Goal: Transaction & Acquisition: Purchase product/service

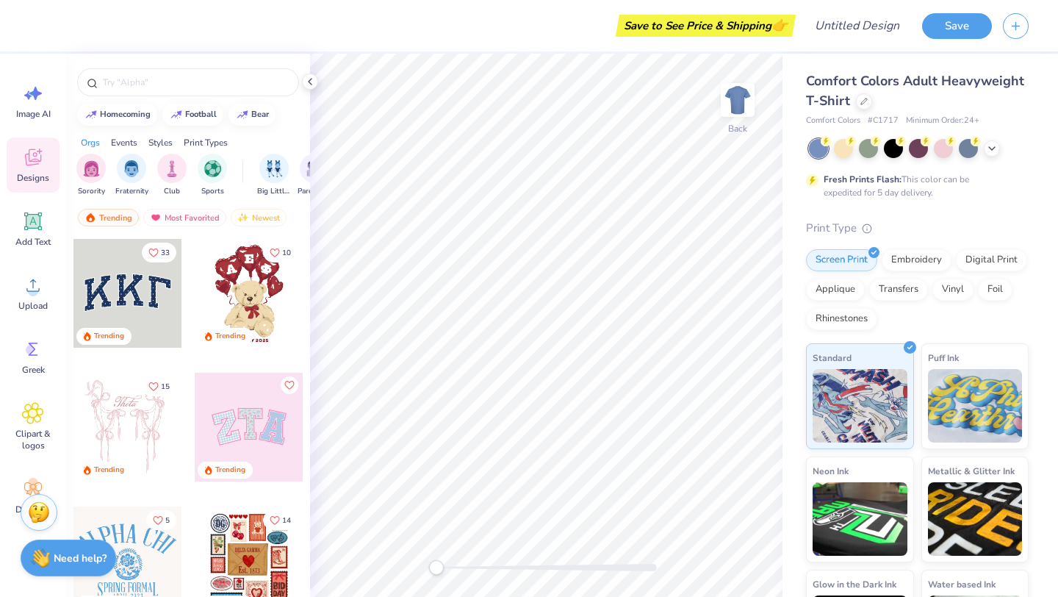
click at [867, 109] on div "Comfort Colors Adult Heavyweight T-Shirt" at bounding box center [917, 91] width 223 height 40
click at [861, 100] on icon at bounding box center [864, 99] width 7 height 7
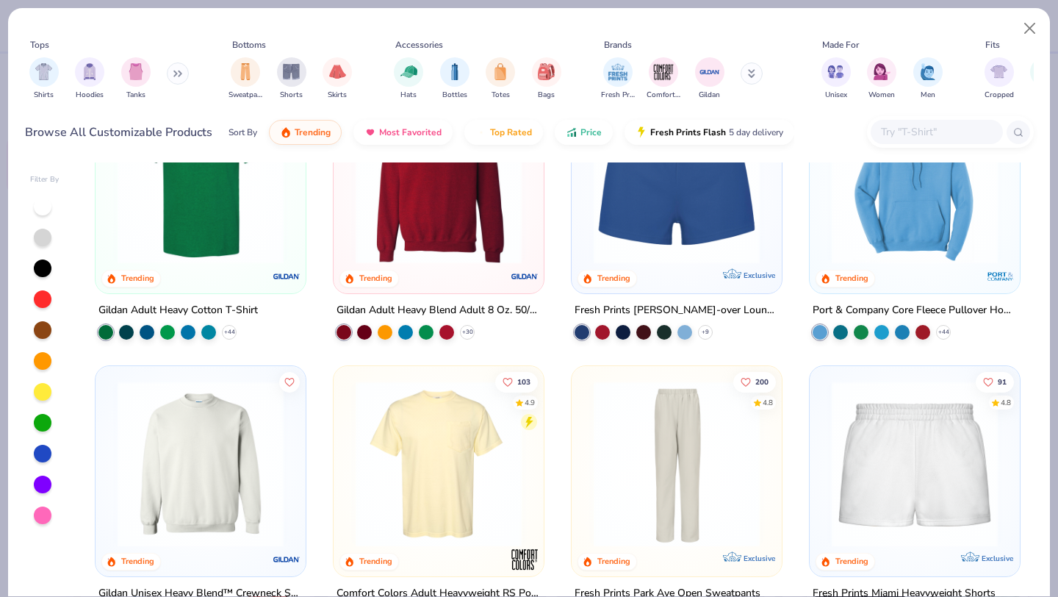
scroll to position [932, 0]
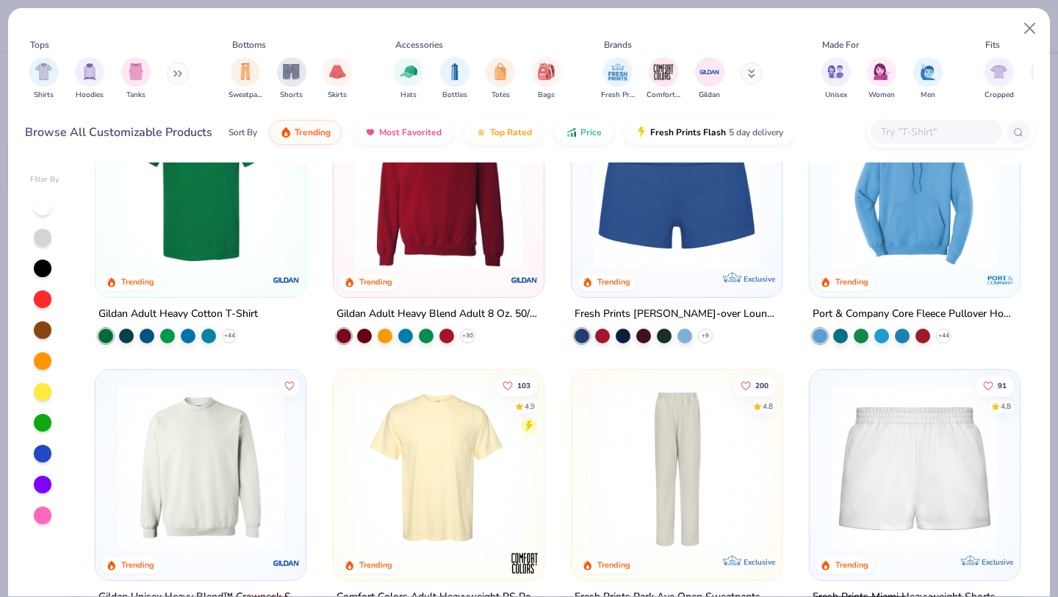
click at [911, 133] on input "text" at bounding box center [936, 131] width 113 height 17
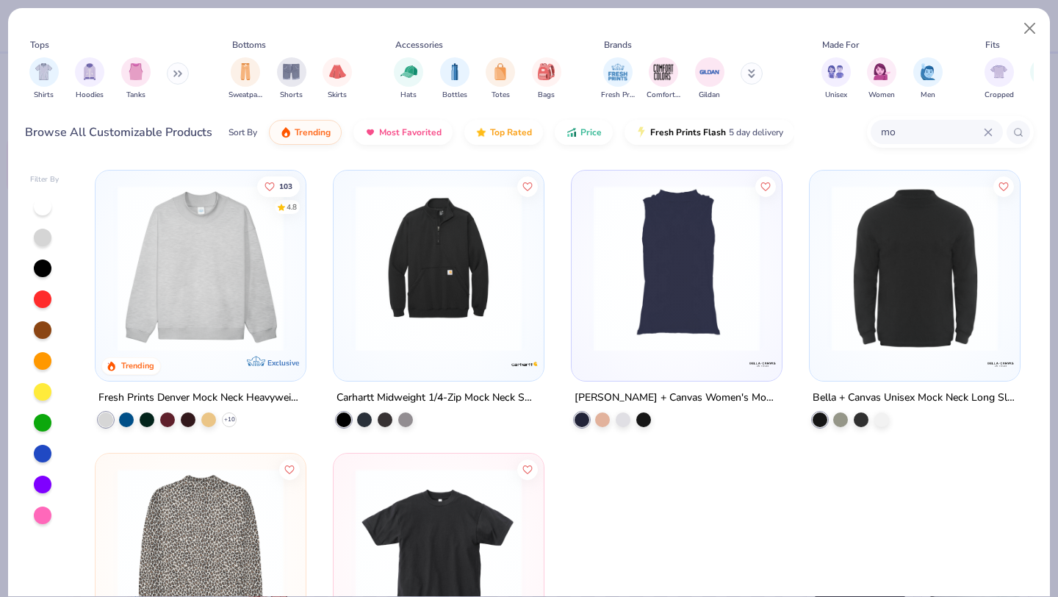
type input "m"
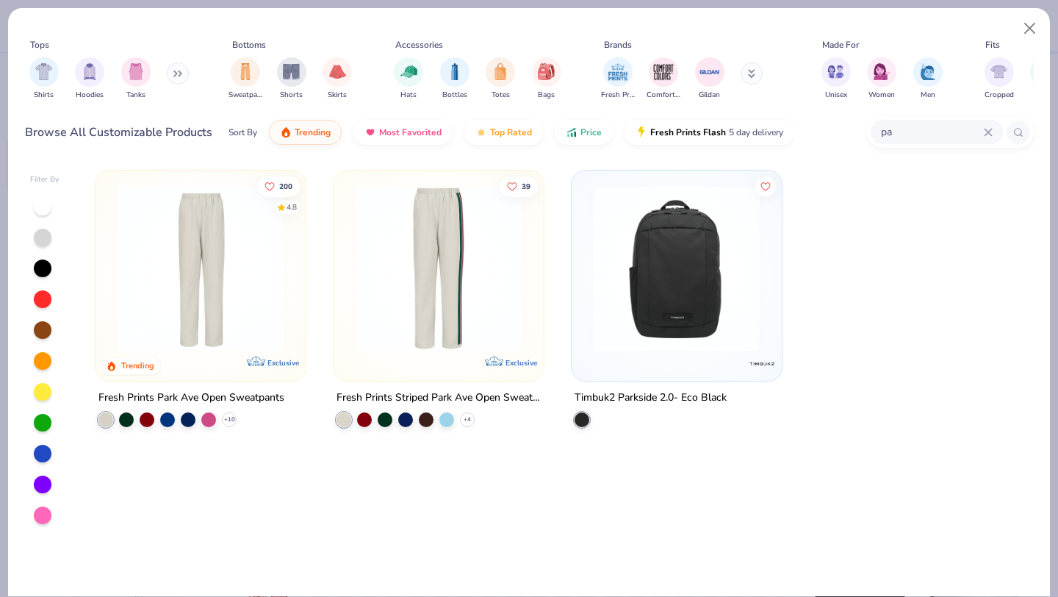
type input "p"
type input "sweatshirt"
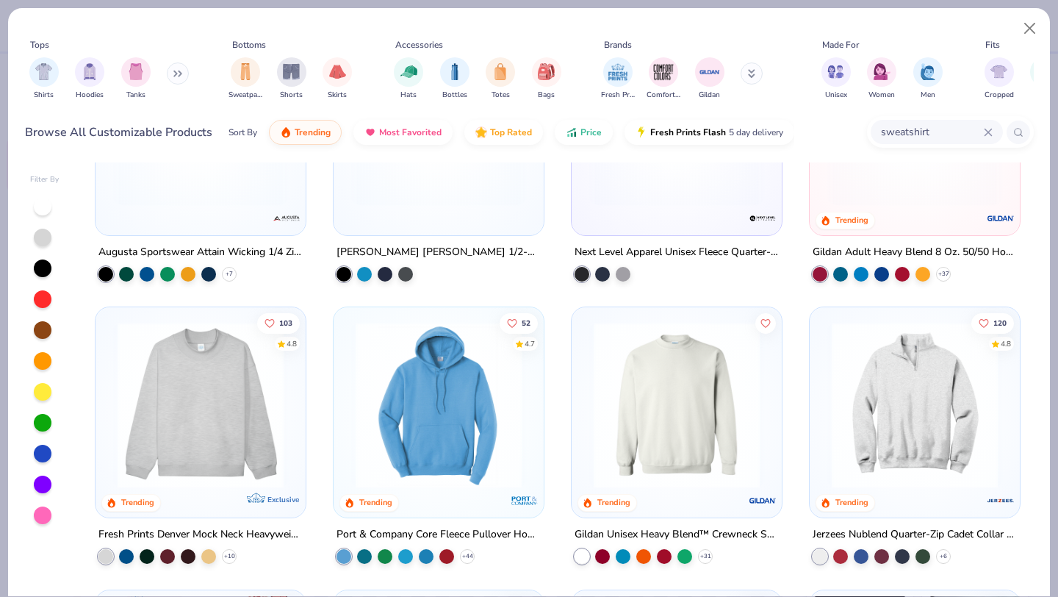
scroll to position [711, 0]
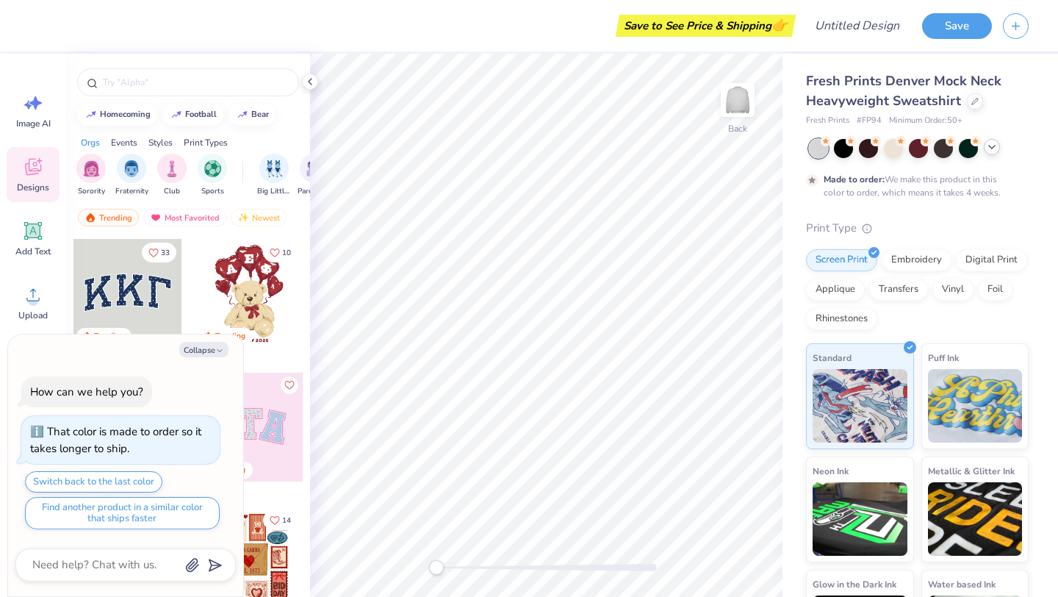
click at [989, 146] on icon at bounding box center [992, 147] width 12 height 12
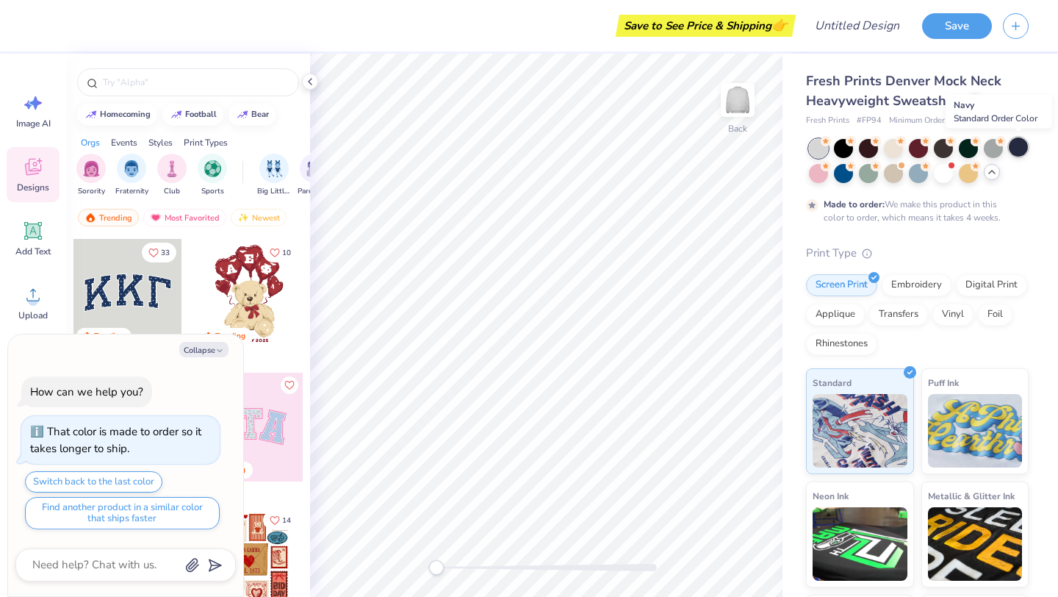
click at [1025, 143] on div at bounding box center [1018, 146] width 19 height 19
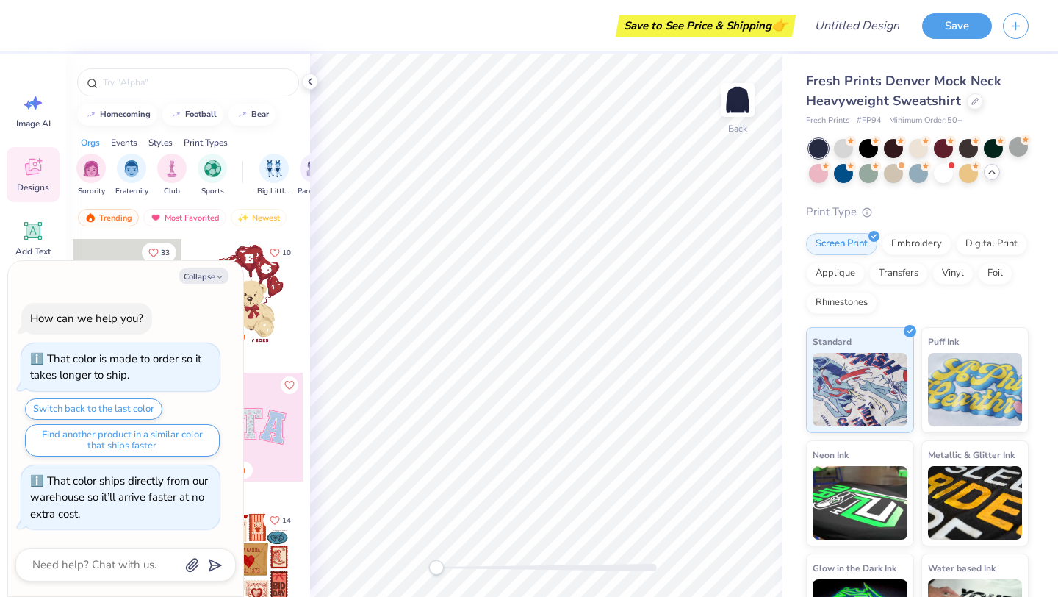
click at [139, 301] on div "How can we help you? That color is made to order so it takes longer to ship. Sw…" at bounding box center [125, 416] width 220 height 250
click at [100, 161] on div "filter for Sorority" at bounding box center [90, 166] width 29 height 29
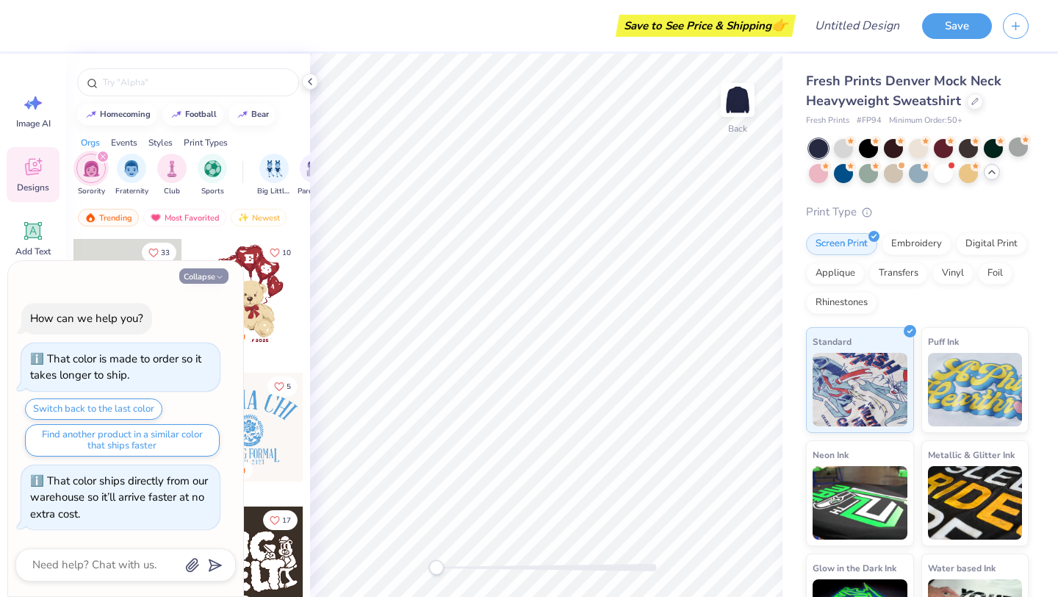
click at [218, 277] on icon "button" at bounding box center [219, 277] width 9 height 9
type textarea "x"
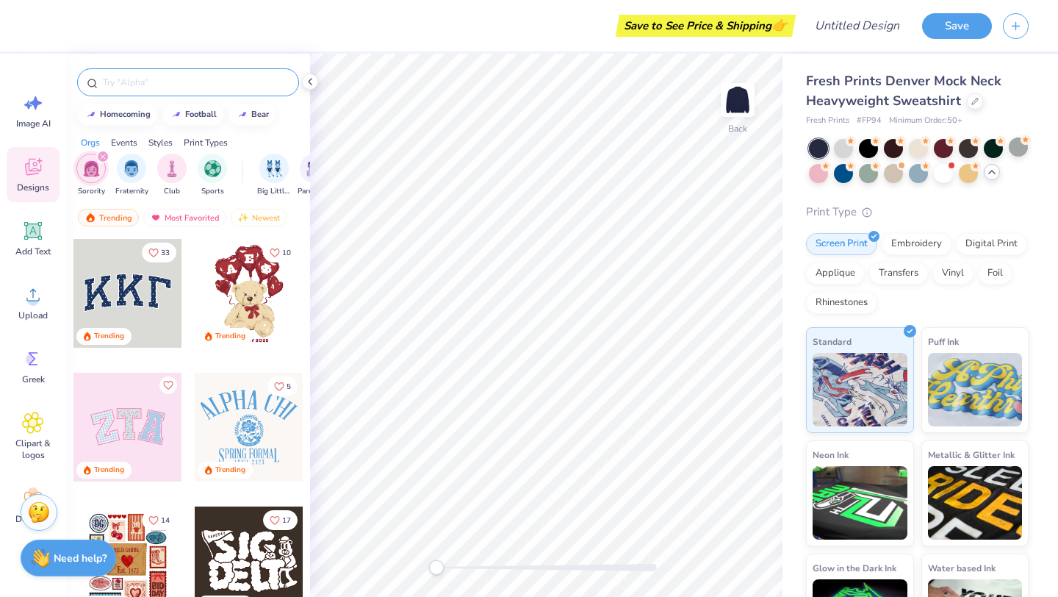
click at [164, 79] on input "text" at bounding box center [195, 82] width 188 height 15
type input "omega phi alpha"
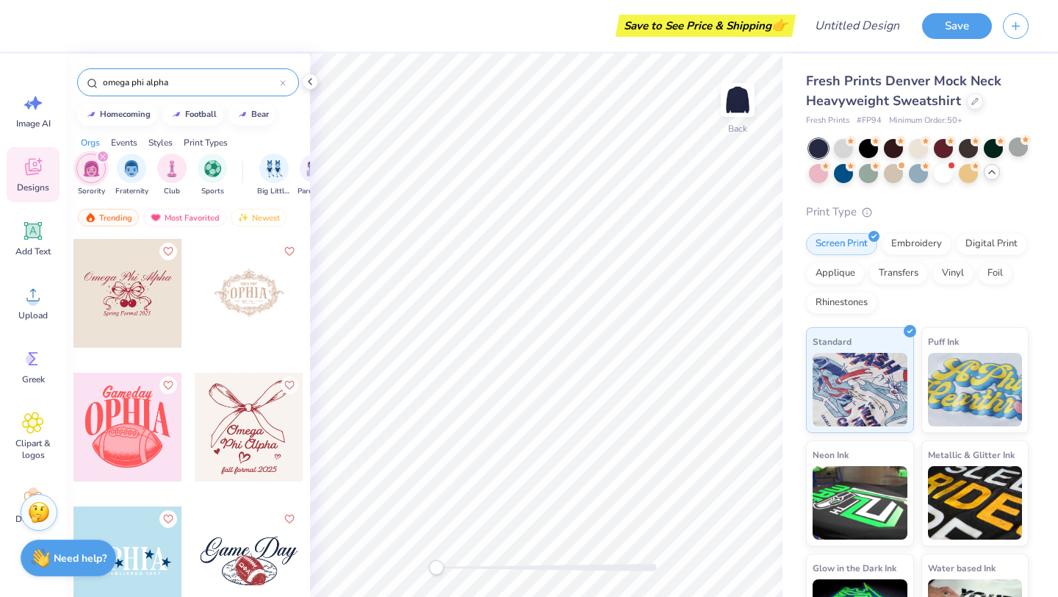
click at [135, 277] on div at bounding box center [127, 293] width 109 height 109
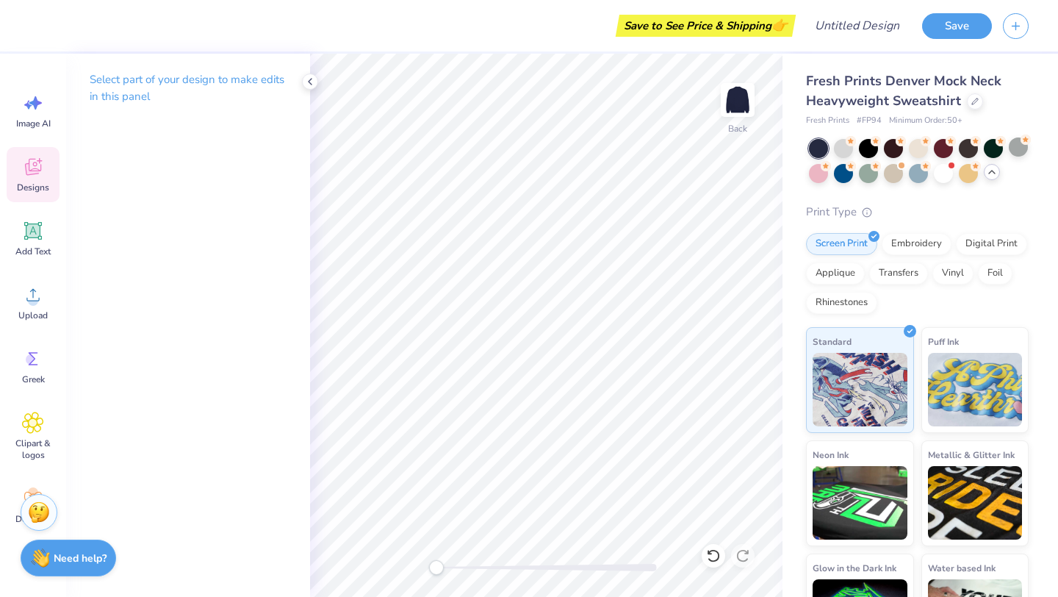
click at [32, 168] on icon at bounding box center [33, 167] width 22 height 22
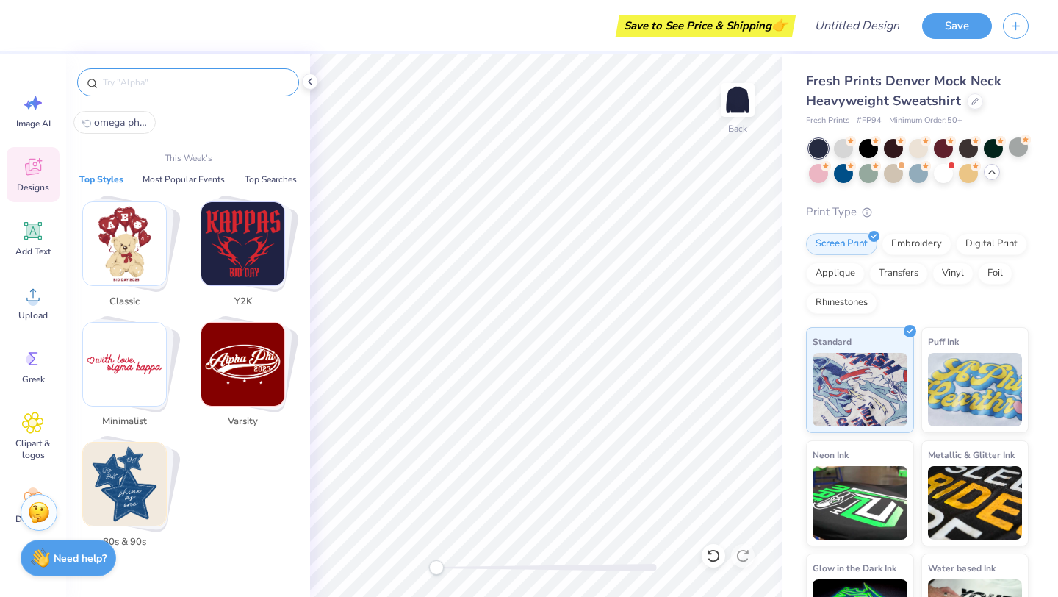
click at [148, 78] on input "text" at bounding box center [195, 82] width 188 height 15
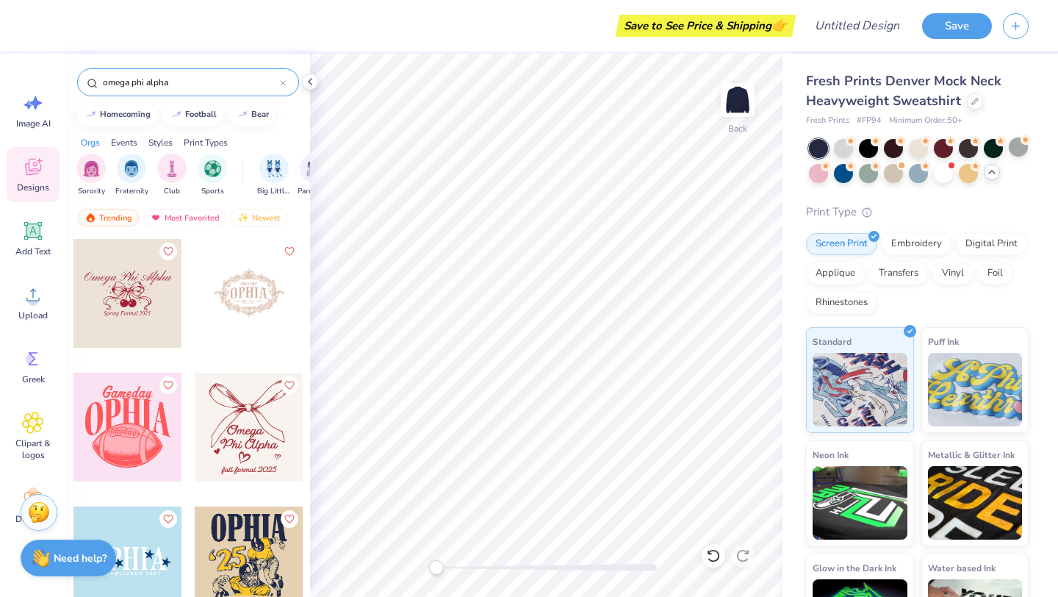
type input "omega phi alpha"
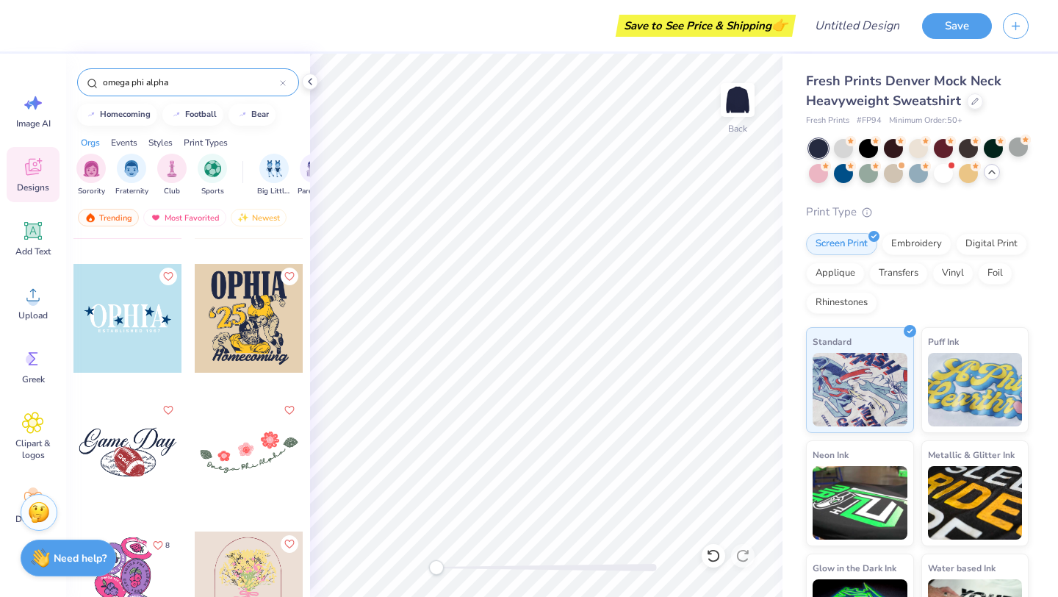
scroll to position [256, 0]
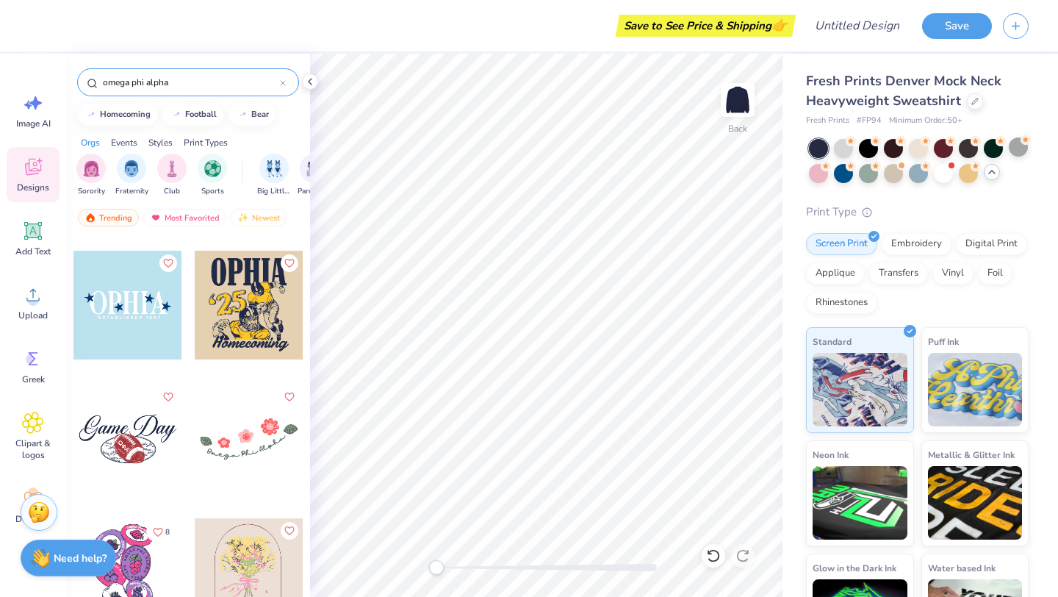
click at [131, 307] on div at bounding box center [127, 305] width 109 height 109
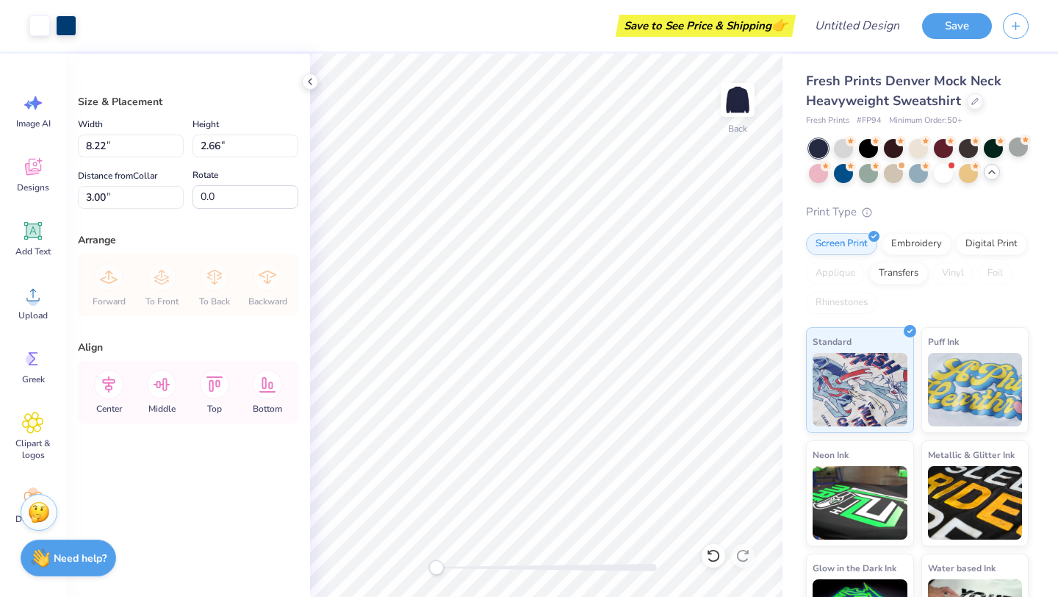
type input "9.70"
type input "3.14"
click at [923, 176] on div at bounding box center [918, 171] width 19 height 19
type input "2.33"
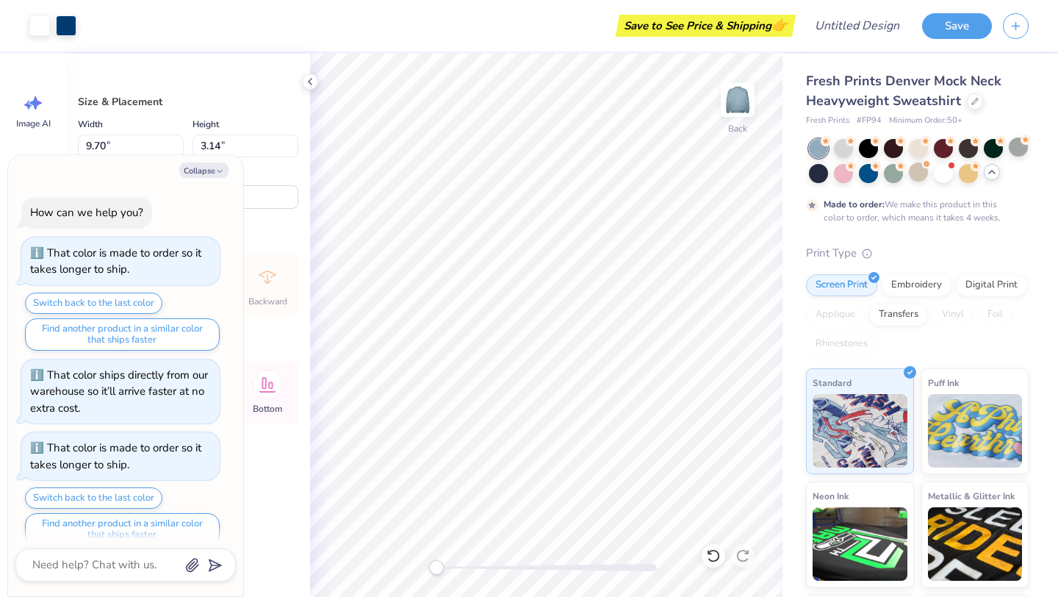
scroll to position [16, 0]
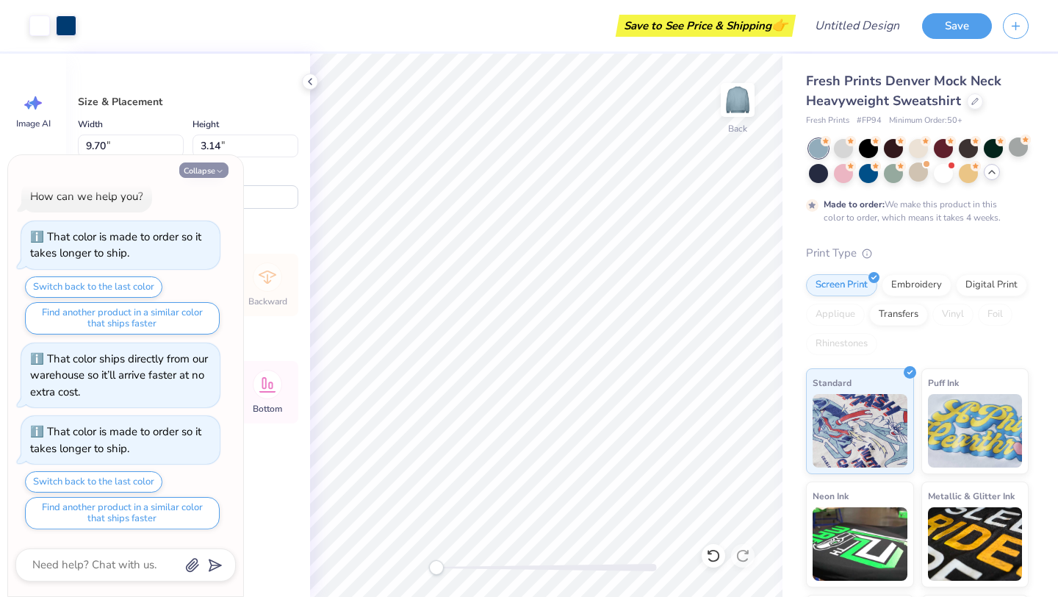
click at [209, 165] on button "Collapse" at bounding box center [203, 169] width 49 height 15
type textarea "x"
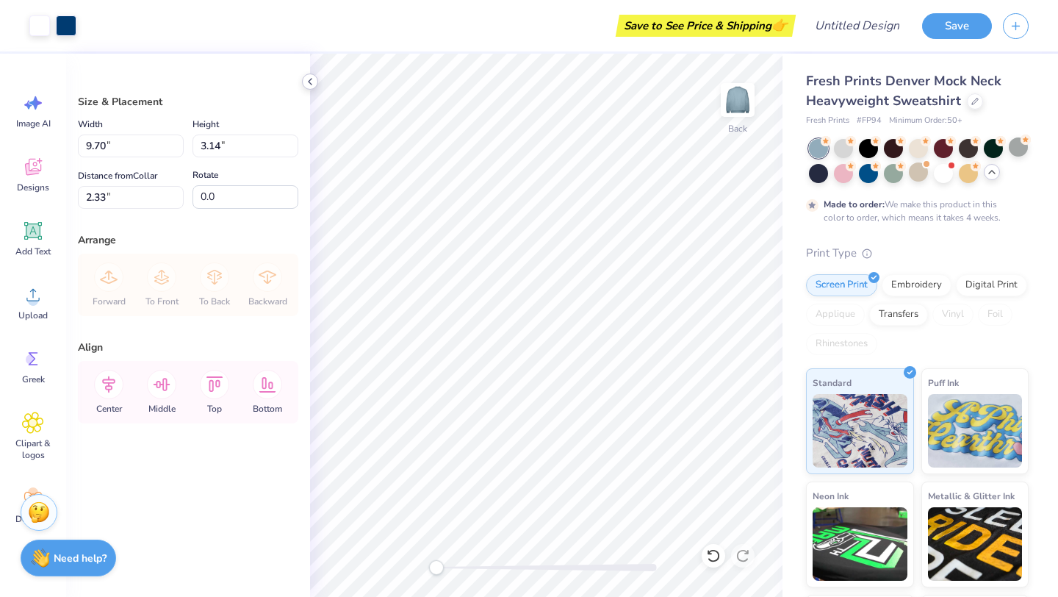
click at [306, 82] on icon at bounding box center [310, 82] width 12 height 12
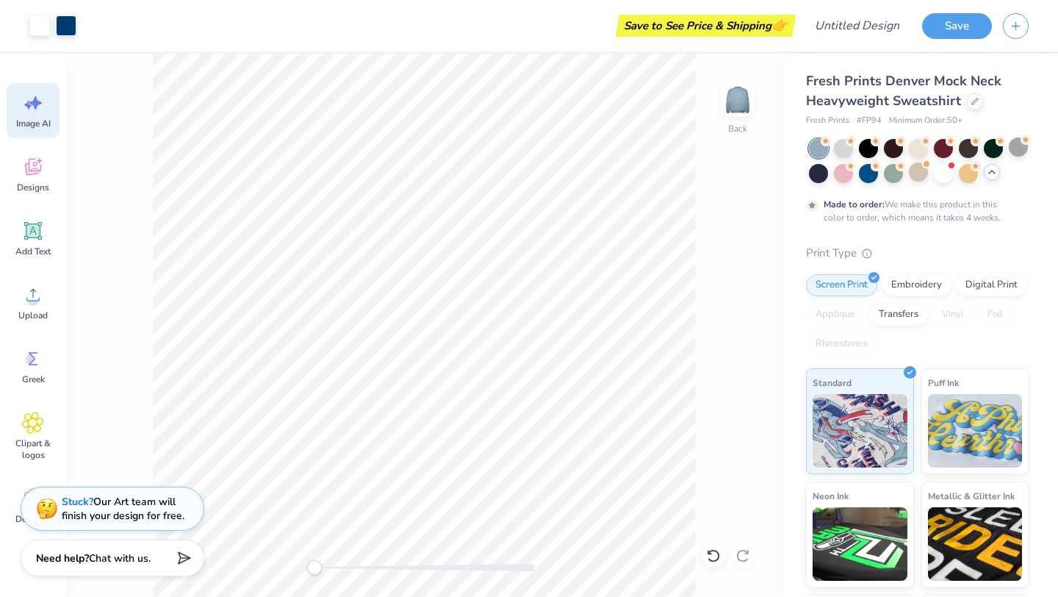
click at [32, 107] on icon at bounding box center [33, 103] width 22 height 22
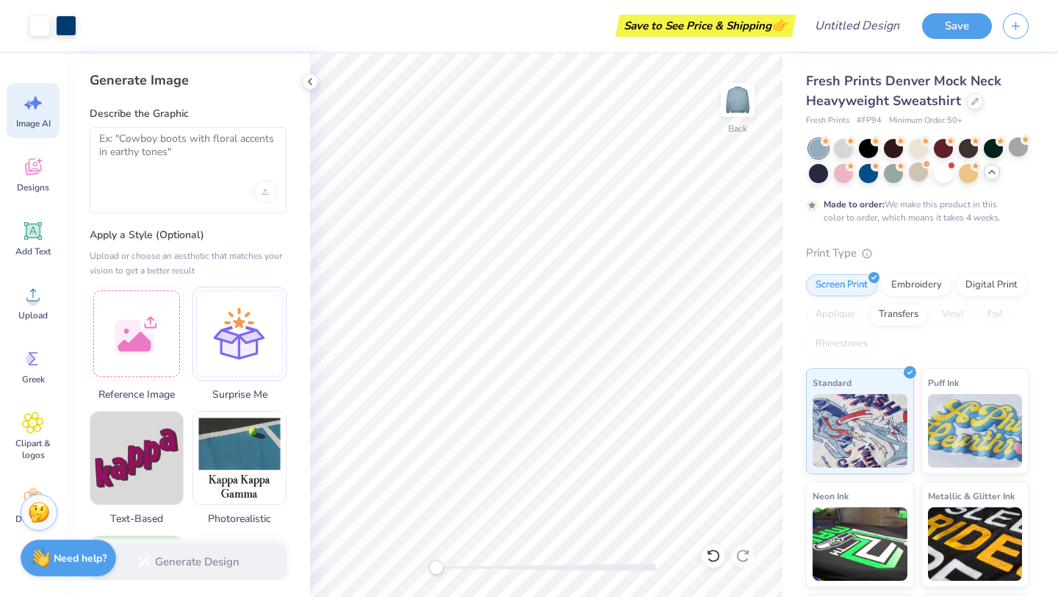
click at [172, 185] on div at bounding box center [188, 192] width 178 height 24
click at [151, 153] on textarea at bounding box center [188, 150] width 178 height 37
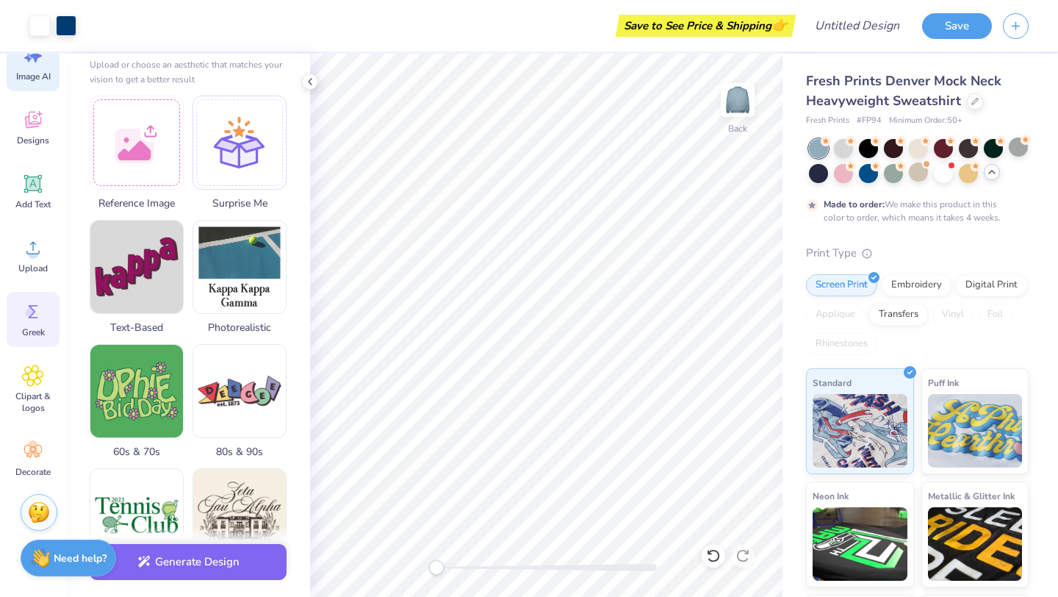
scroll to position [44, 0]
type textarea "ophia"
click at [48, 298] on div "Greek" at bounding box center [33, 322] width 53 height 55
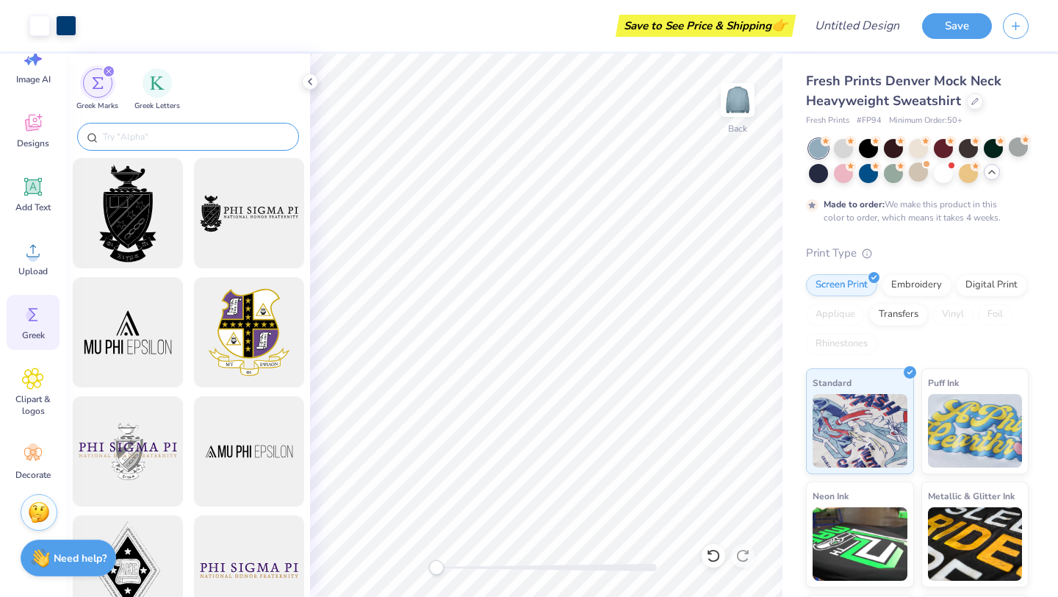
click at [162, 148] on div at bounding box center [188, 137] width 222 height 28
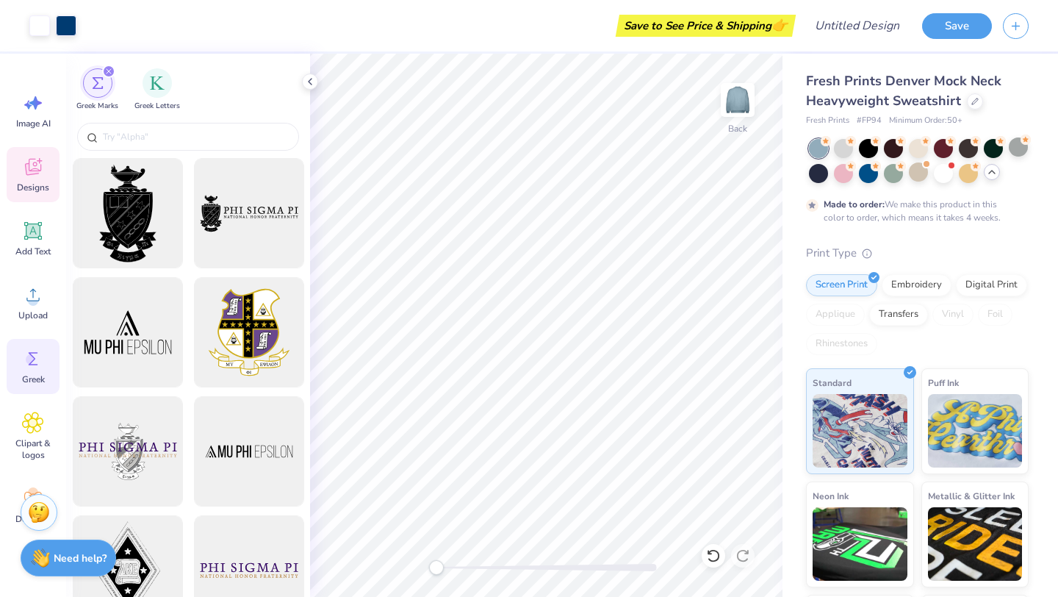
click at [27, 176] on icon at bounding box center [33, 167] width 22 height 22
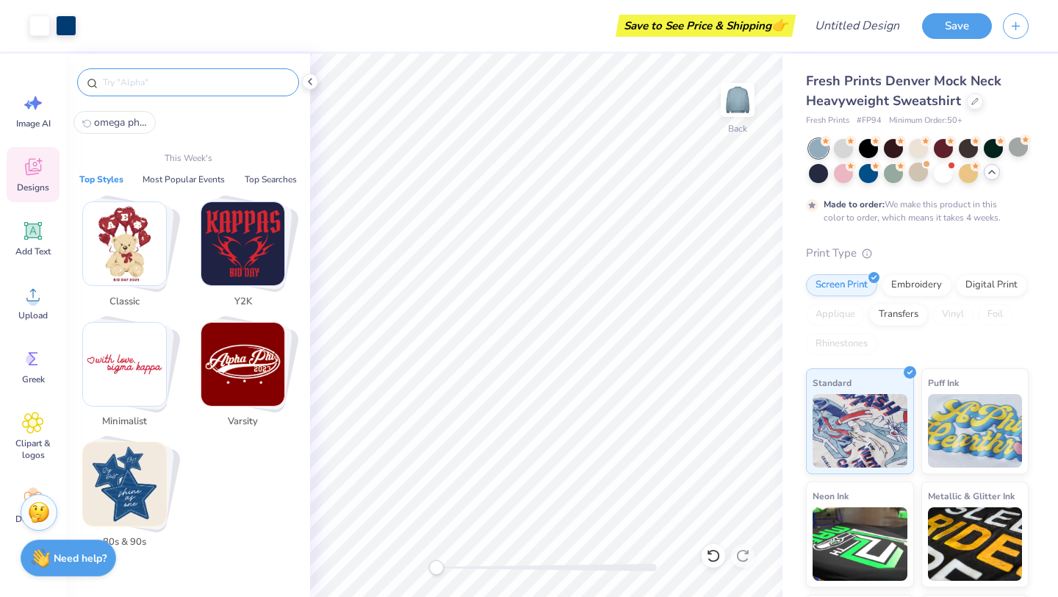
click at [168, 79] on input "text" at bounding box center [195, 82] width 188 height 15
click at [129, 115] on span "omega phi alpha" at bounding box center [120, 122] width 53 height 14
type input "omega phi alpha"
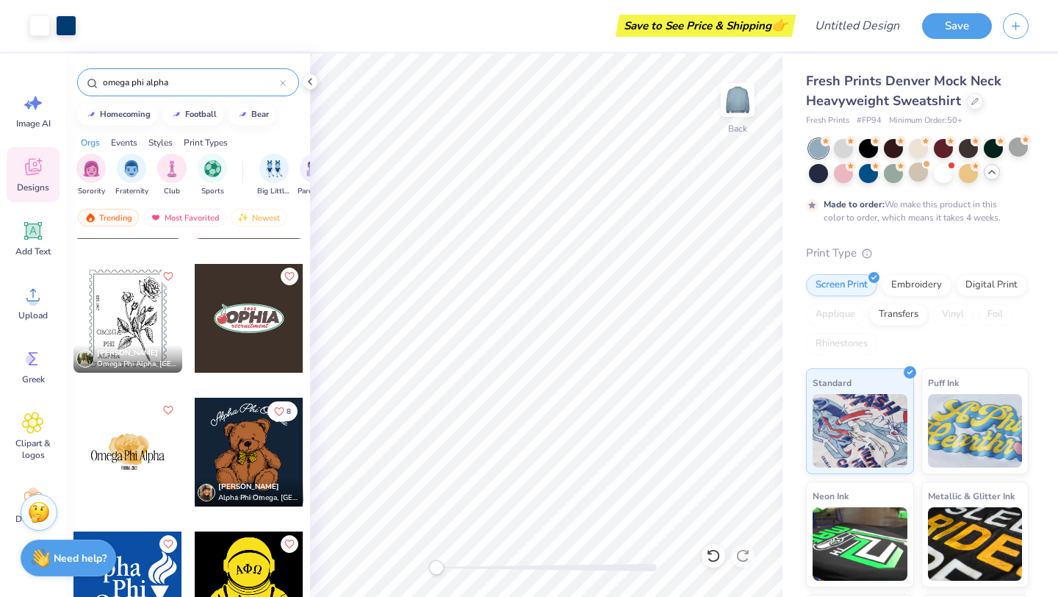
scroll to position [661, 0]
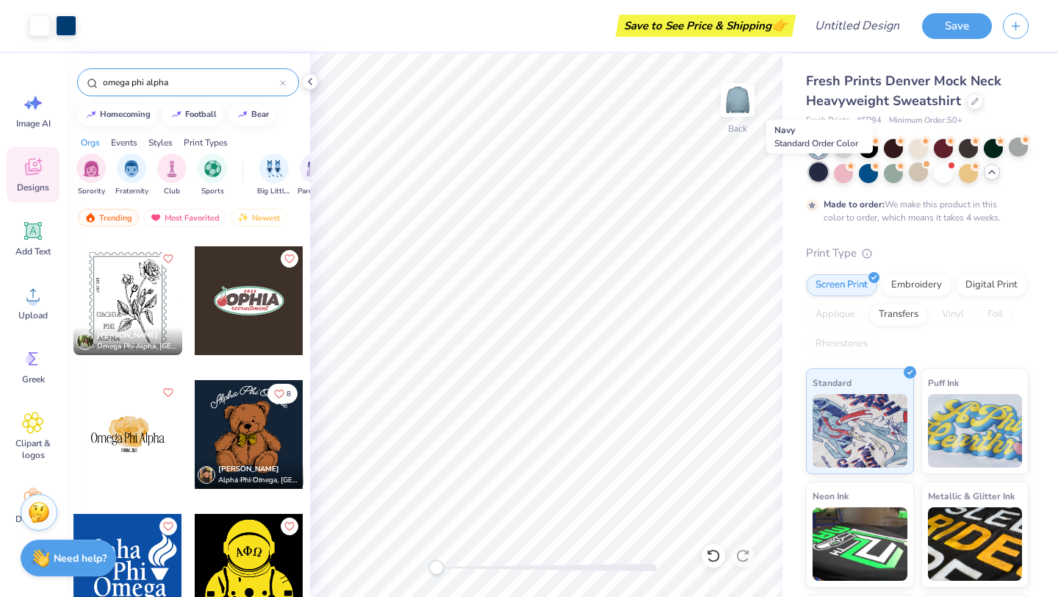
click at [819, 171] on div at bounding box center [818, 171] width 19 height 19
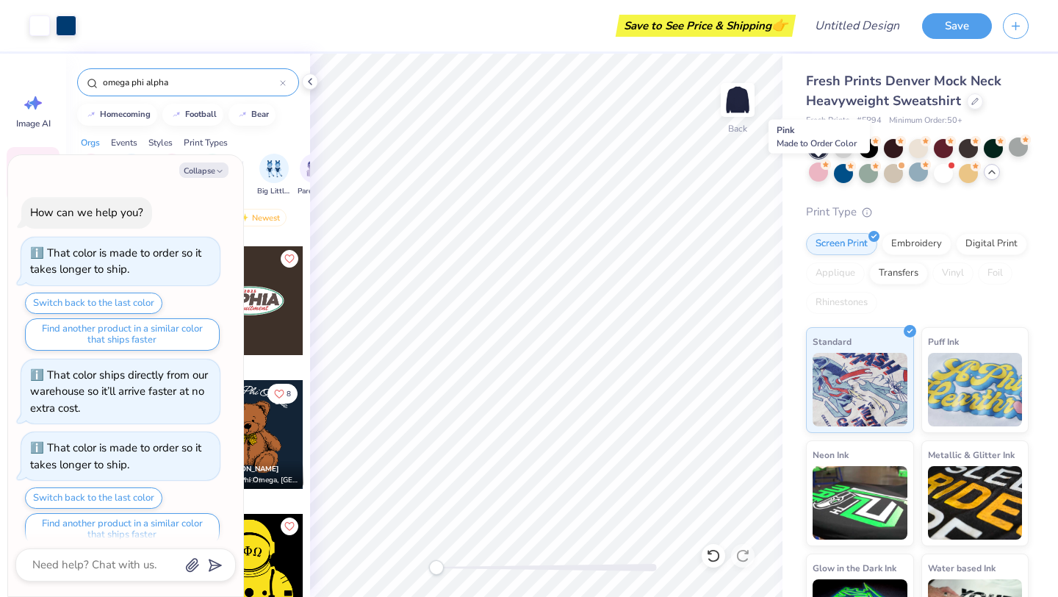
scroll to position [89, 0]
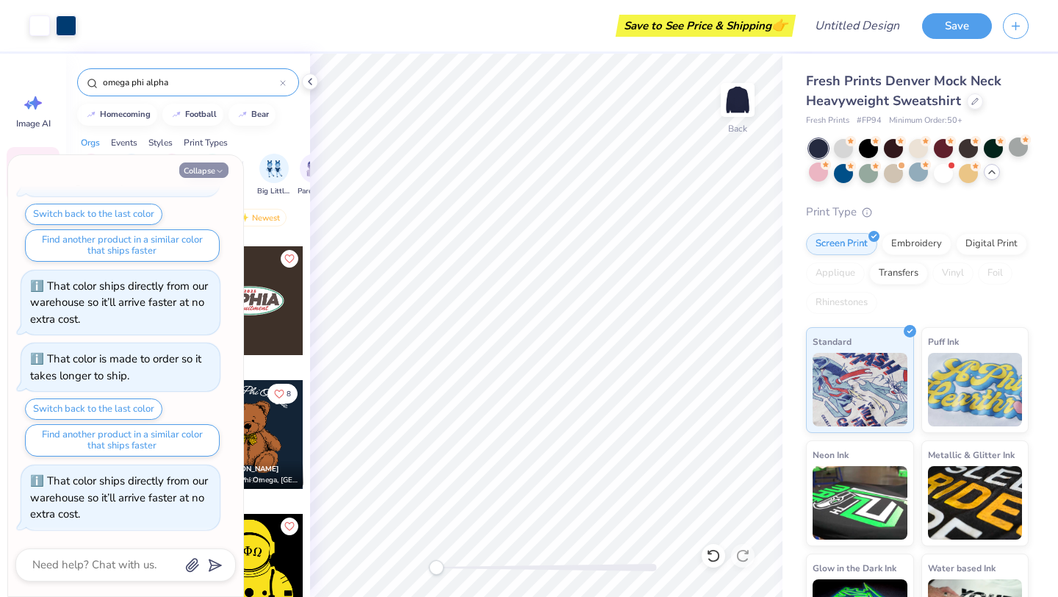
click at [223, 168] on icon "button" at bounding box center [219, 171] width 9 height 9
type textarea "x"
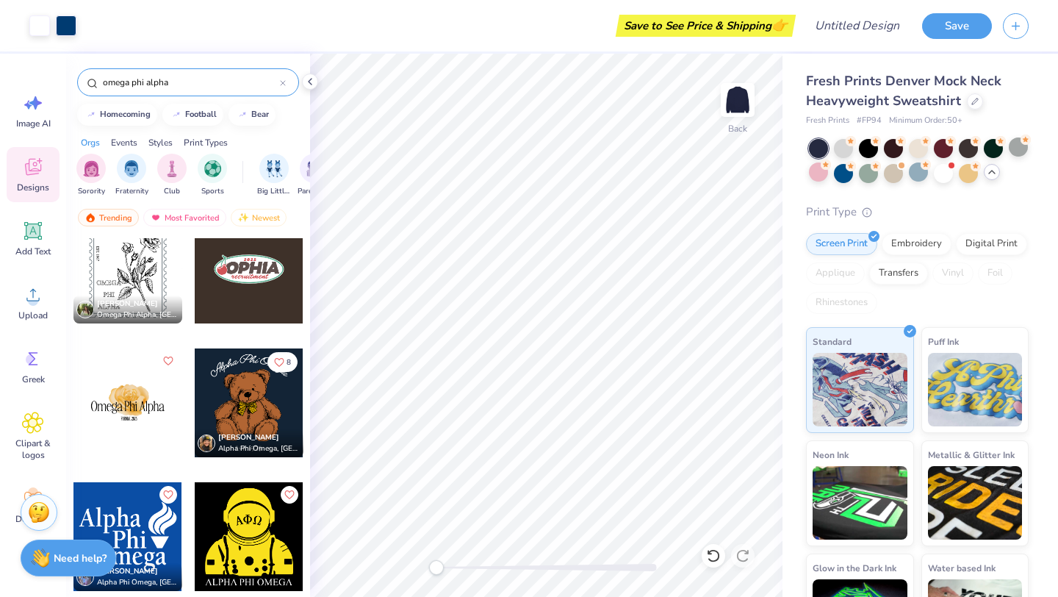
scroll to position [680, 0]
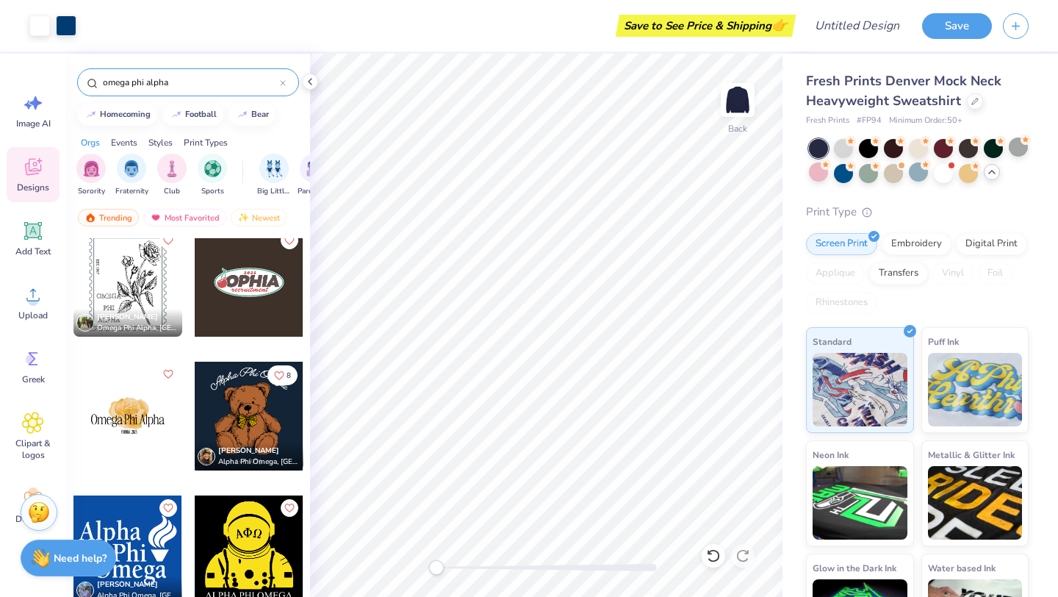
click at [145, 303] on div at bounding box center [127, 282] width 109 height 109
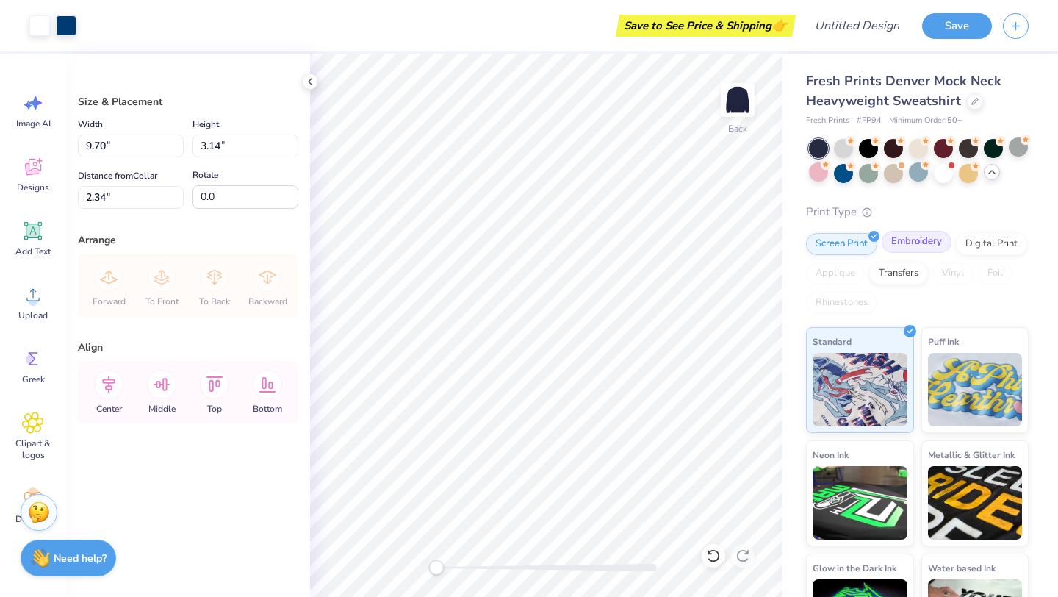
click at [908, 241] on div "Embroidery" at bounding box center [917, 242] width 70 height 22
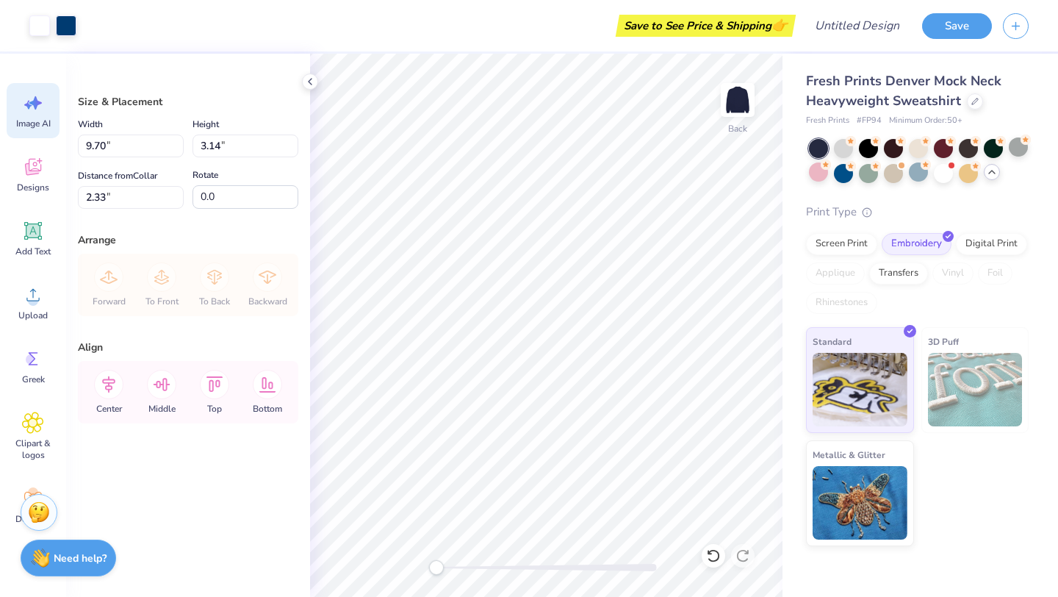
click at [34, 121] on span "Image AI" at bounding box center [33, 124] width 35 height 12
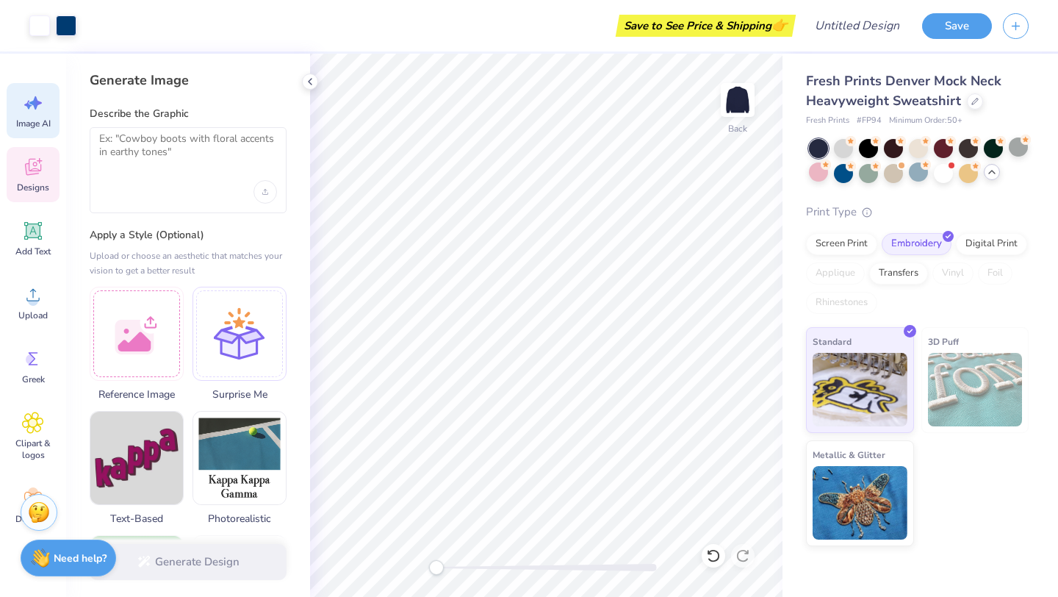
click at [37, 185] on span "Designs" at bounding box center [33, 188] width 32 height 12
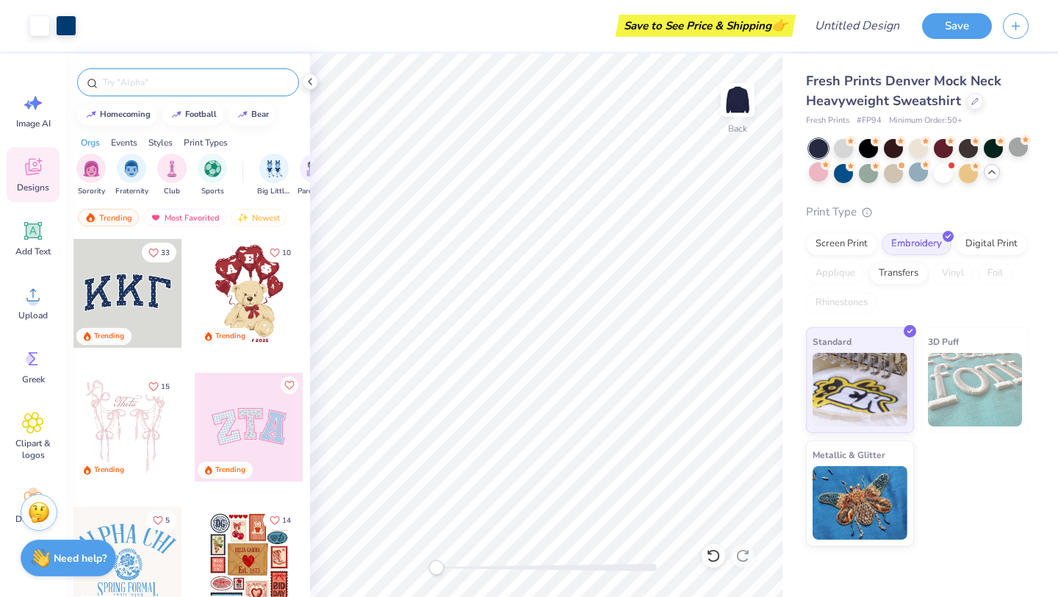
click at [172, 89] on input "text" at bounding box center [195, 82] width 188 height 15
type input "ophia"
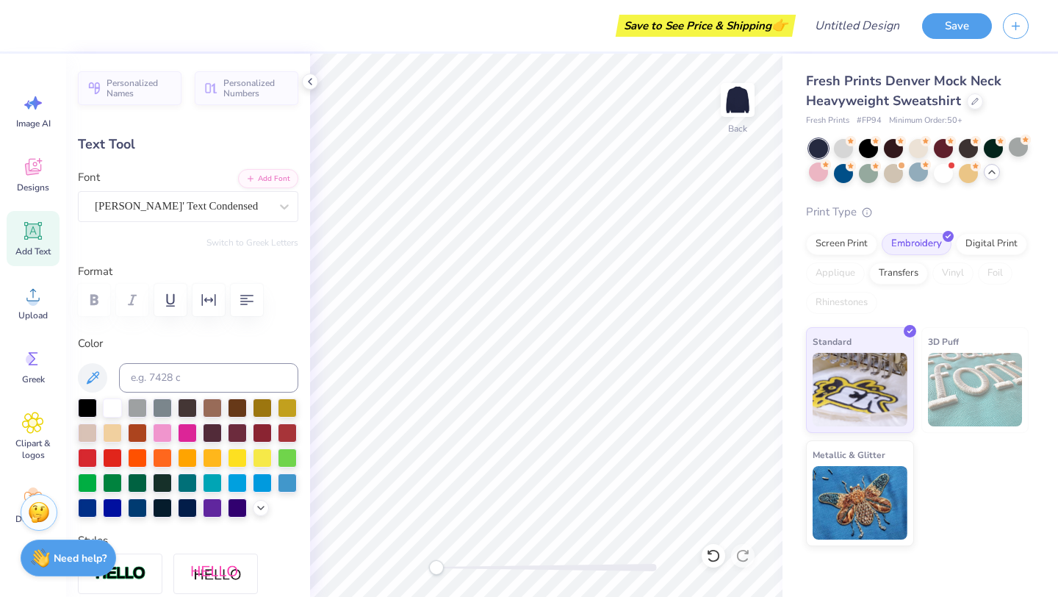
scroll to position [0, 1]
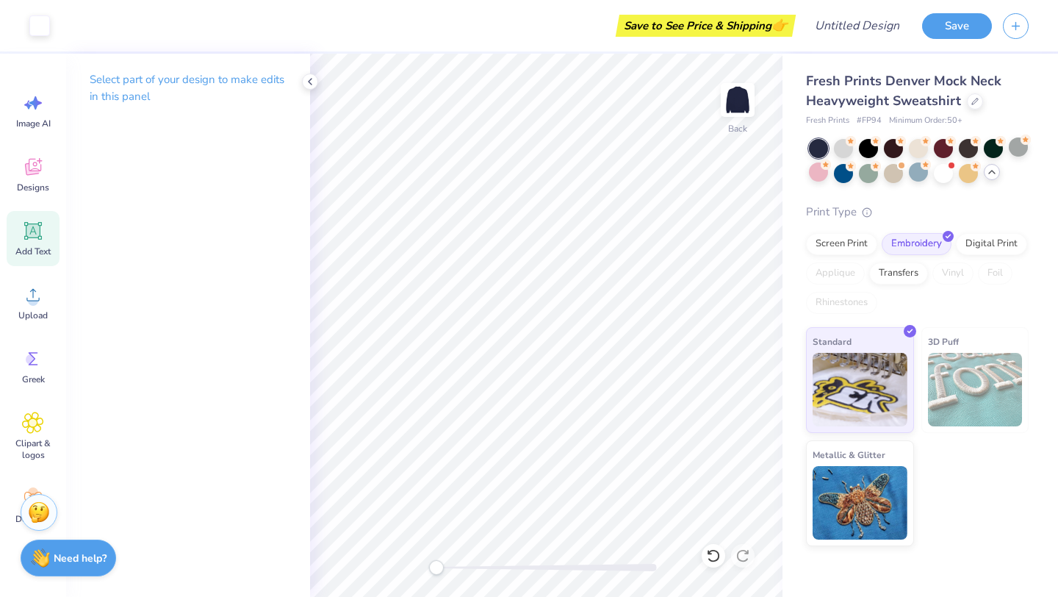
click at [35, 259] on div "Add Text" at bounding box center [33, 238] width 53 height 55
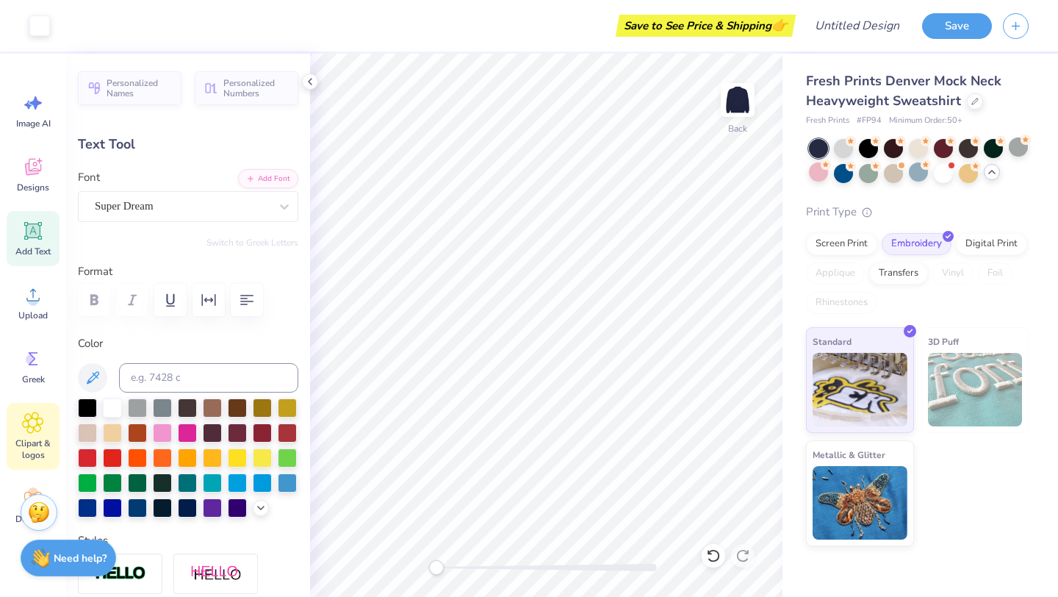
scroll to position [47, 0]
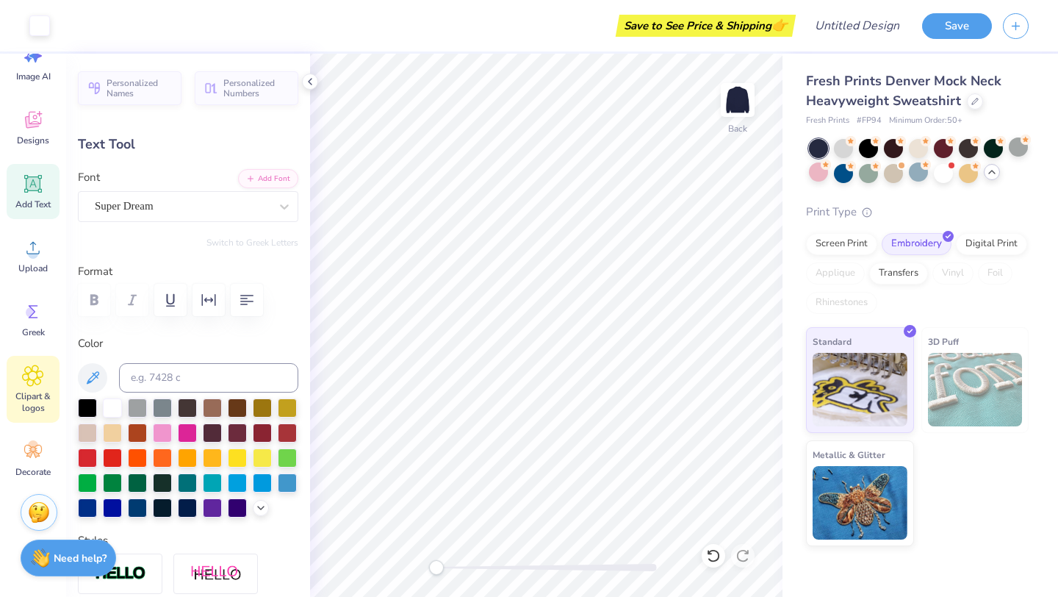
click at [21, 390] on span "Clipart & logos" at bounding box center [33, 402] width 49 height 24
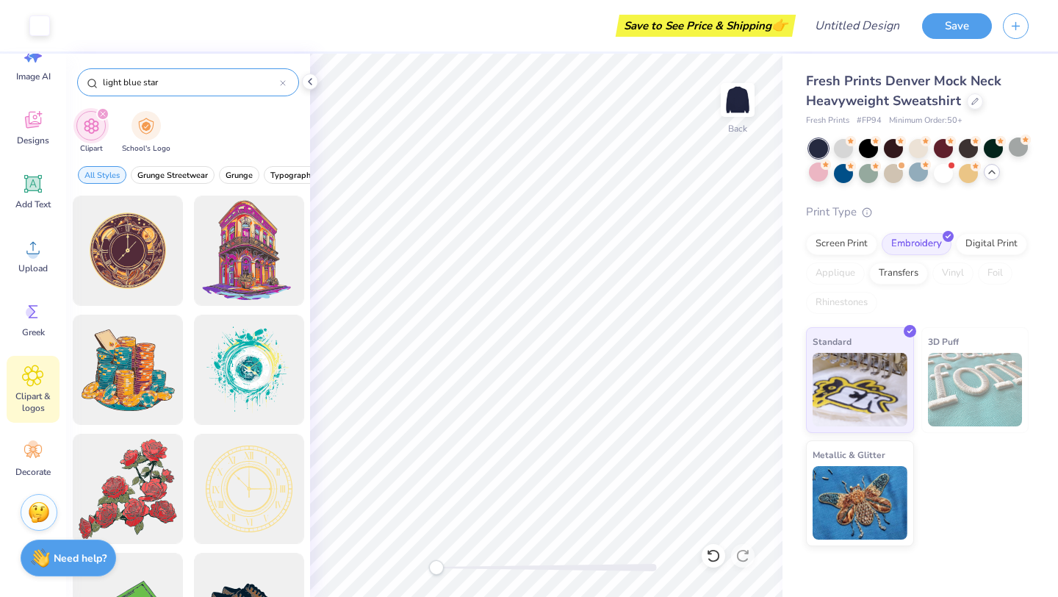
type input "light blue star"
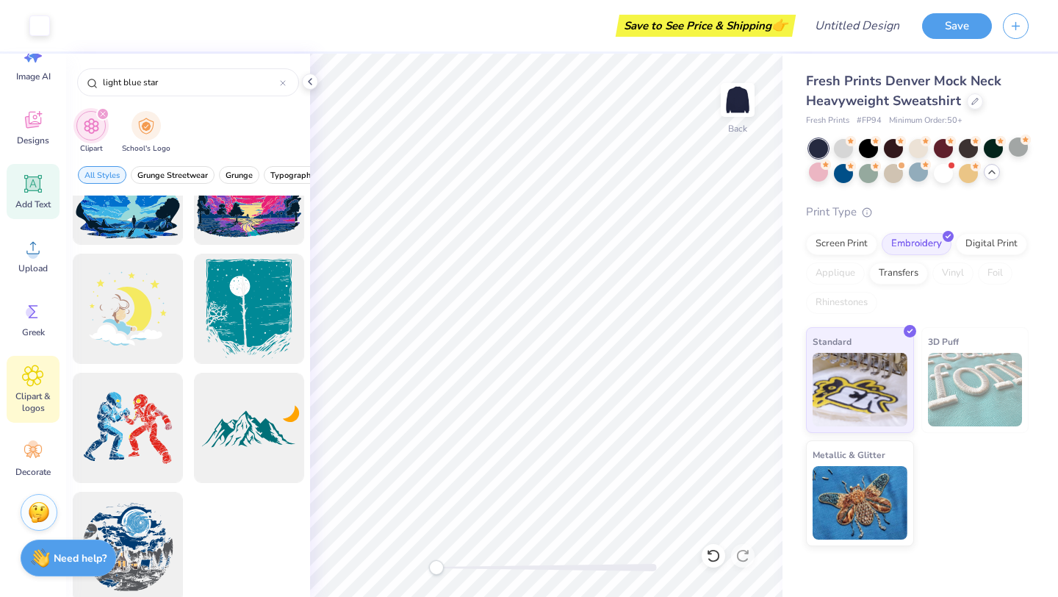
scroll to position [0, 0]
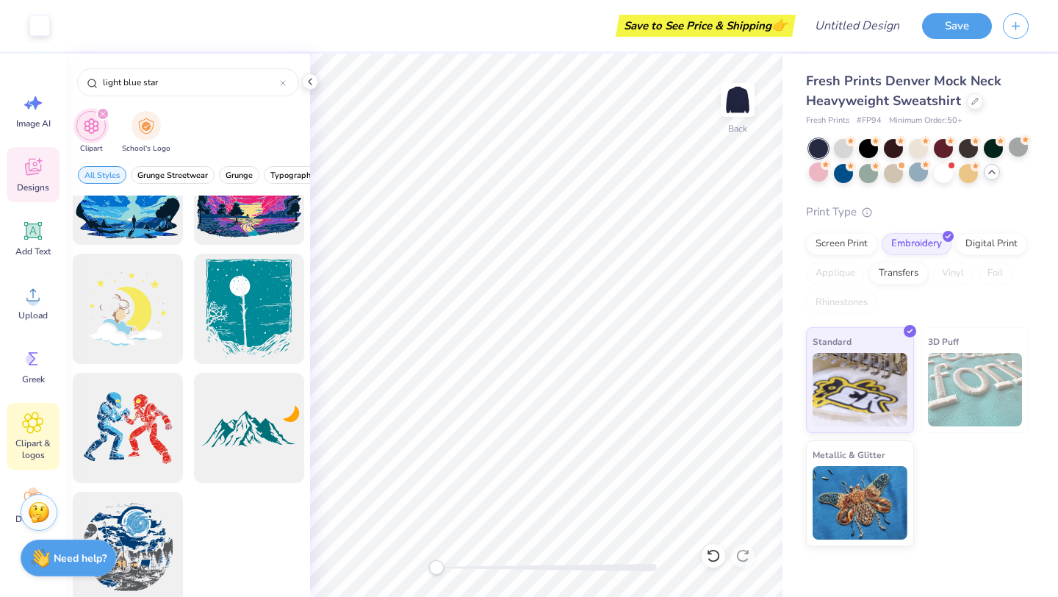
click at [39, 151] on div "Designs" at bounding box center [33, 174] width 53 height 55
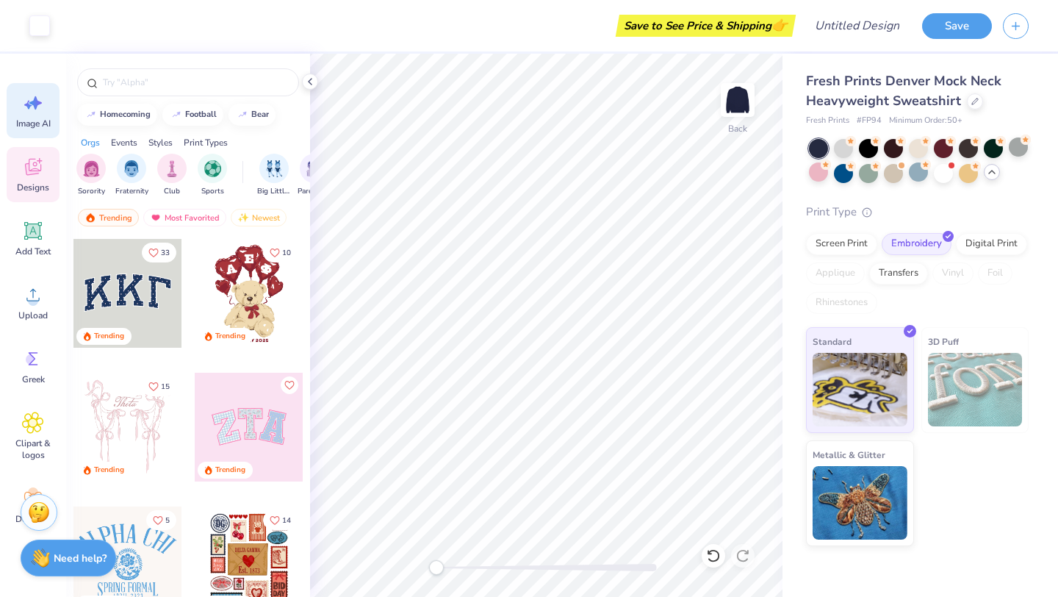
click at [35, 115] on div "Image AI" at bounding box center [33, 110] width 53 height 55
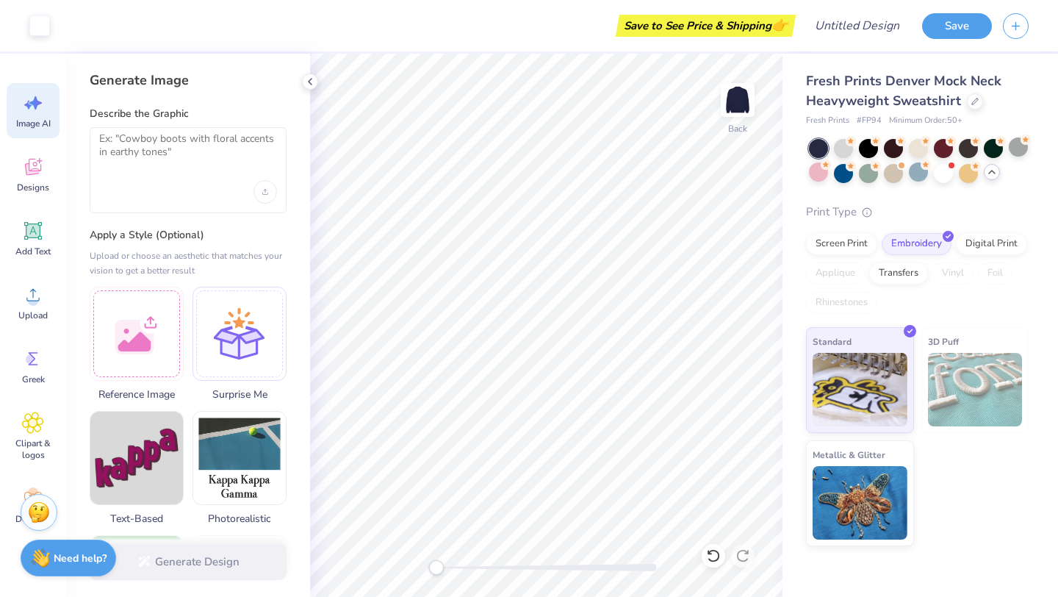
click at [212, 179] on div at bounding box center [188, 170] width 197 height 86
drag, startPoint x: 212, startPoint y: 176, endPoint x: 167, endPoint y: 137, distance: 60.0
click at [166, 137] on div at bounding box center [188, 170] width 197 height 86
click at [167, 137] on textarea at bounding box center [188, 150] width 178 height 37
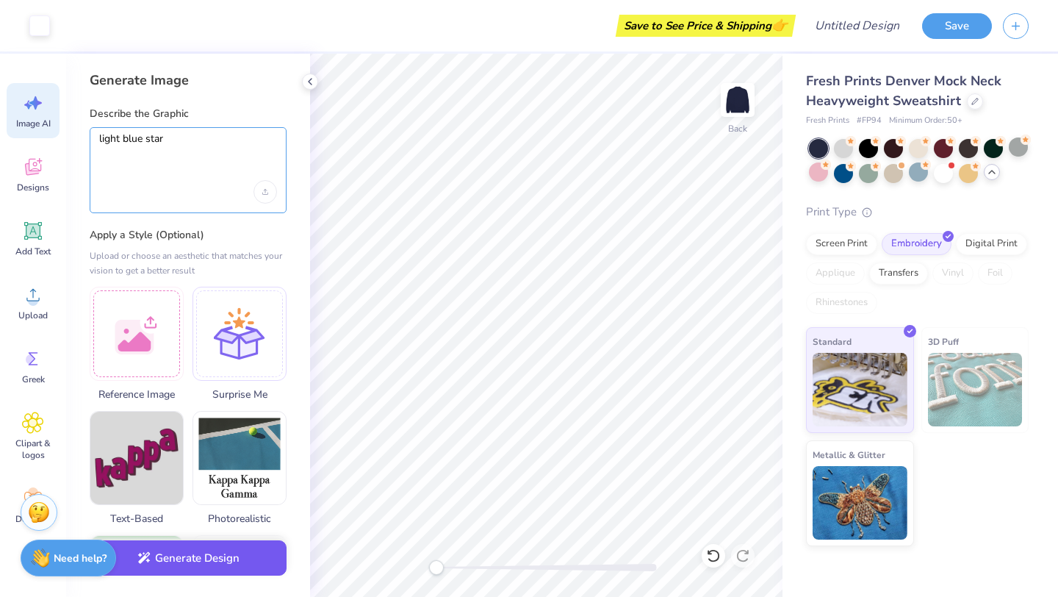
type textarea "light blue star"
click at [138, 553] on button "Generate Design" at bounding box center [188, 558] width 197 height 36
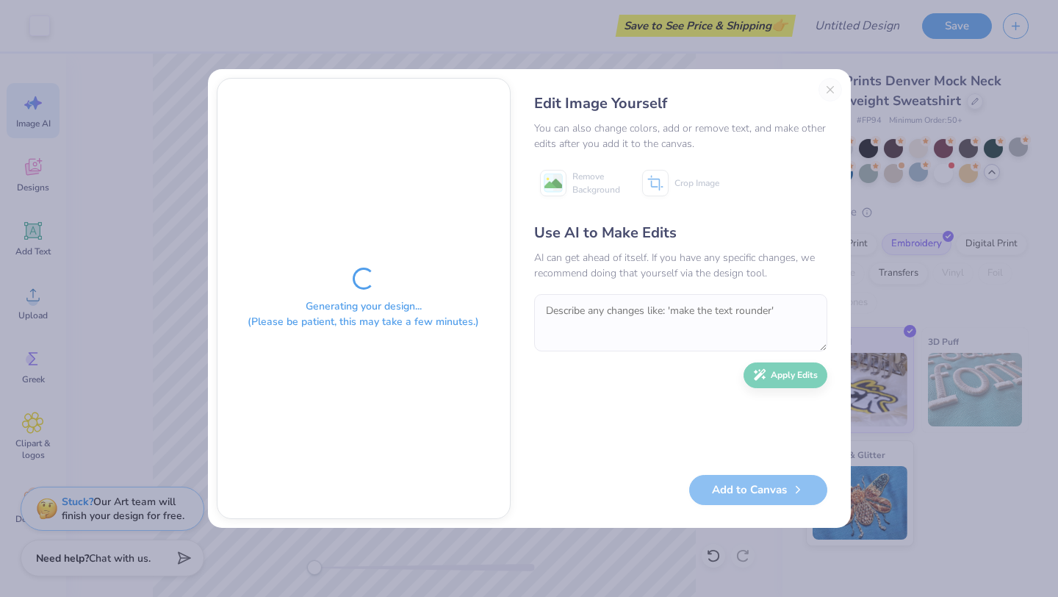
click at [825, 85] on div "Edit Image Yourself You can also change colors, add or remove text, and make ot…" at bounding box center [681, 298] width 323 height 441
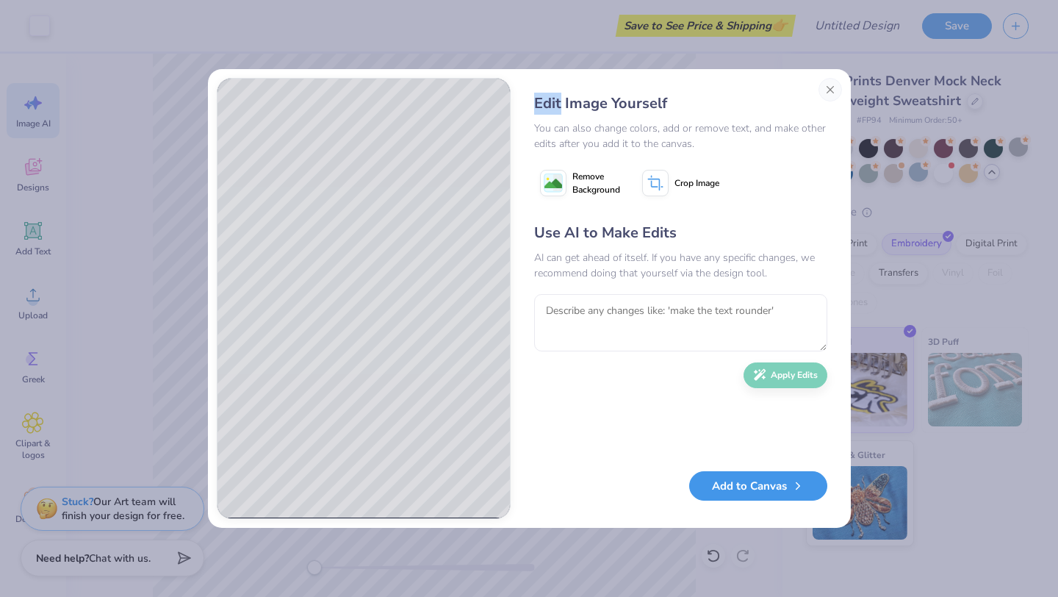
click at [740, 482] on button "Add to Canvas" at bounding box center [758, 486] width 138 height 30
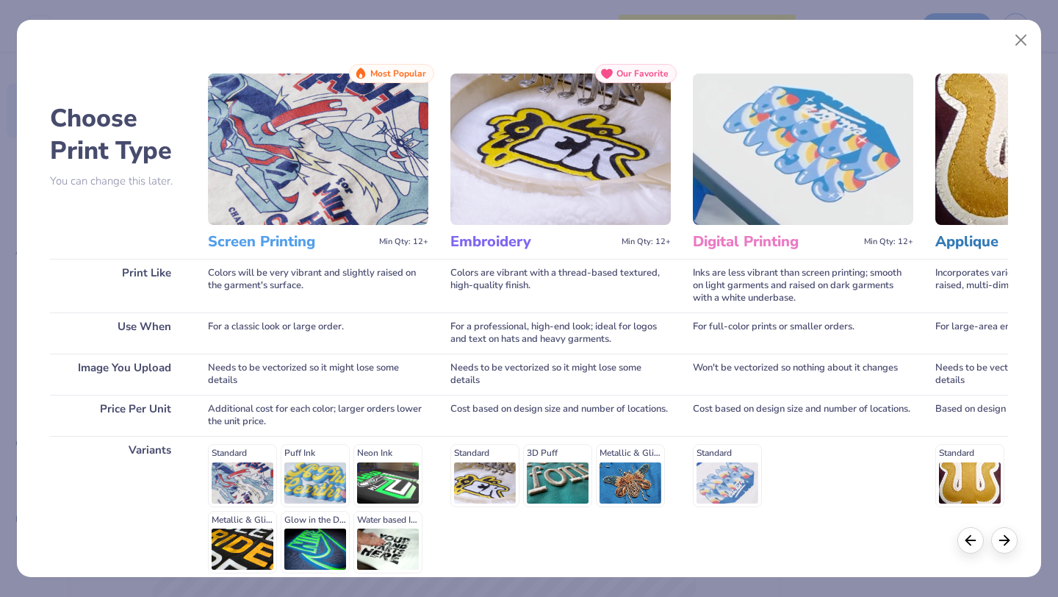
click at [586, 155] on img at bounding box center [561, 148] width 220 height 151
click at [553, 251] on h3 "Embroidery" at bounding box center [533, 241] width 165 height 19
click at [567, 127] on img at bounding box center [561, 148] width 220 height 151
click at [1020, 43] on button "Close" at bounding box center [1022, 40] width 28 height 28
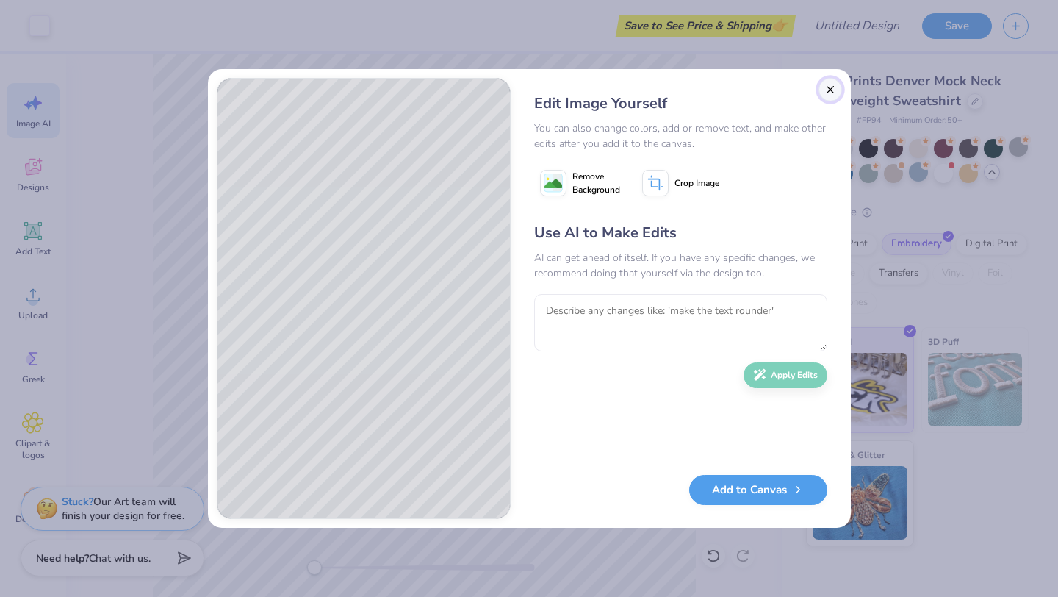
click at [834, 86] on button "Close" at bounding box center [831, 90] width 24 height 24
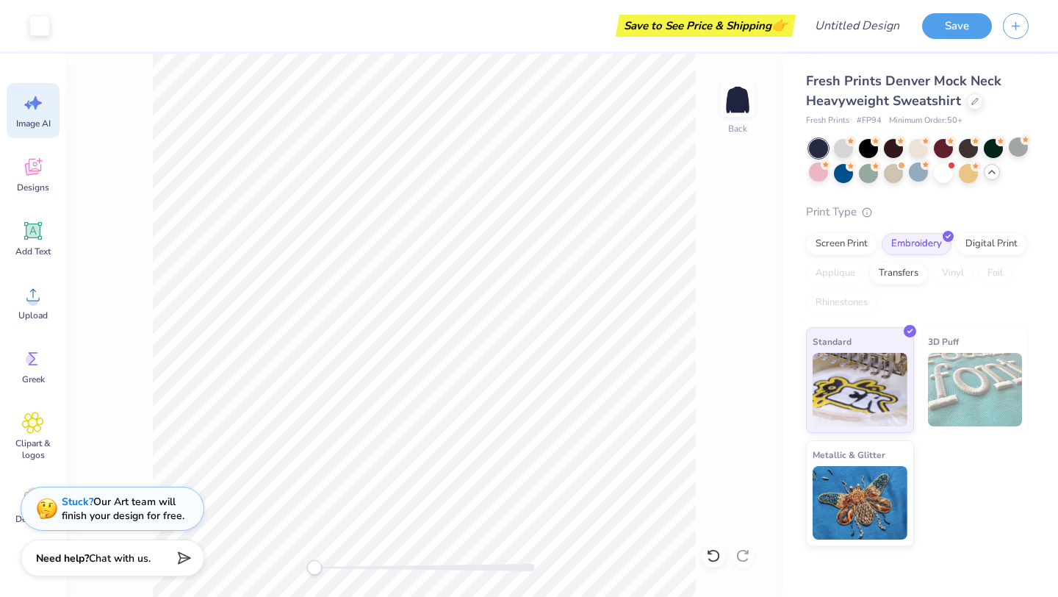
scroll to position [0, 33]
click at [42, 243] on div "Add Text" at bounding box center [33, 238] width 53 height 55
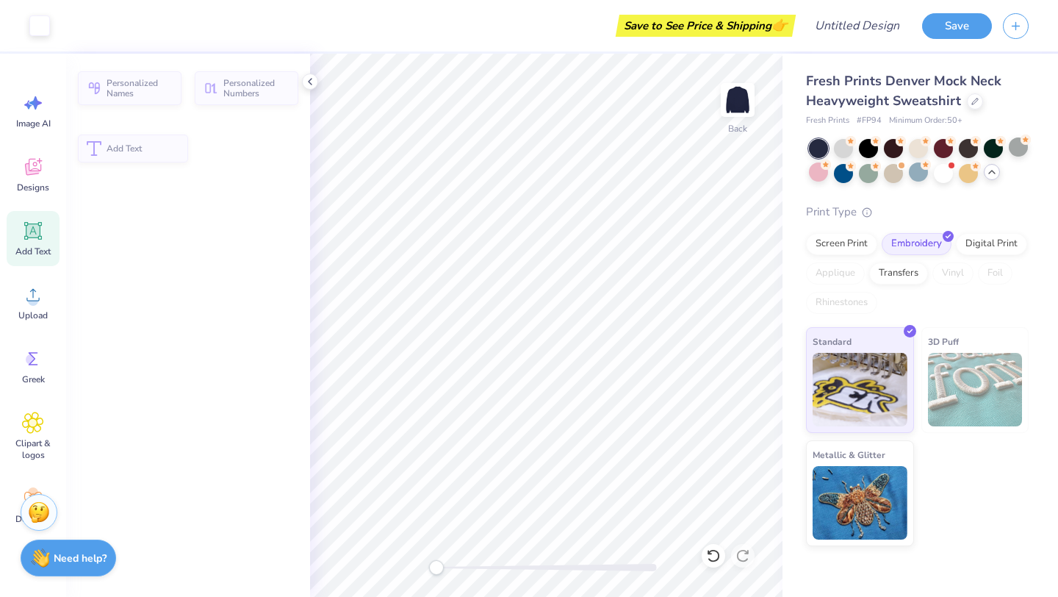
scroll to position [0, 0]
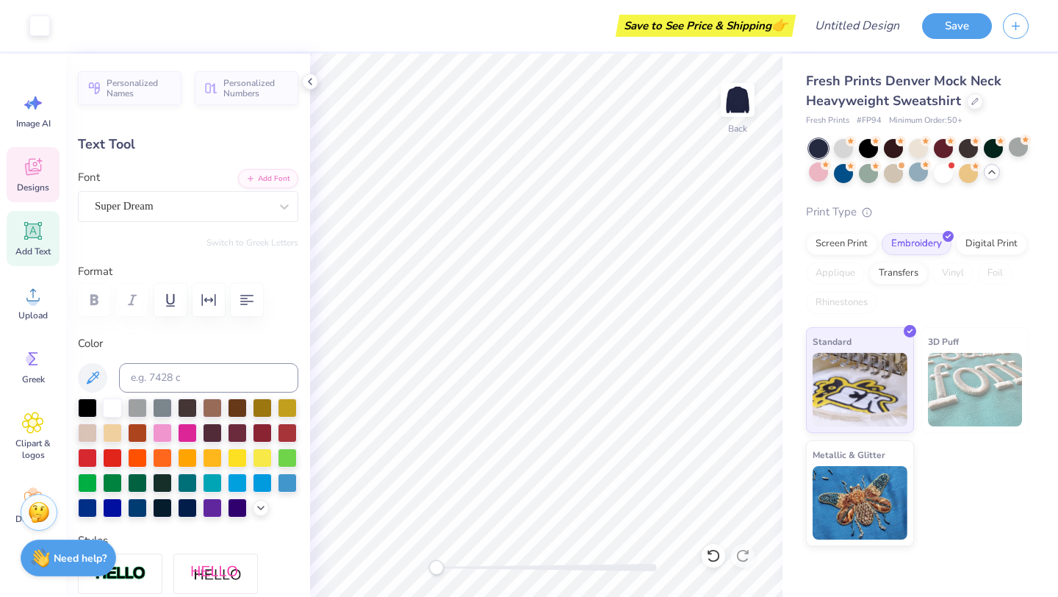
click at [45, 175] on div "Designs" at bounding box center [33, 174] width 53 height 55
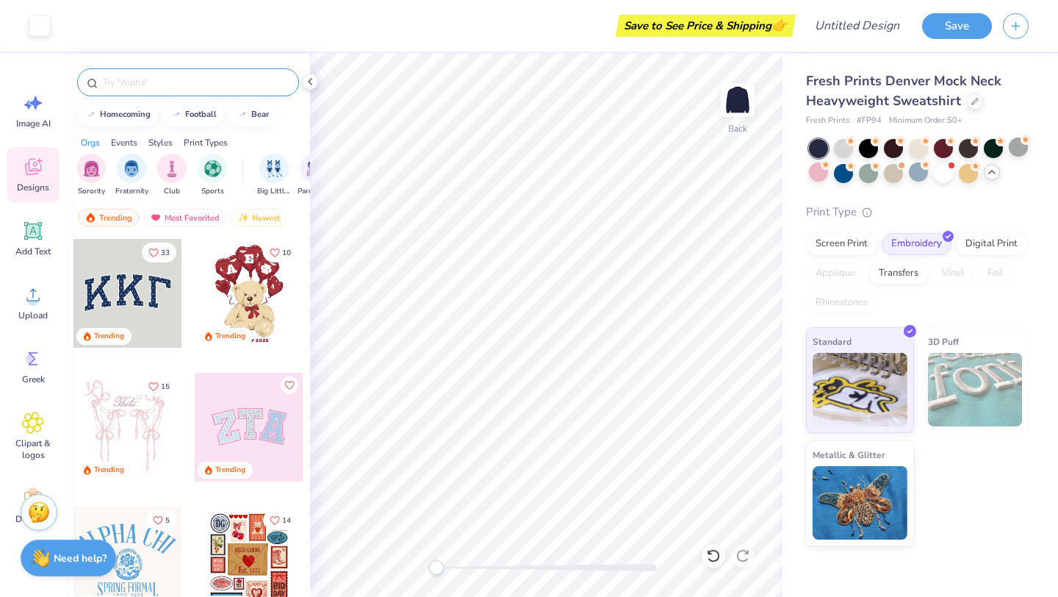
click at [147, 90] on div at bounding box center [188, 82] width 222 height 28
click at [143, 86] on input "text" at bounding box center [195, 82] width 188 height 15
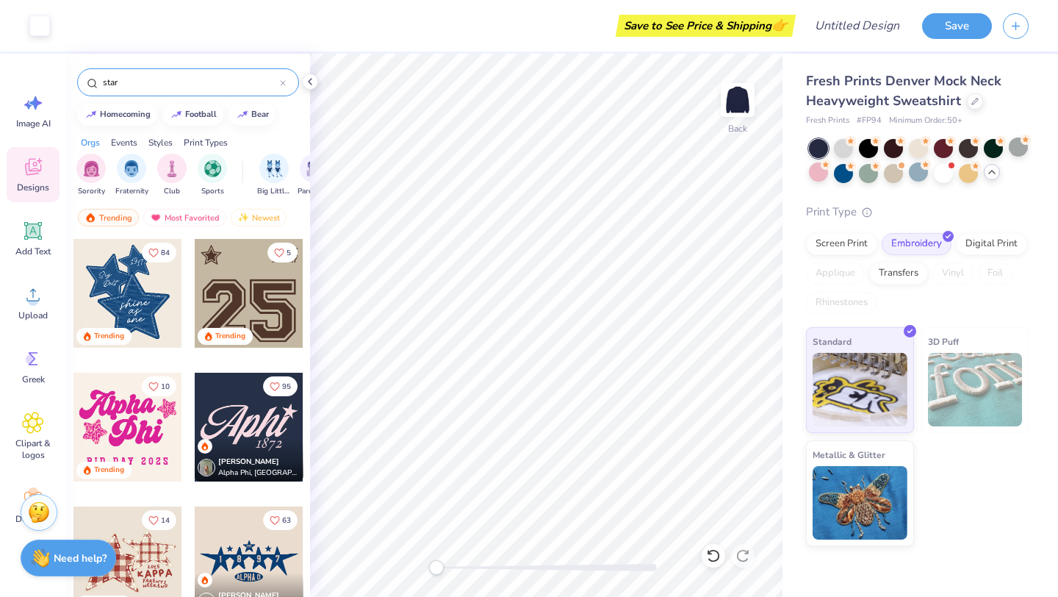
type input "star"
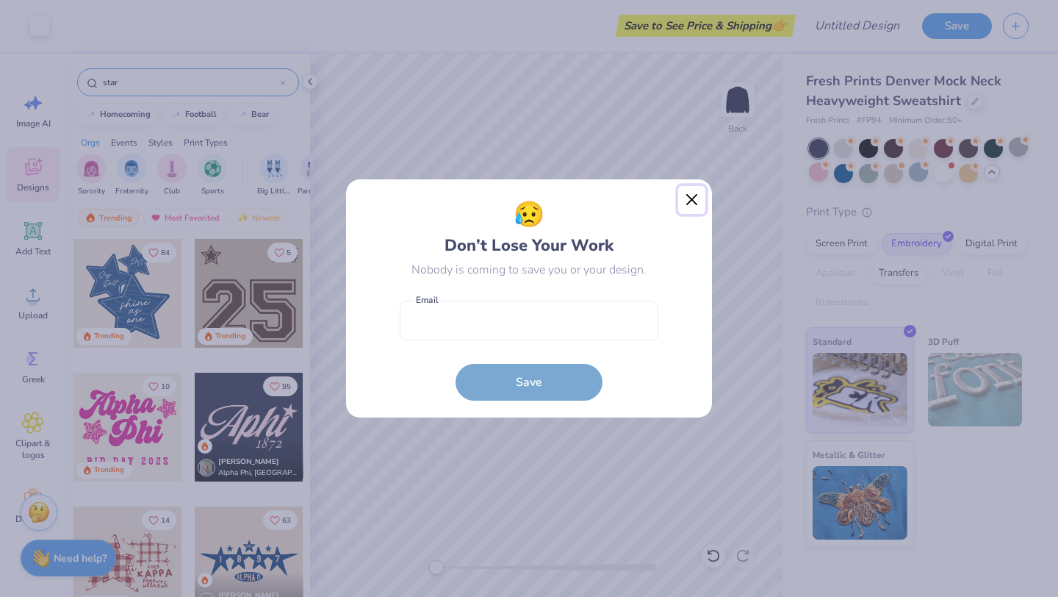
click at [694, 202] on button "Close" at bounding box center [692, 200] width 28 height 28
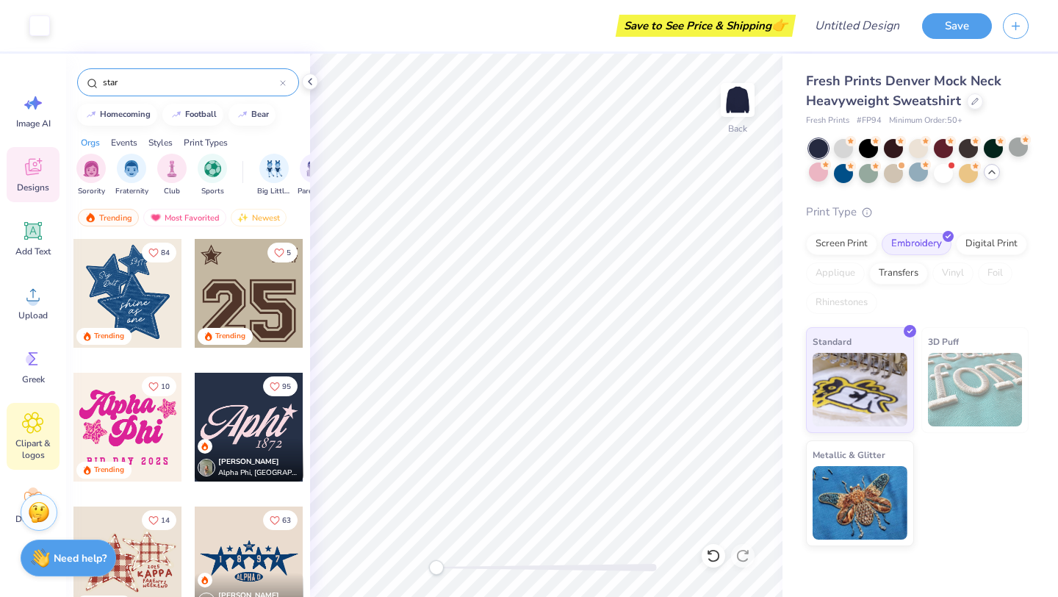
click at [31, 434] on div "Clipart & logos" at bounding box center [33, 436] width 53 height 67
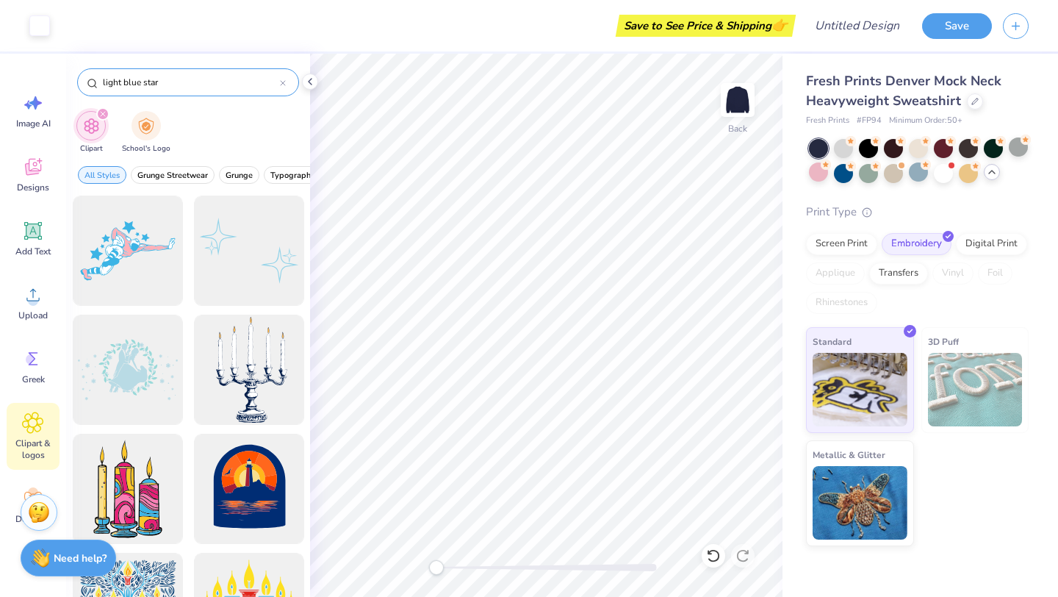
drag, startPoint x: 163, startPoint y: 83, endPoint x: 90, endPoint y: 81, distance: 72.8
click at [90, 82] on div "light blue star" at bounding box center [188, 82] width 222 height 28
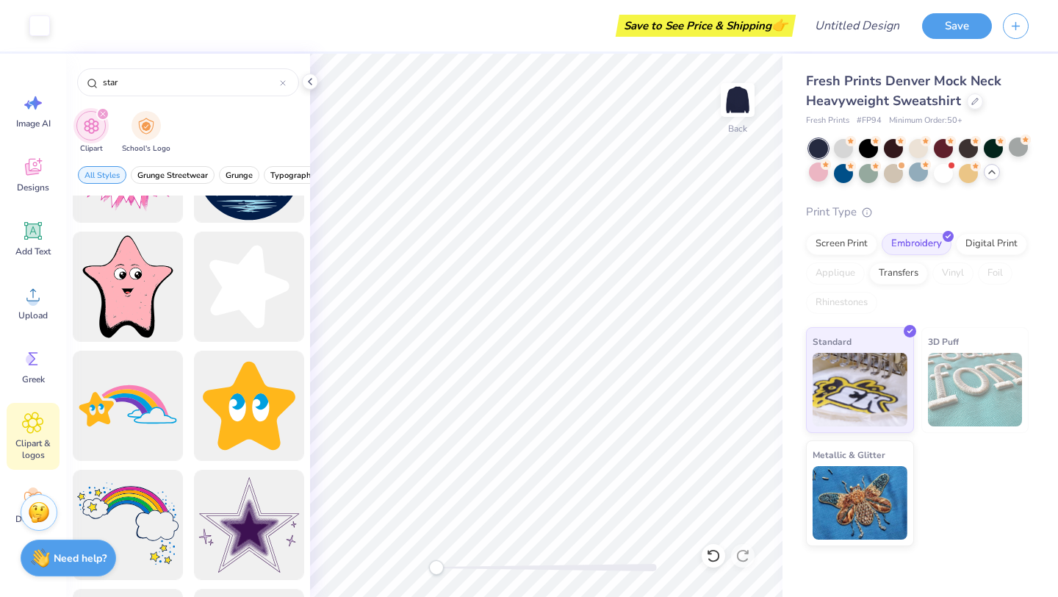
scroll to position [1018, 0]
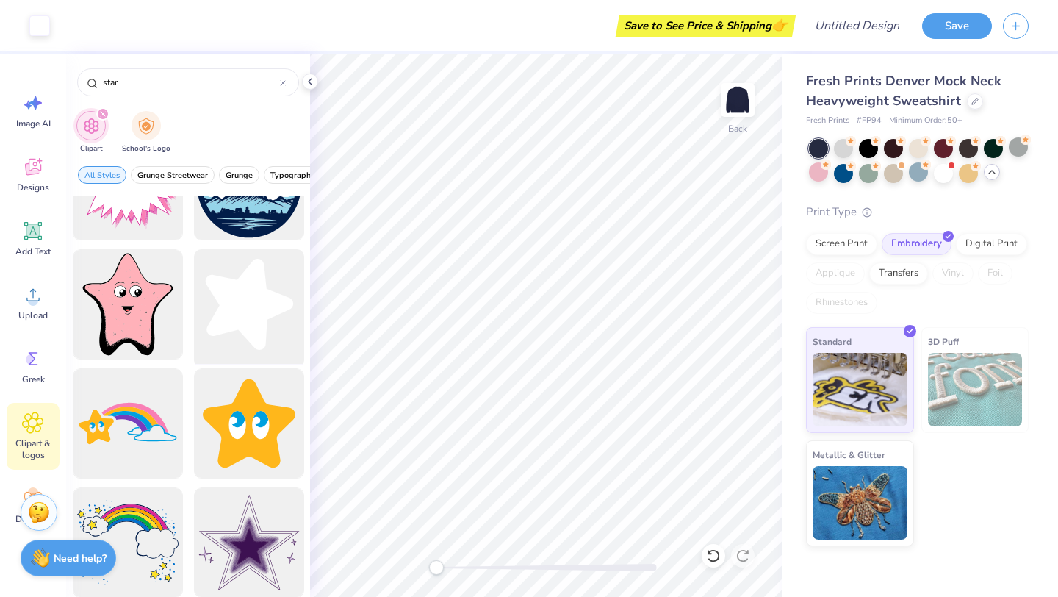
type input "star"
click at [226, 305] on div at bounding box center [248, 304] width 121 height 121
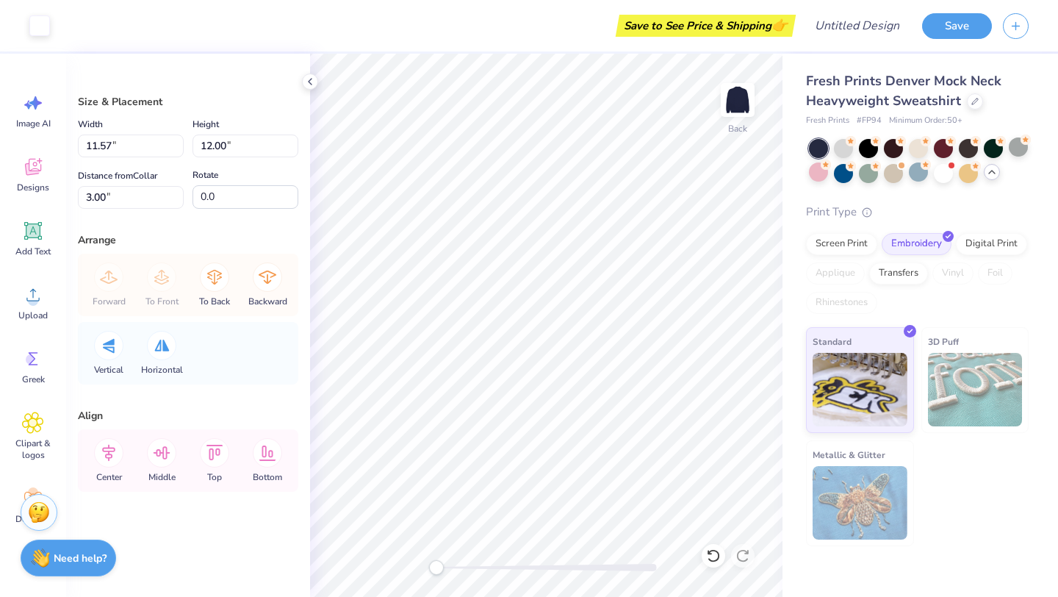
type input "1.40"
type input "1.45"
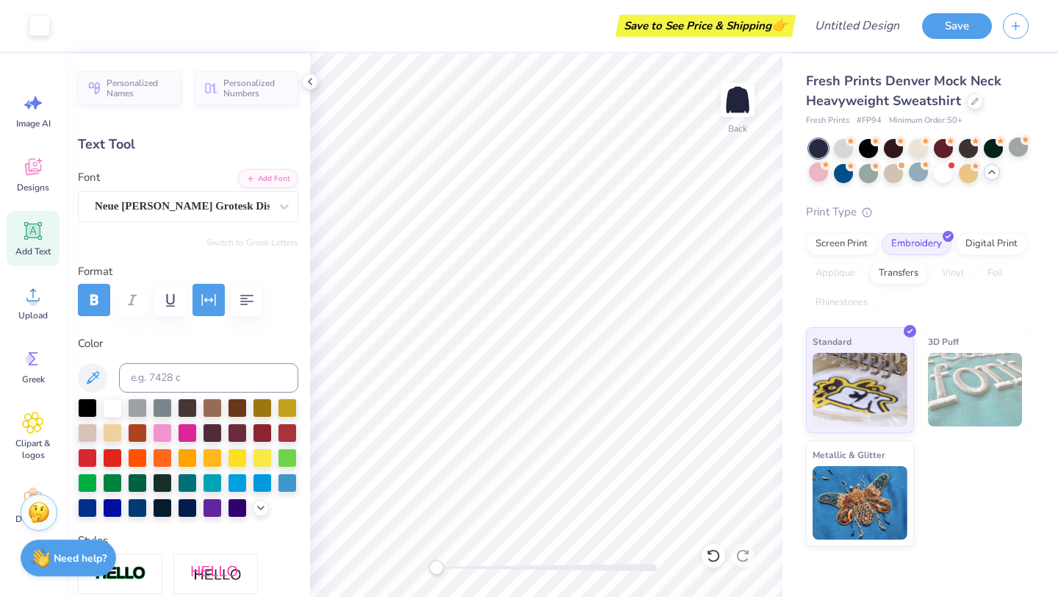
type input "8.59"
type input "2.62"
type input "2.34"
type input "6.83"
type input "0.35"
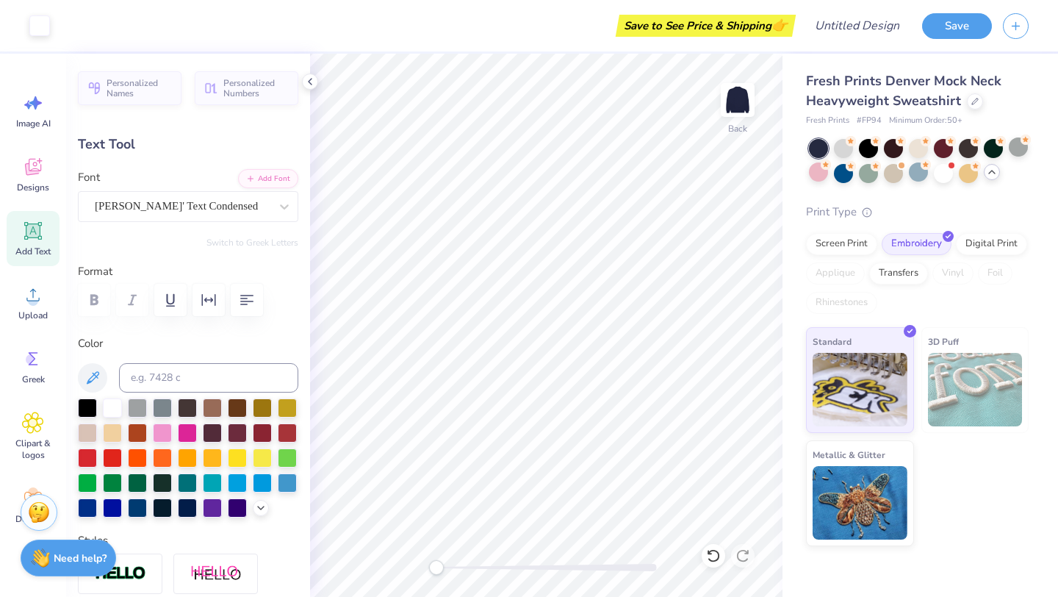
type input "5.14"
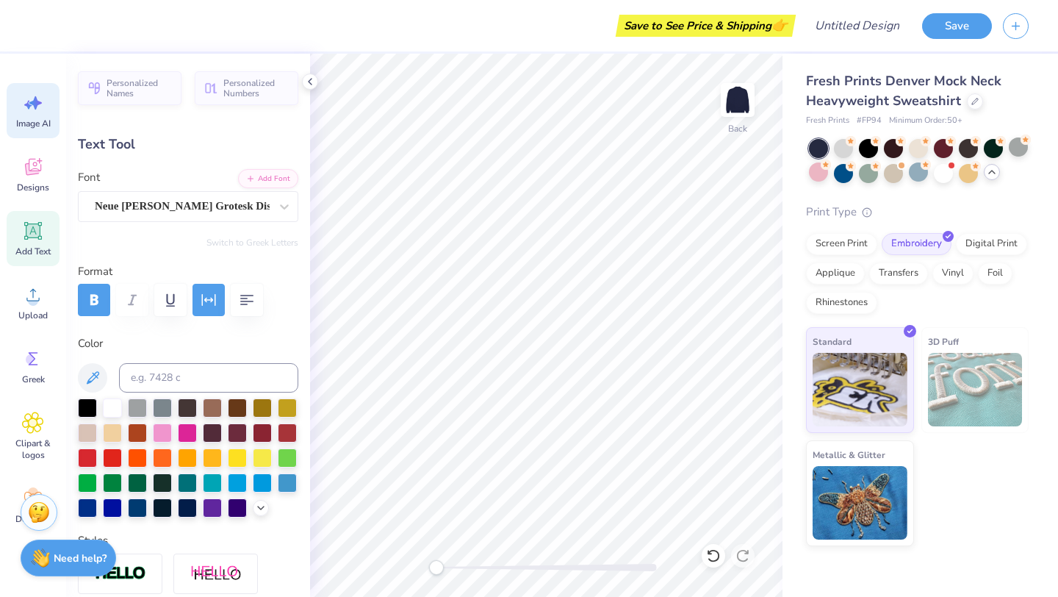
click at [29, 93] on icon at bounding box center [33, 103] width 22 height 22
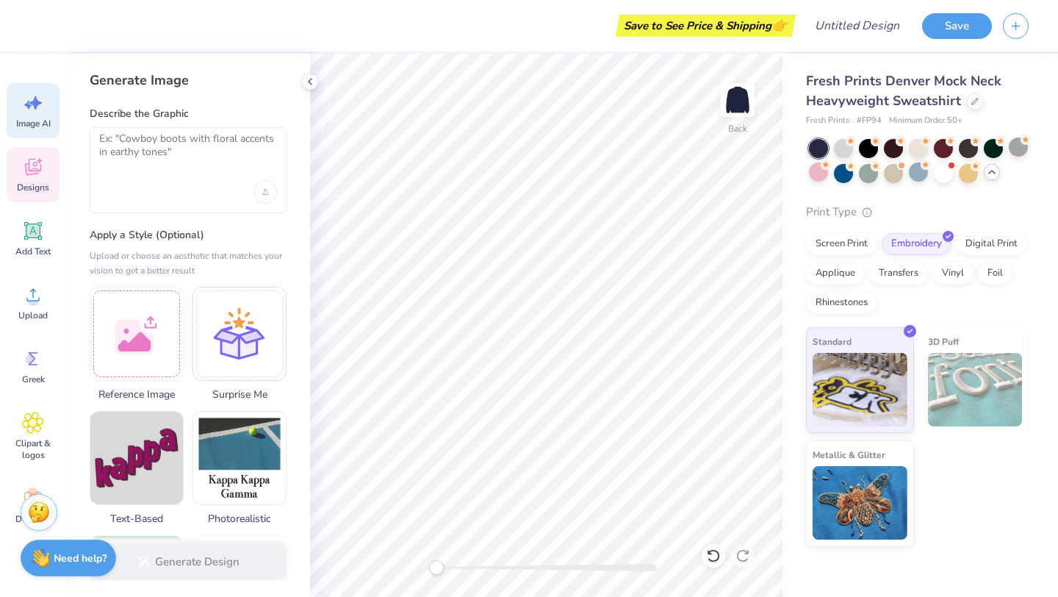
click at [36, 180] on div "Designs" at bounding box center [33, 174] width 53 height 55
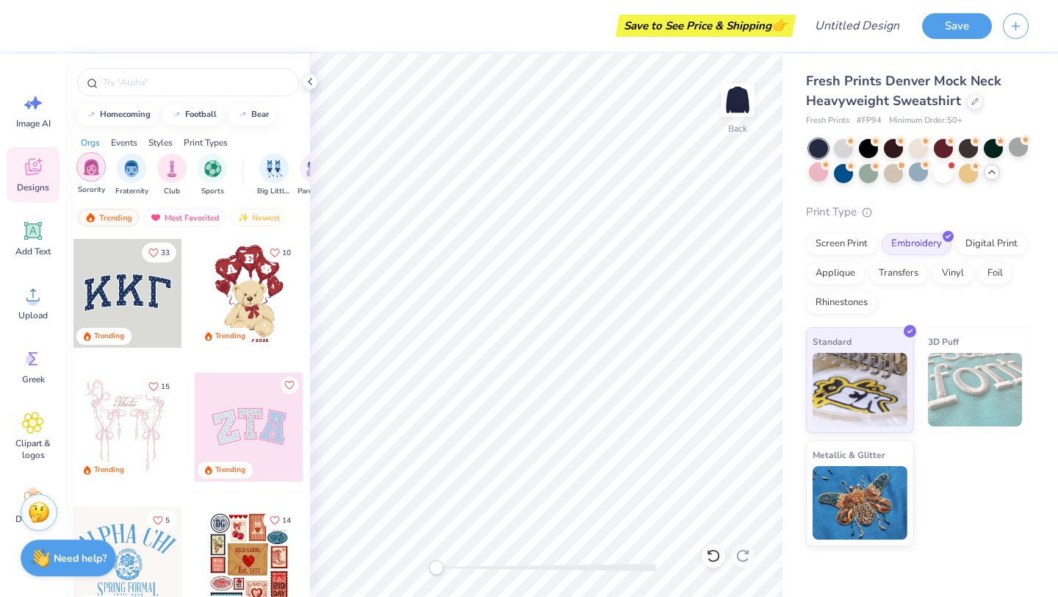
click at [91, 173] on img "filter for Sorority" at bounding box center [91, 167] width 17 height 17
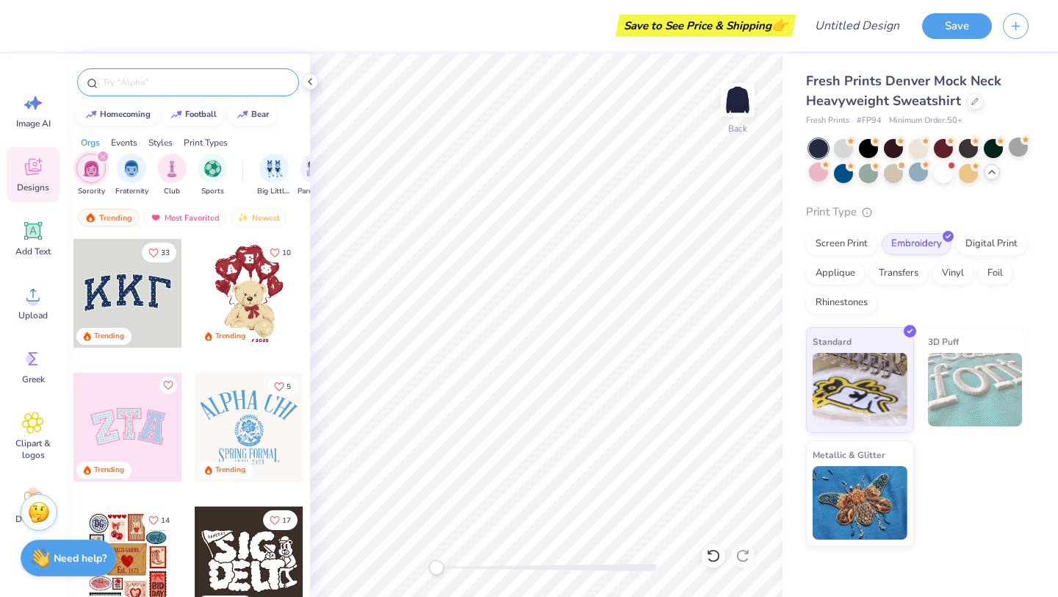
click at [159, 86] on input "text" at bounding box center [195, 82] width 188 height 15
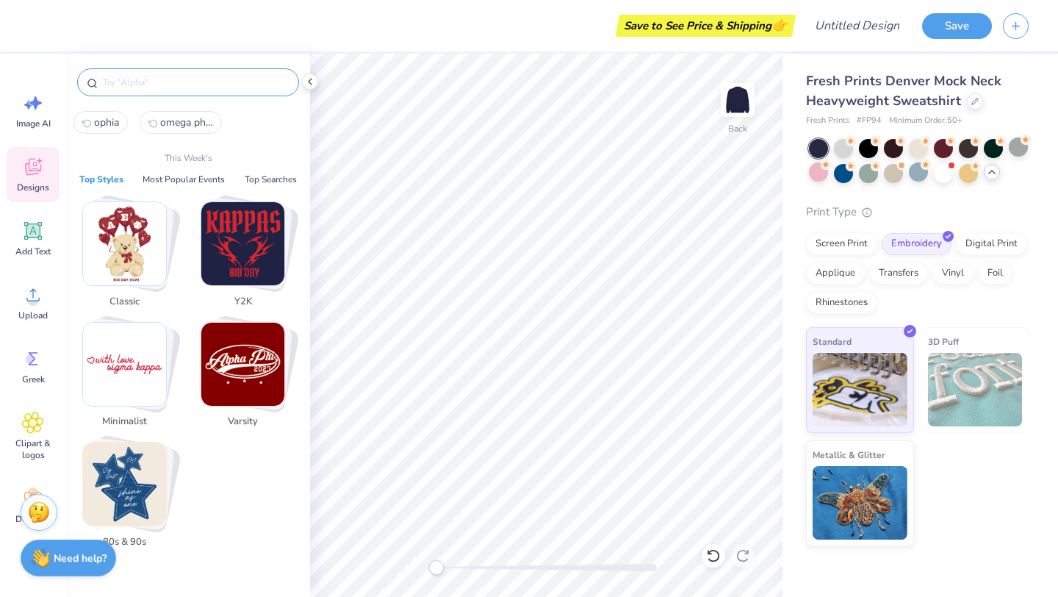
click at [175, 122] on span "omega phi alpha" at bounding box center [186, 122] width 53 height 14
type input "omega phi alpha"
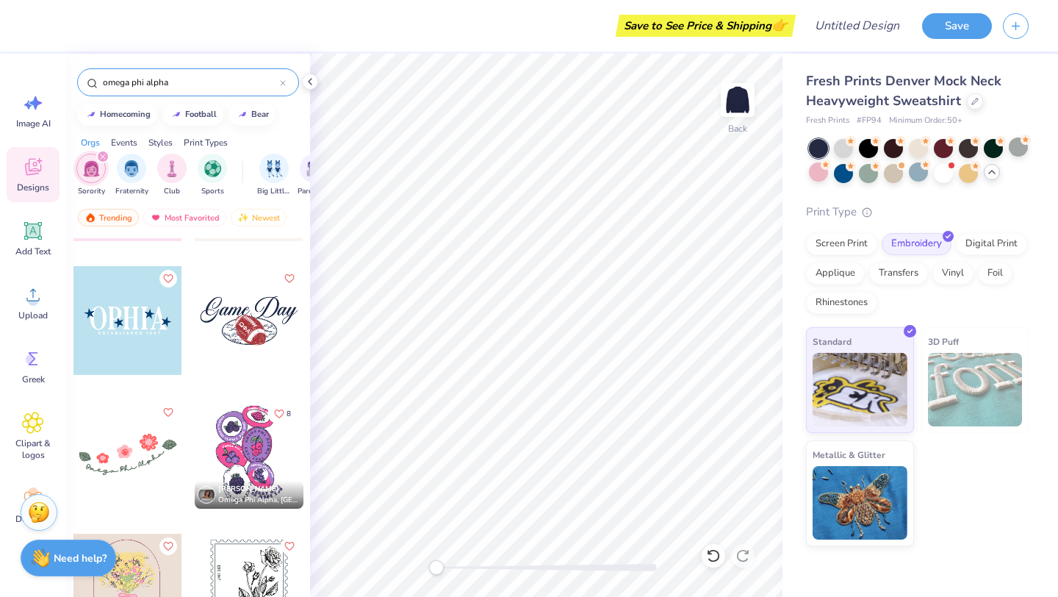
scroll to position [242, 0]
click at [129, 318] on div at bounding box center [127, 319] width 109 height 109
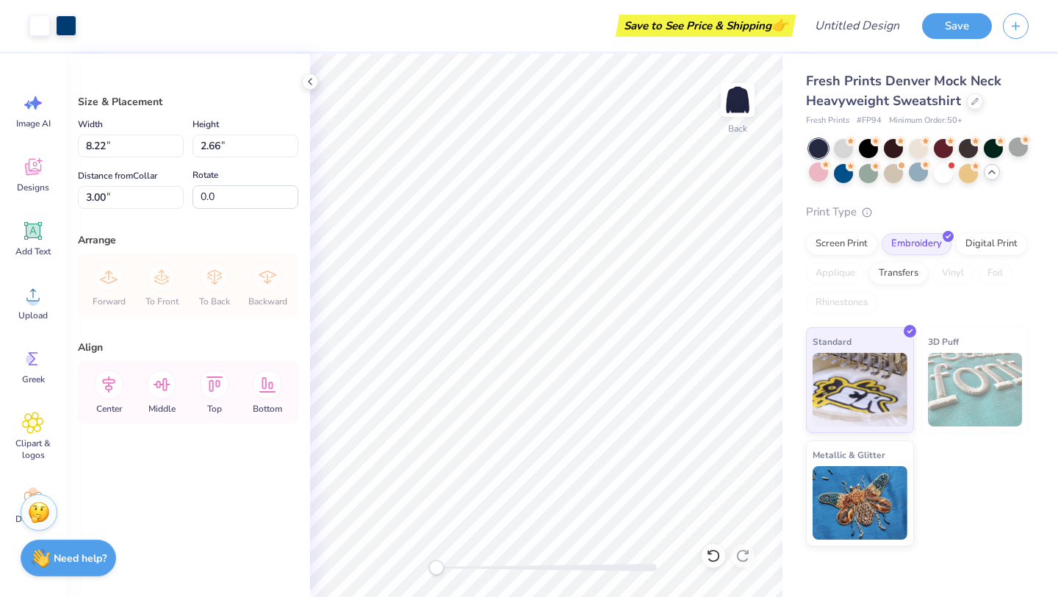
type input "10.03"
type input "3.25"
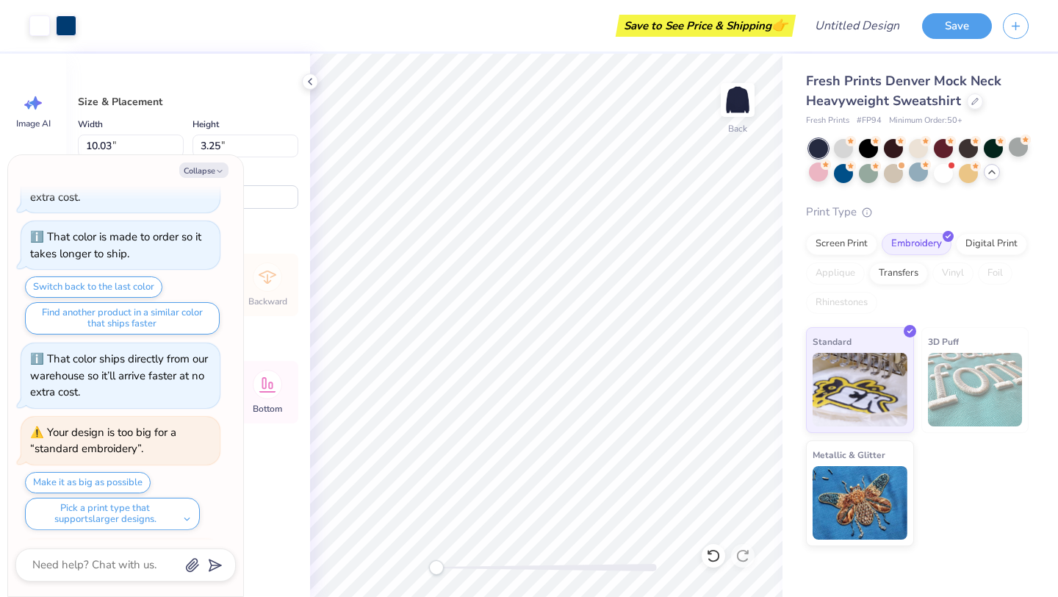
scroll to position [333, 0]
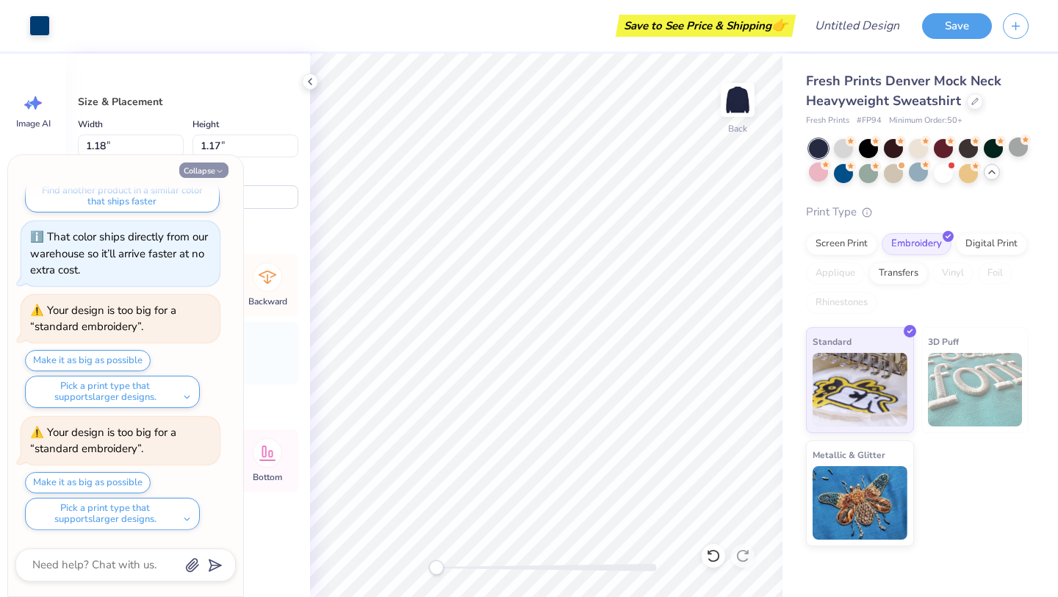
click at [208, 166] on button "Collapse" at bounding box center [203, 169] width 49 height 15
type textarea "x"
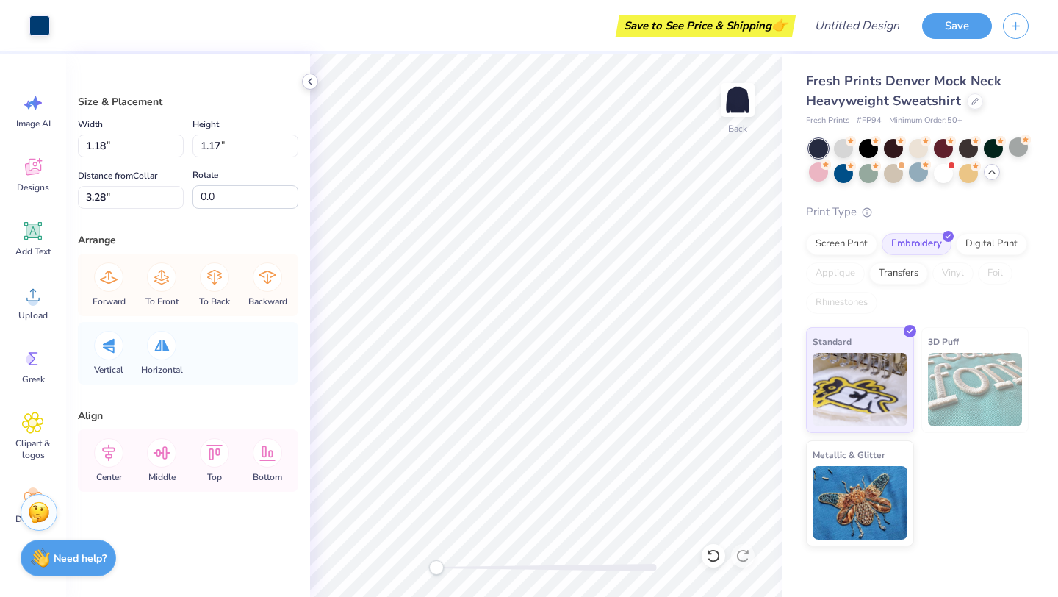
click at [307, 79] on icon at bounding box center [310, 82] width 12 height 12
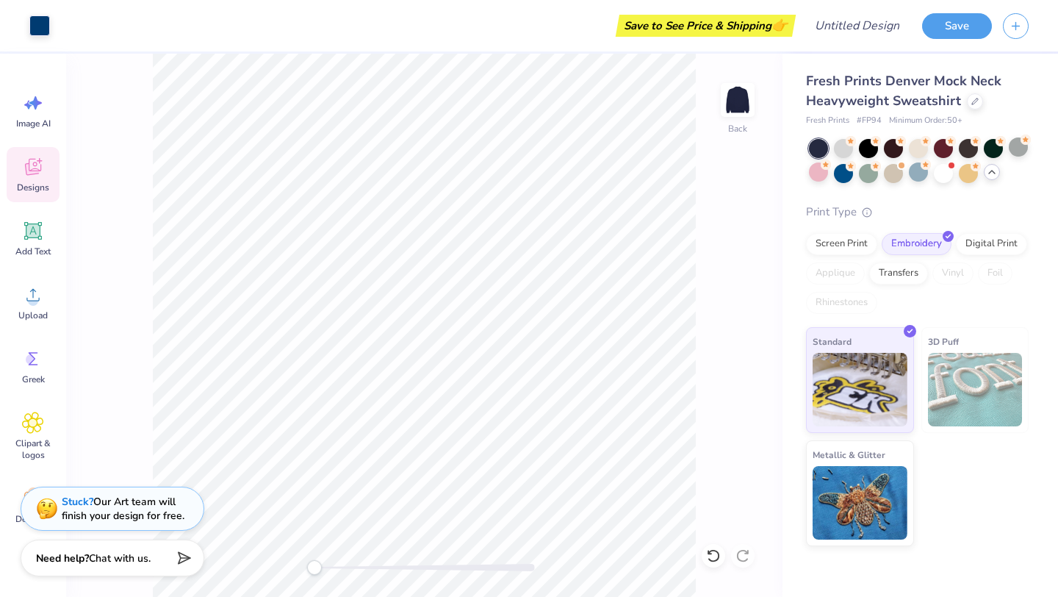
click at [33, 179] on div "Designs" at bounding box center [33, 174] width 53 height 55
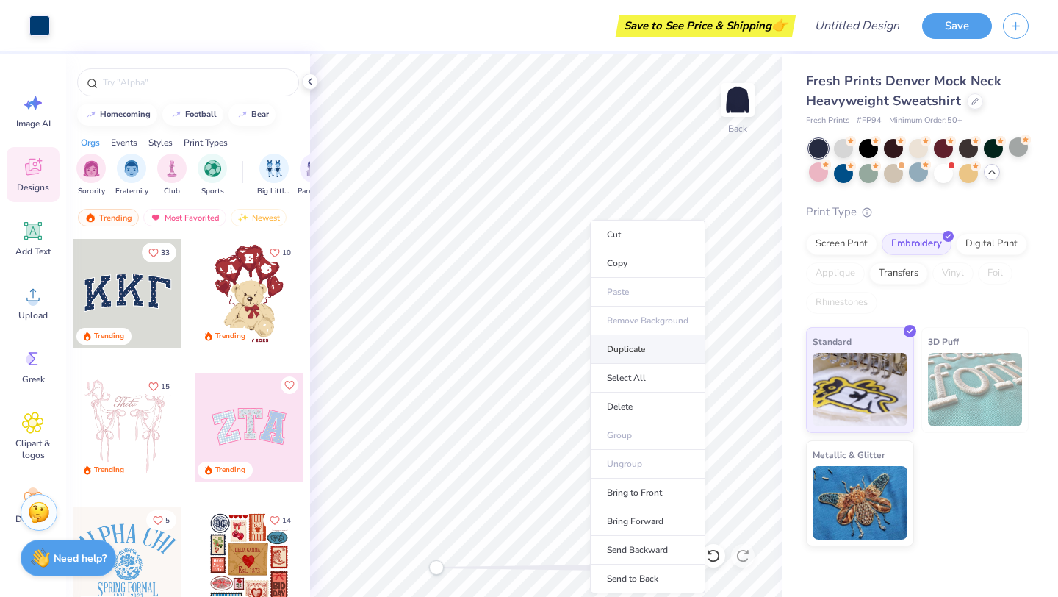
click at [647, 356] on li "Duplicate" at bounding box center [647, 349] width 115 height 29
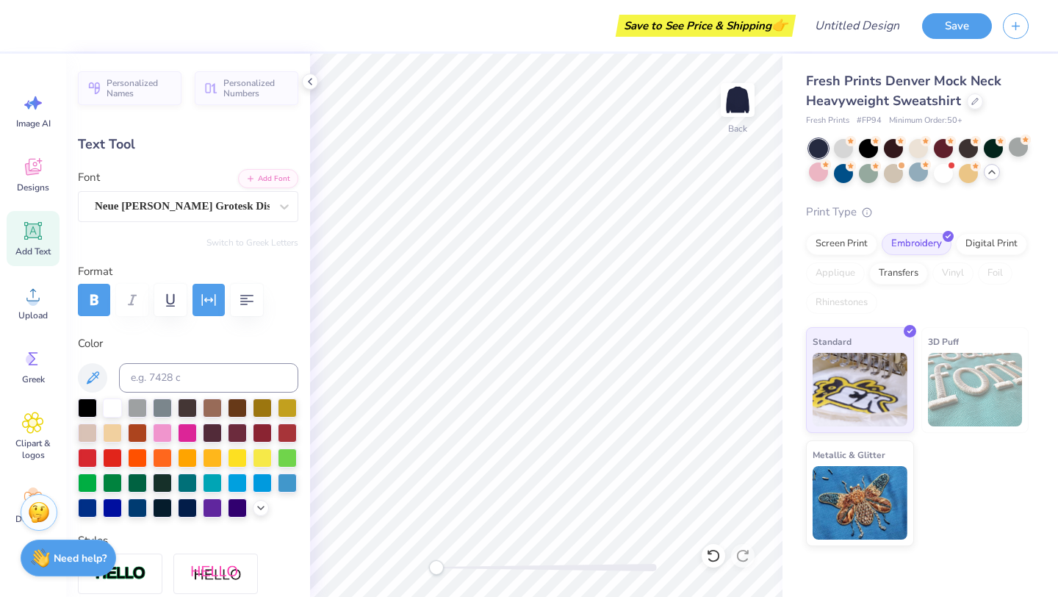
scroll to position [0, 0]
type textarea "1"
type input "8.88"
type input "2.71"
type input "3.00"
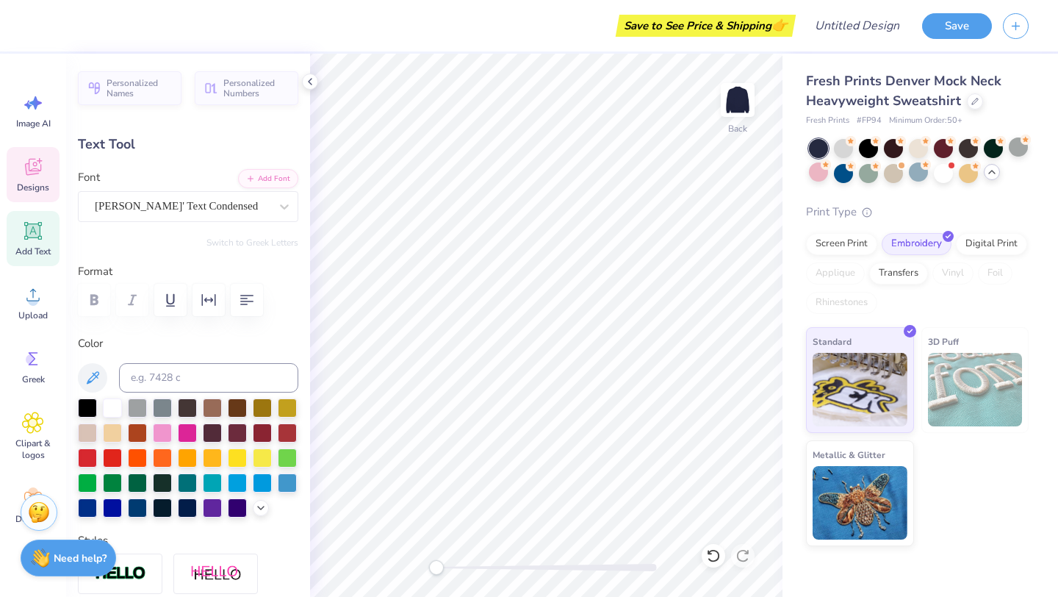
click at [25, 168] on icon at bounding box center [33, 167] width 22 height 22
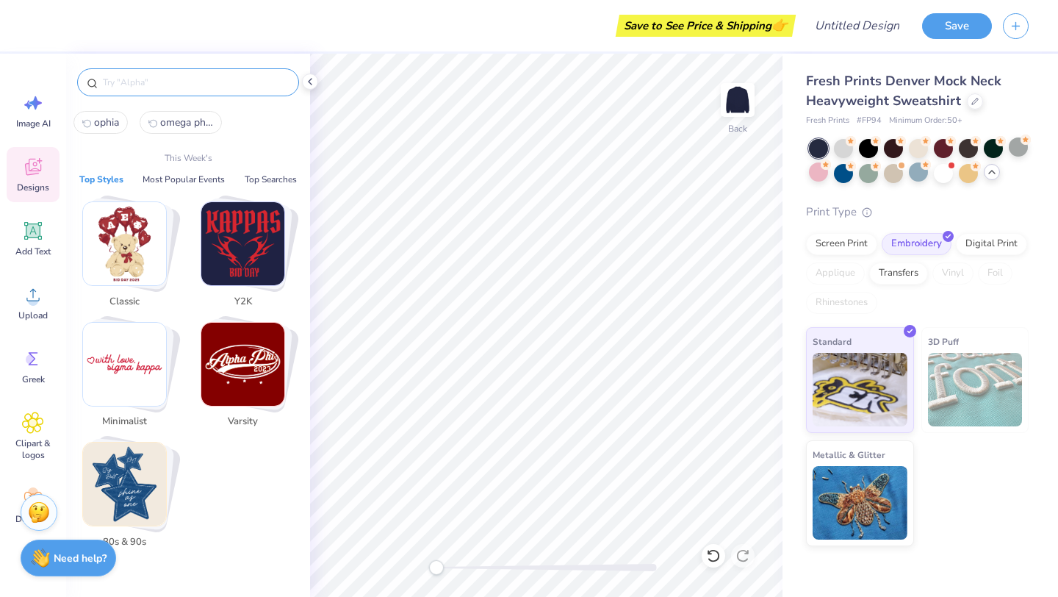
click at [150, 82] on input "text" at bounding box center [195, 82] width 188 height 15
click at [157, 231] on img "Stack Card Button Classic" at bounding box center [124, 243] width 83 height 83
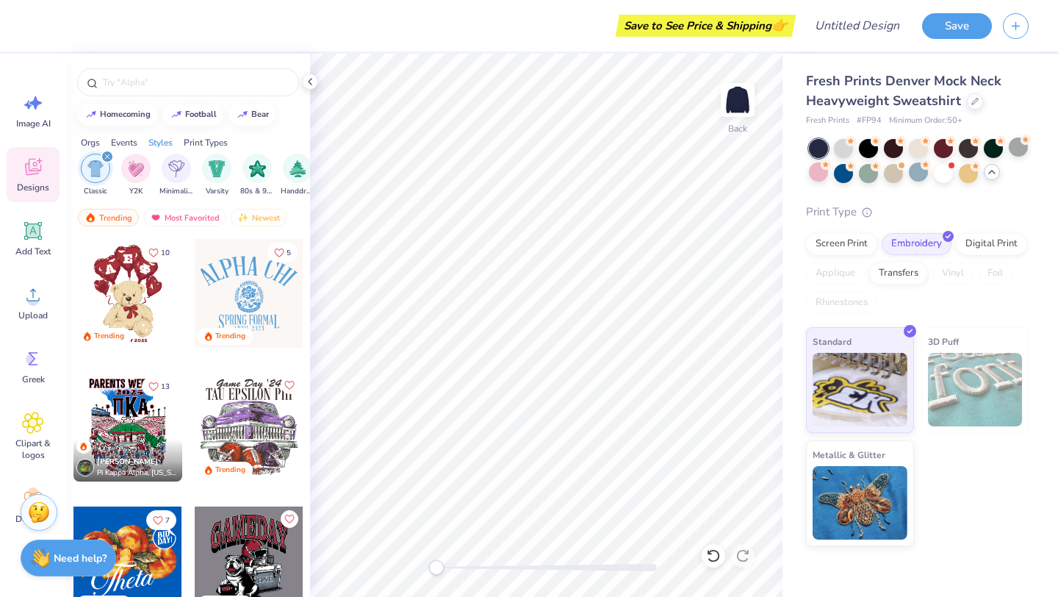
scroll to position [0, 770]
click at [212, 86] on input "text" at bounding box center [195, 82] width 188 height 15
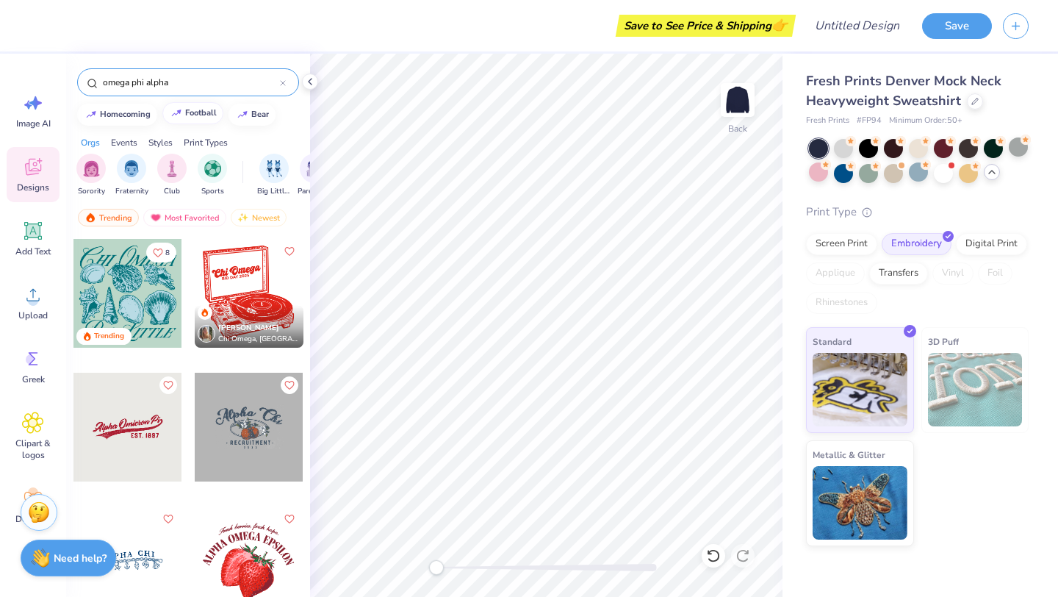
type input "omega phi alpha"
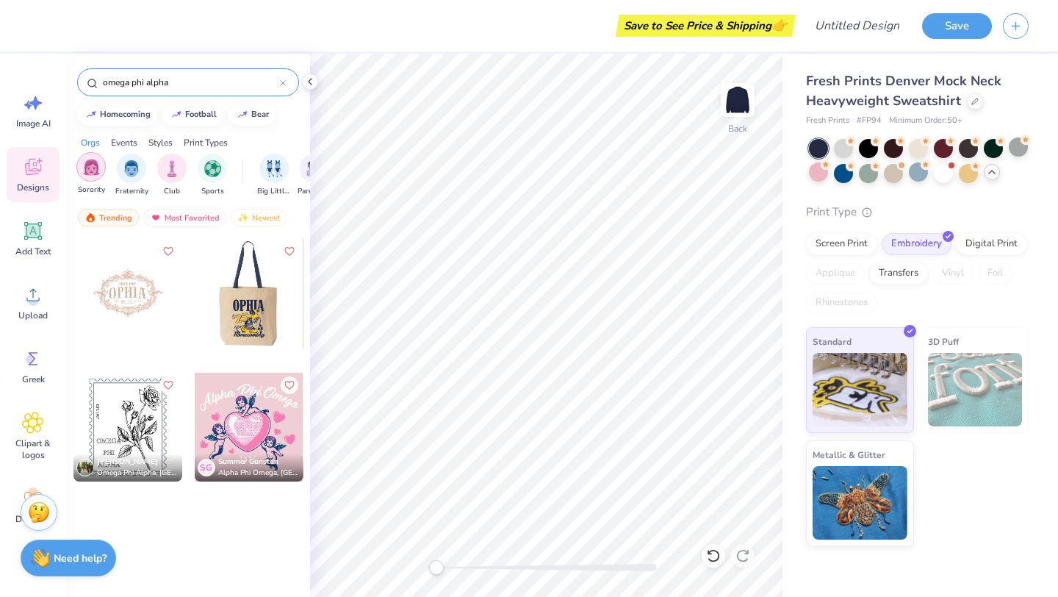
click at [94, 165] on img "filter for Sorority" at bounding box center [91, 167] width 17 height 17
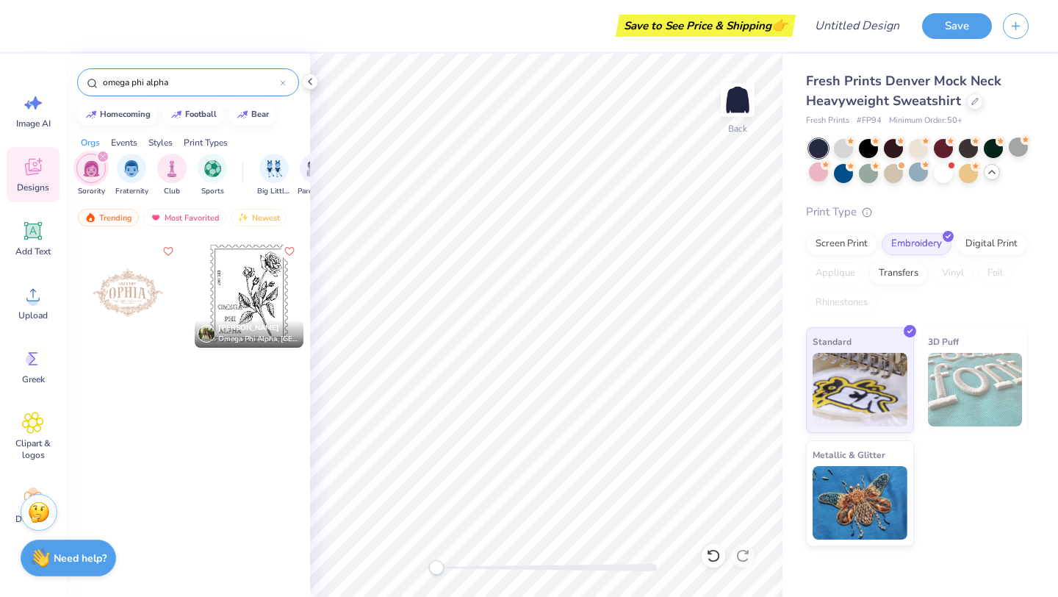
click at [187, 86] on input "omega phi alpha" at bounding box center [190, 82] width 179 height 15
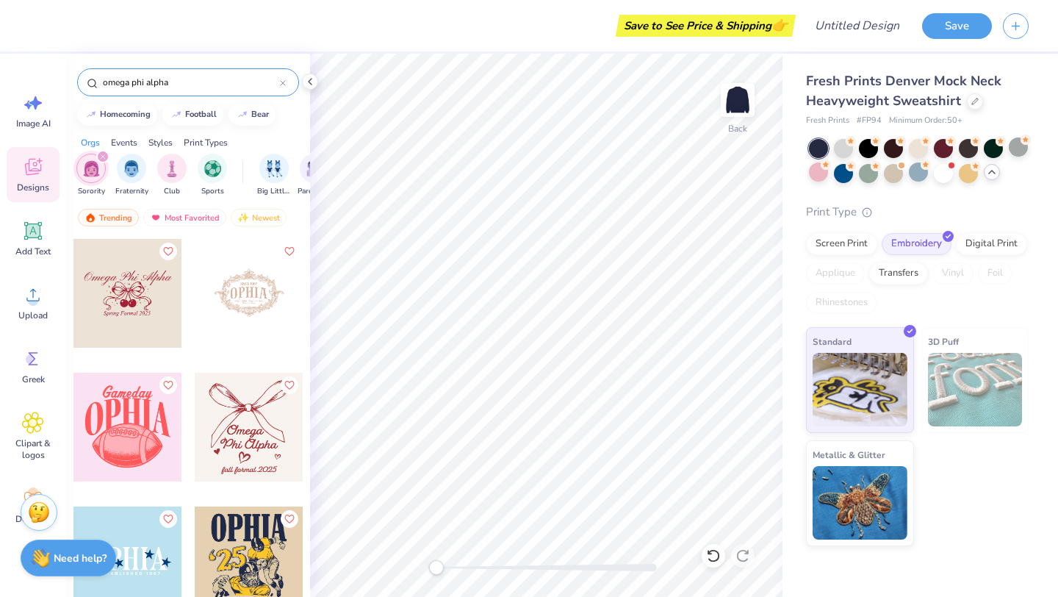
drag, startPoint x: 181, startPoint y: 86, endPoint x: 92, endPoint y: 79, distance: 89.2
click at [92, 79] on div "omega phi alpha" at bounding box center [188, 82] width 222 height 28
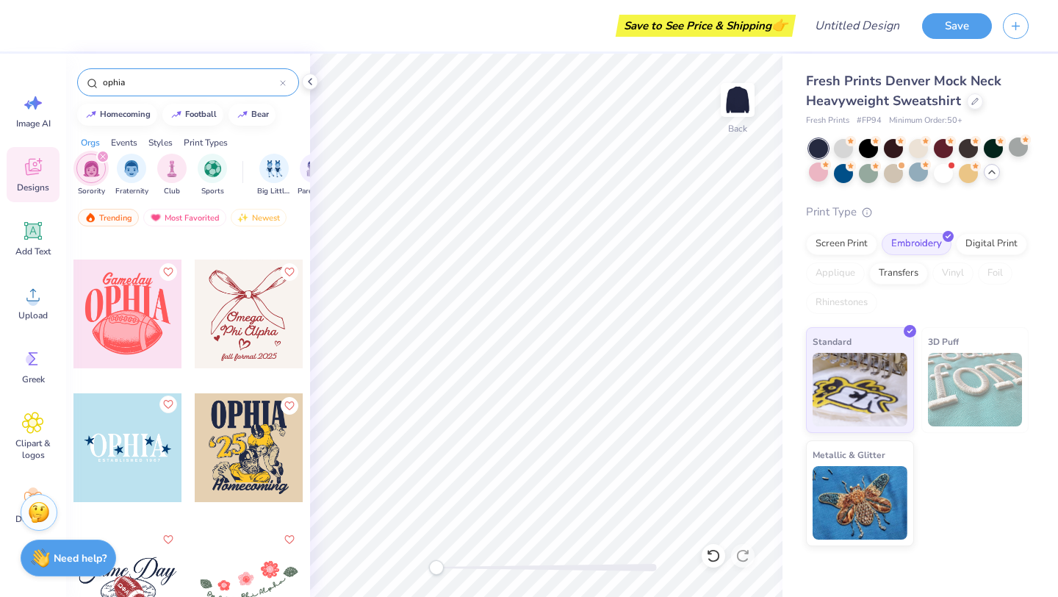
scroll to position [126, 0]
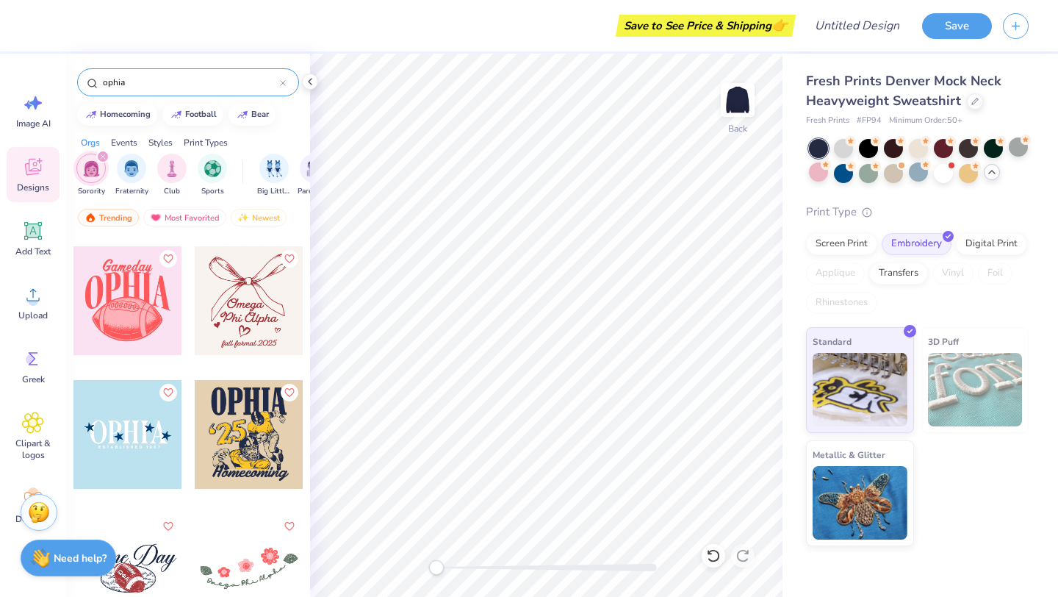
type input "ophia"
click at [165, 380] on div at bounding box center [127, 434] width 109 height 109
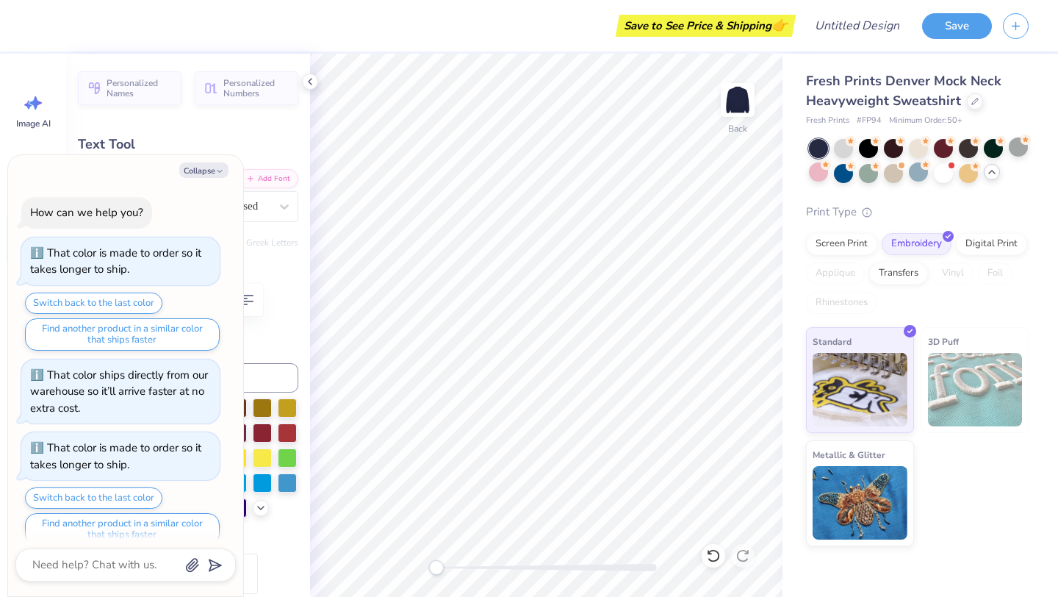
scroll to position [455, 0]
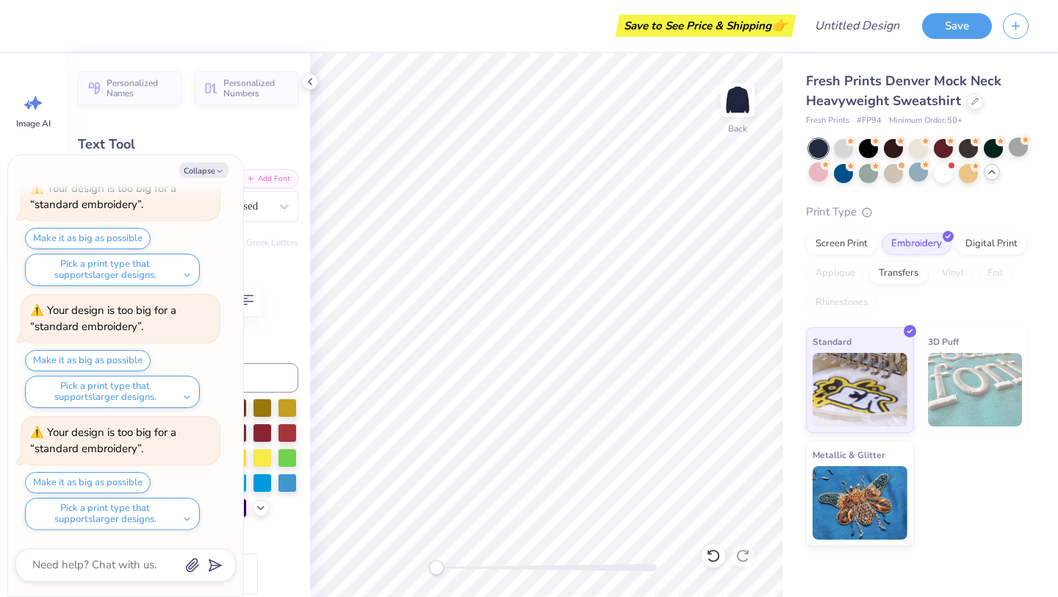
type textarea "x"
type input "7.81"
type input "2.38"
type input "9.39"
click at [215, 168] on icon "button" at bounding box center [219, 171] width 9 height 9
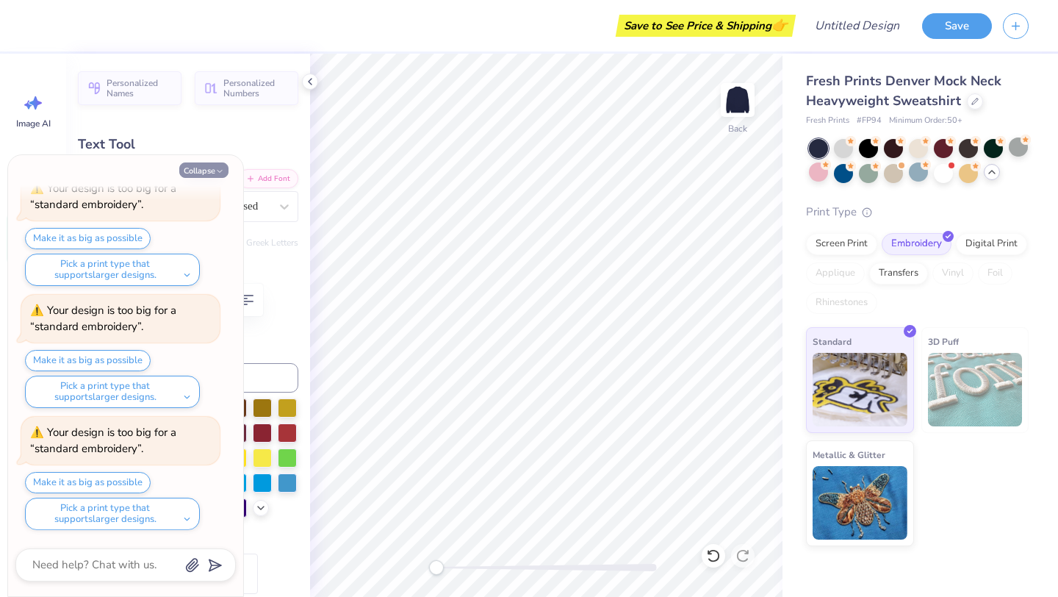
type textarea "x"
type input "9.47"
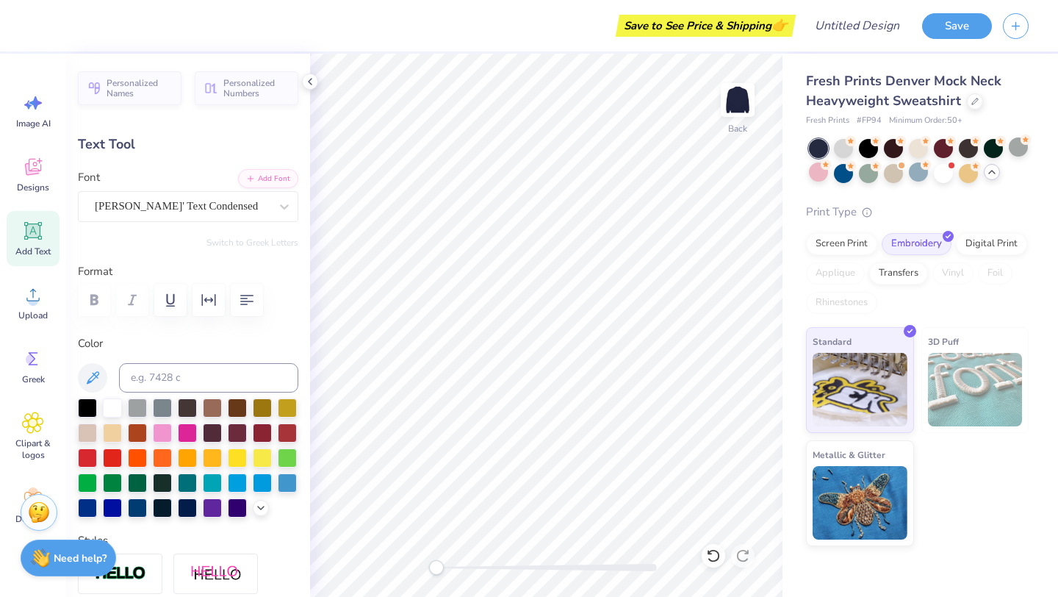
click at [213, 170] on div "Font Ames' Text Condensed" at bounding box center [188, 195] width 220 height 53
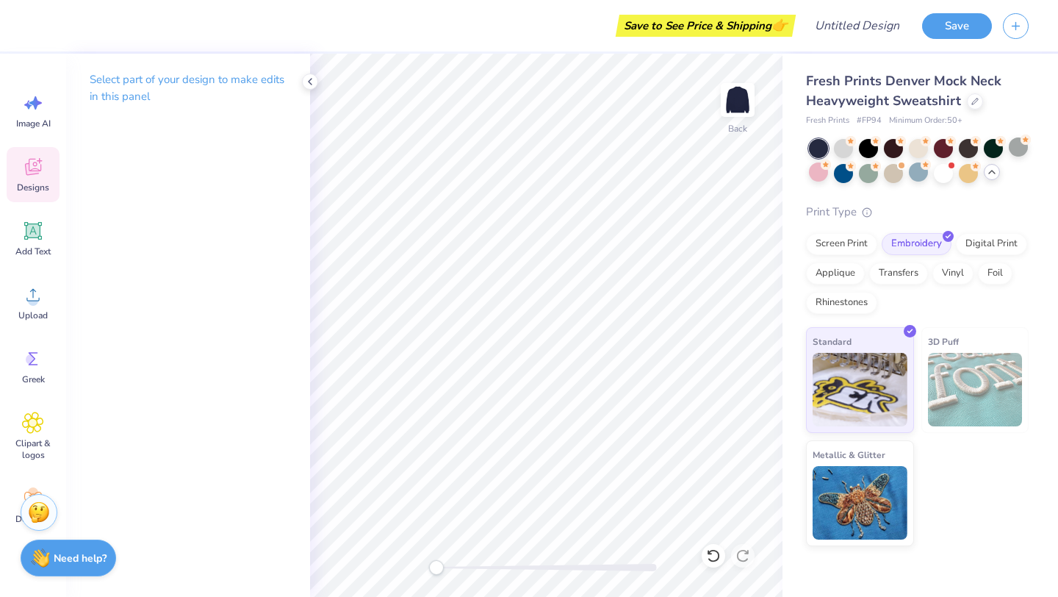
click at [38, 176] on icon at bounding box center [33, 167] width 22 height 22
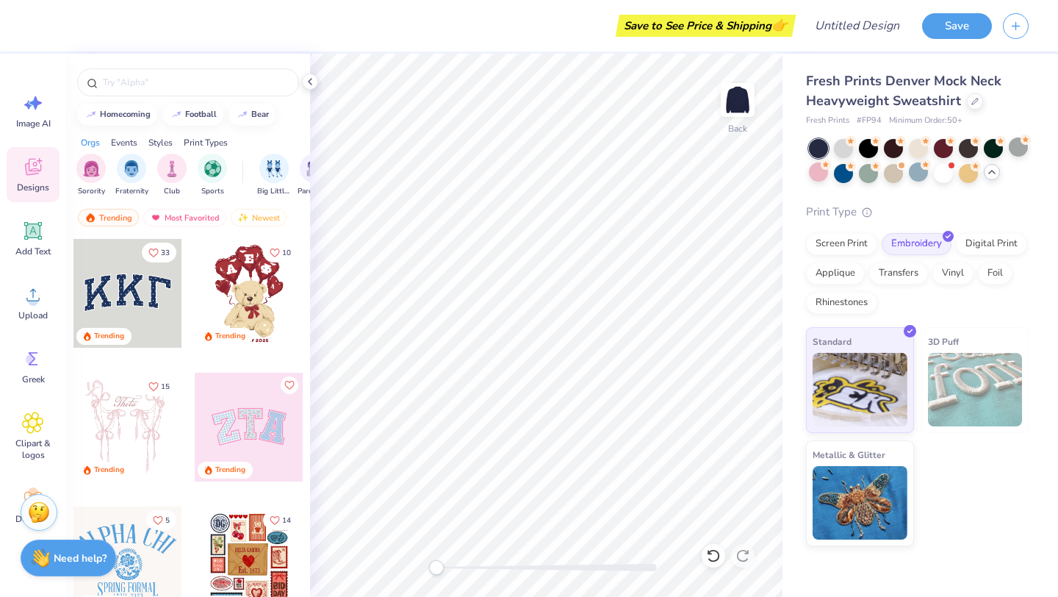
click at [218, 143] on div "Print Types" at bounding box center [206, 142] width 44 height 13
click at [92, 169] on img "filter for Embroidery" at bounding box center [91, 167] width 17 height 17
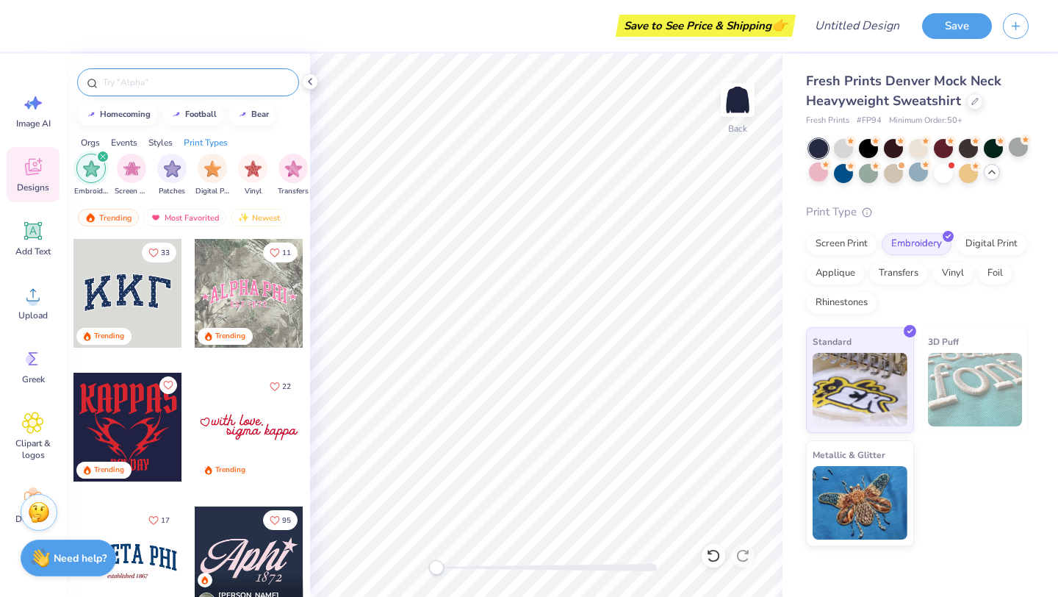
click at [159, 85] on input "text" at bounding box center [195, 82] width 188 height 15
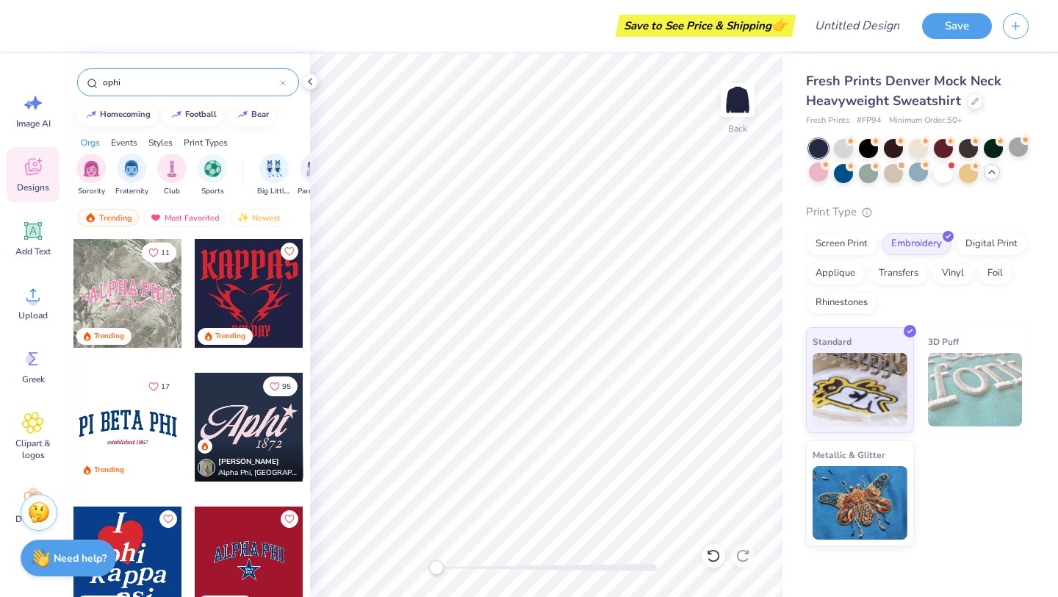
type input "ophia"
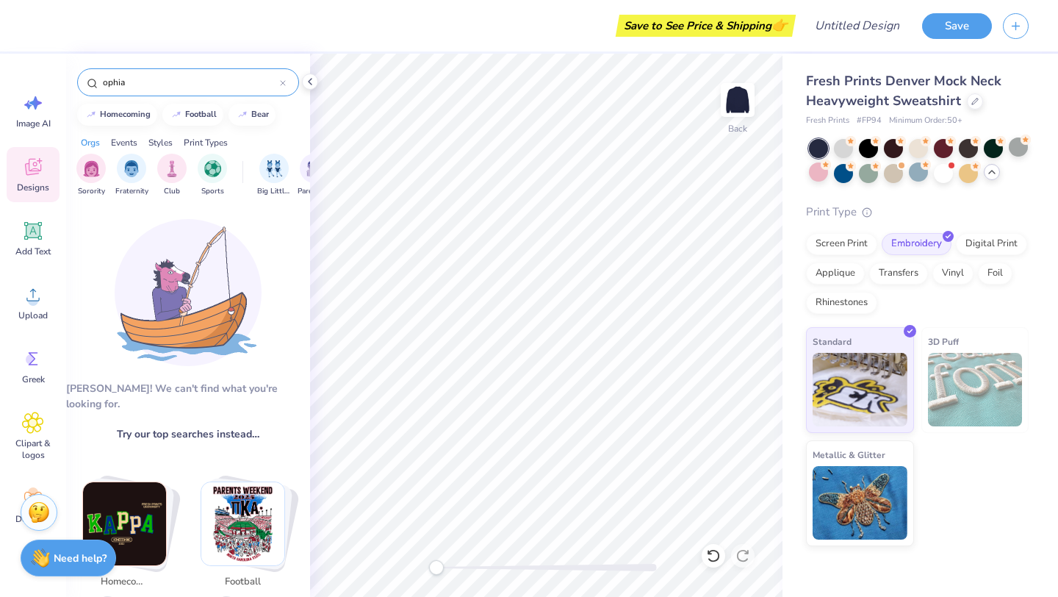
click at [278, 84] on input "ophia" at bounding box center [190, 82] width 179 height 15
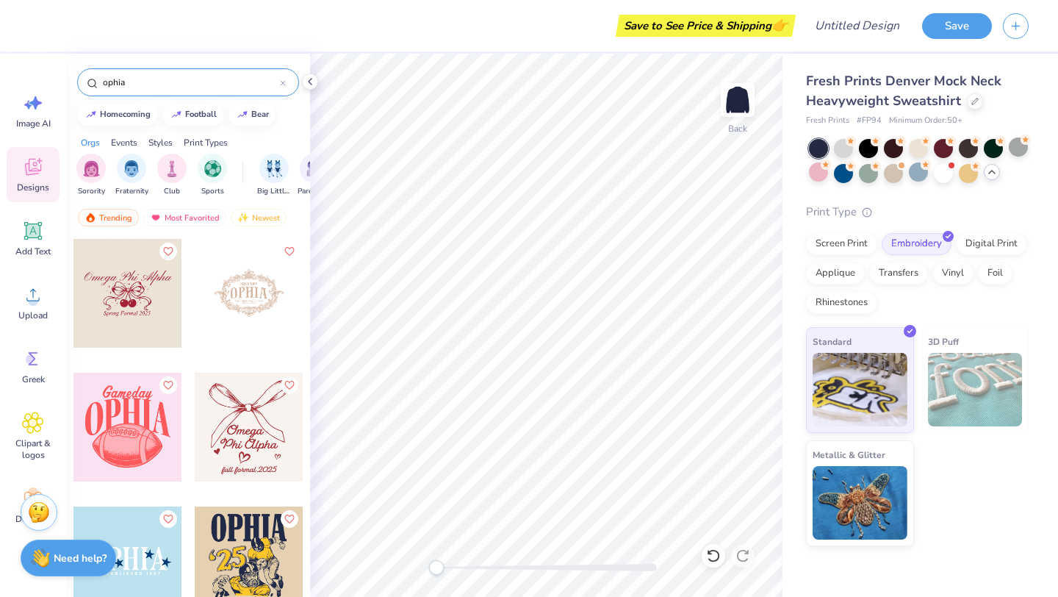
click at [282, 84] on icon at bounding box center [283, 83] width 4 height 4
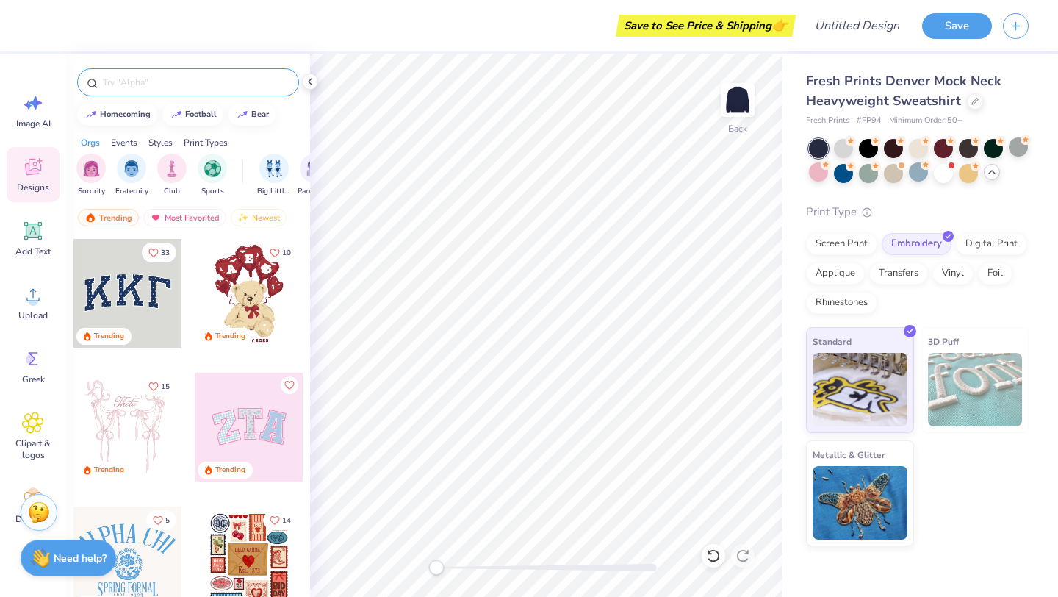
click at [136, 81] on input "text" at bounding box center [195, 82] width 188 height 15
type input "ophia"
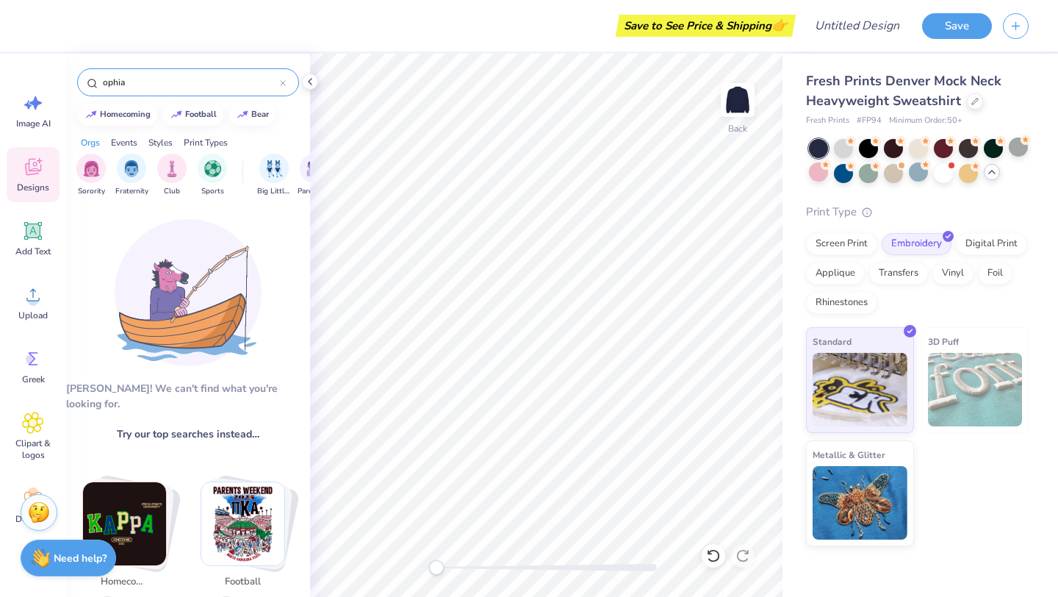
click at [29, 180] on div "Designs" at bounding box center [33, 174] width 53 height 55
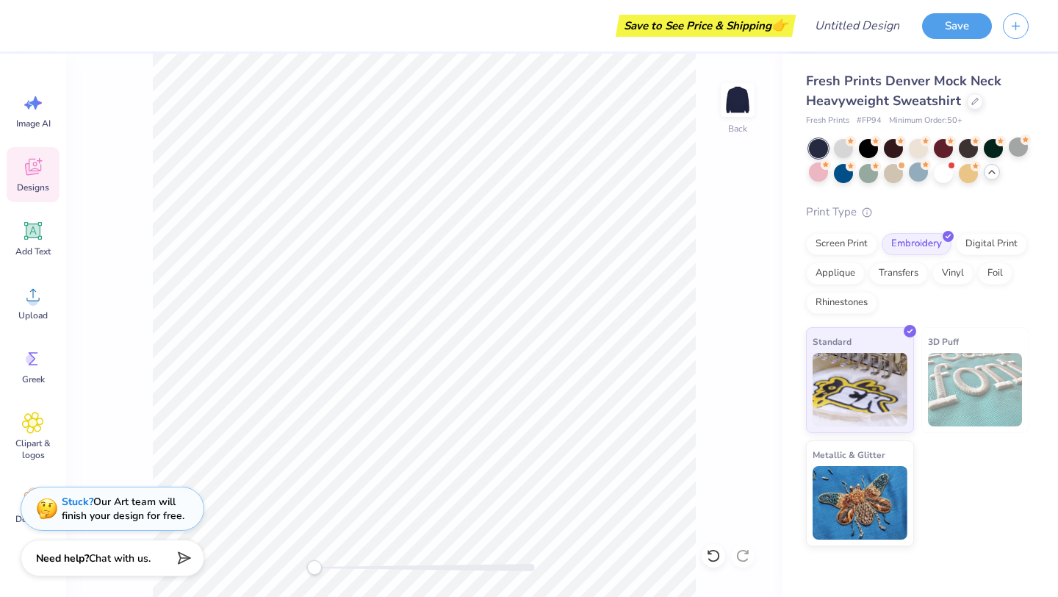
click at [36, 179] on div "Designs" at bounding box center [33, 174] width 53 height 55
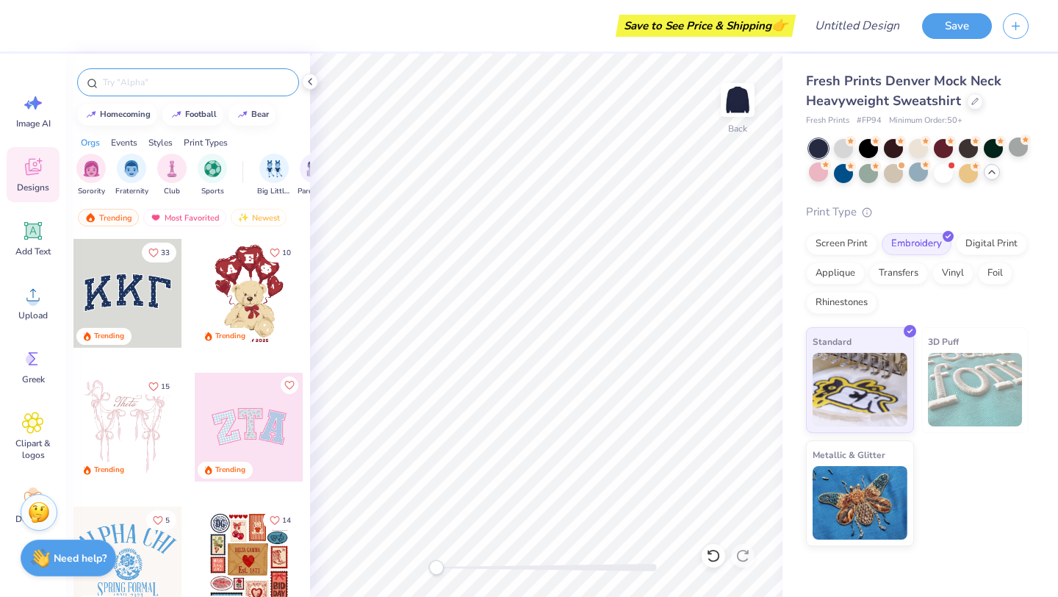
click at [148, 70] on div at bounding box center [188, 82] width 222 height 28
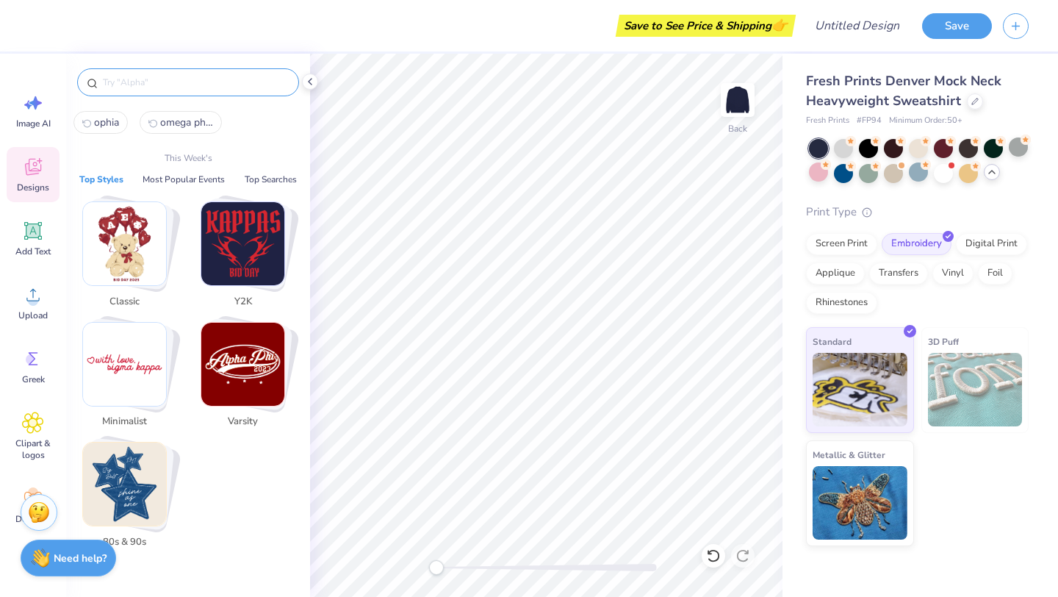
click at [148, 76] on input "text" at bounding box center [195, 82] width 188 height 15
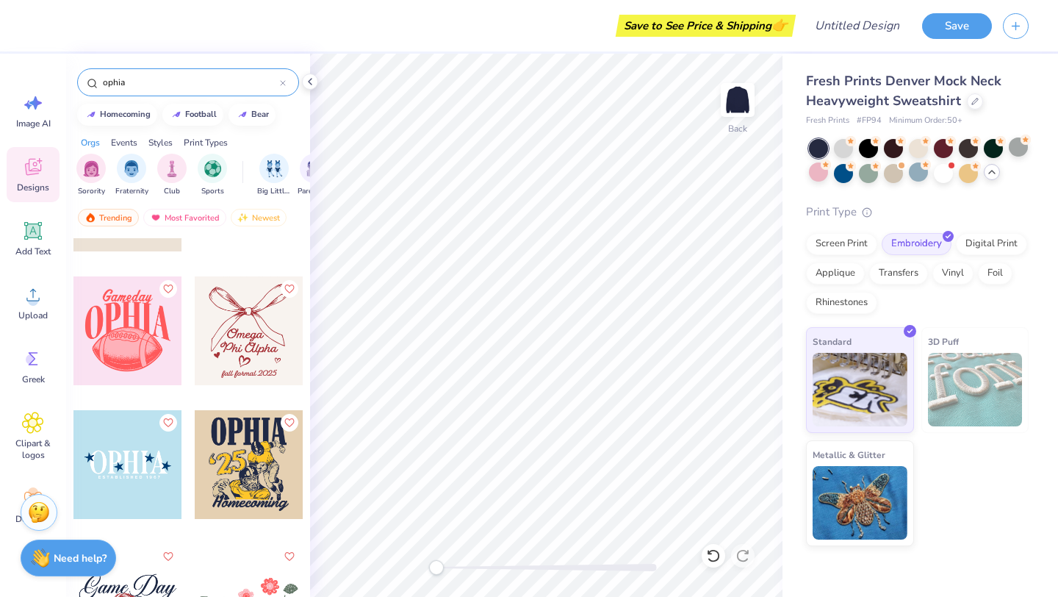
scroll to position [92, 0]
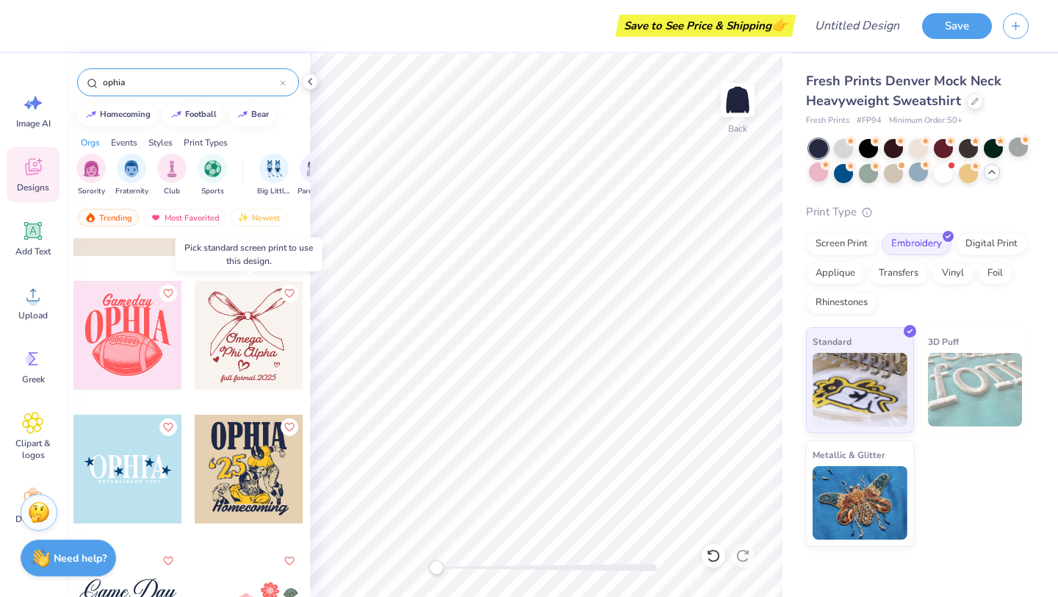
type input "ophia"
click at [250, 349] on div at bounding box center [249, 335] width 109 height 109
click at [268, 336] on div at bounding box center [249, 335] width 109 height 109
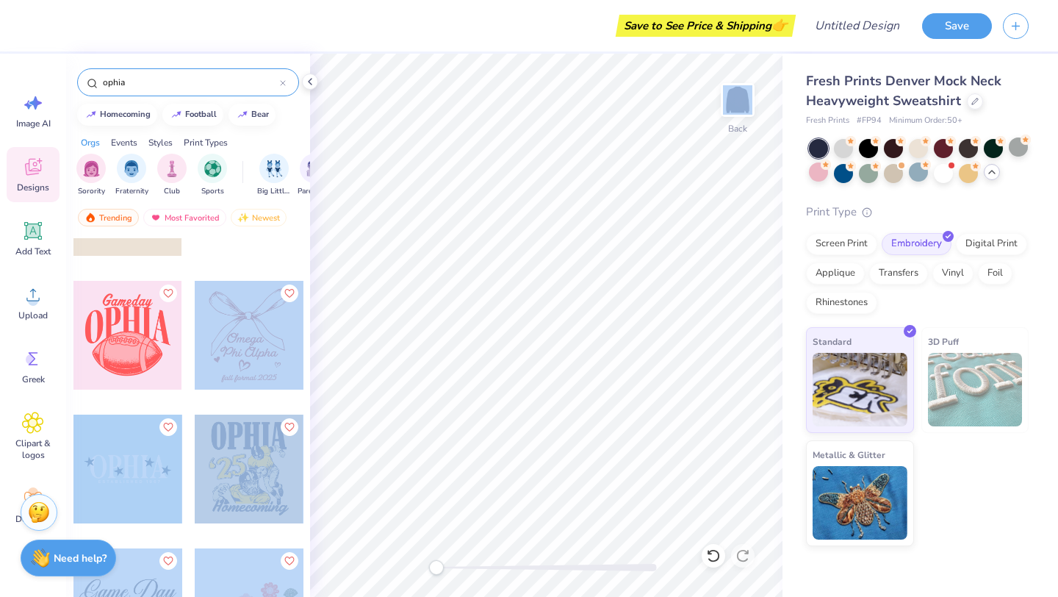
click at [540, 245] on div "Save to See Price & Shipping 👉 Design Title Save Image AI Designs Add Text Uplo…" at bounding box center [529, 298] width 1058 height 597
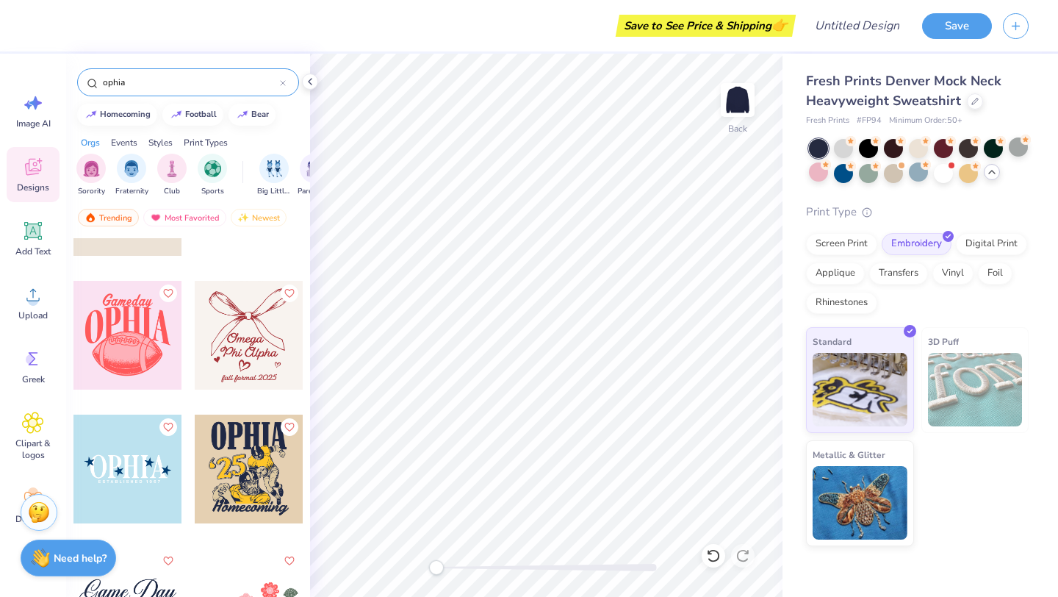
click at [202, 337] on div at bounding box center [249, 335] width 109 height 109
click at [146, 459] on div at bounding box center [127, 469] width 109 height 109
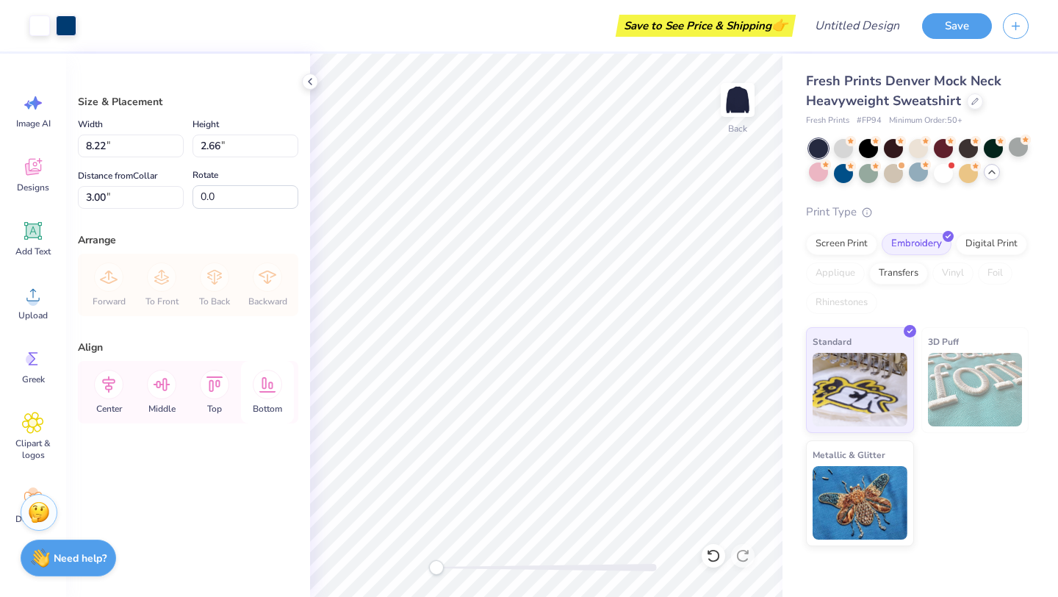
type input "10.81"
type input "3.50"
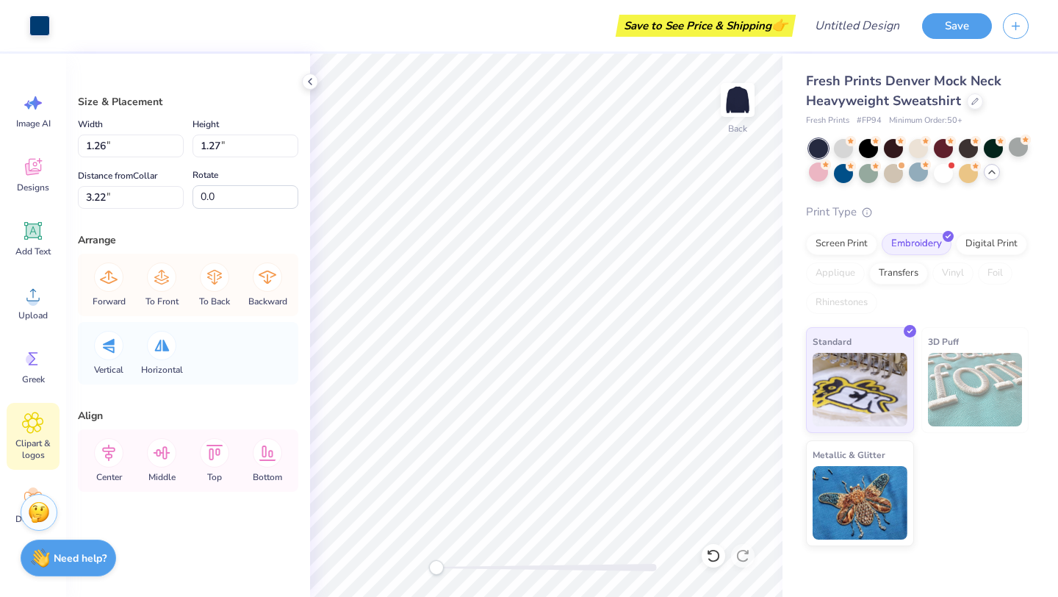
click at [43, 424] on icon at bounding box center [32, 423] width 21 height 22
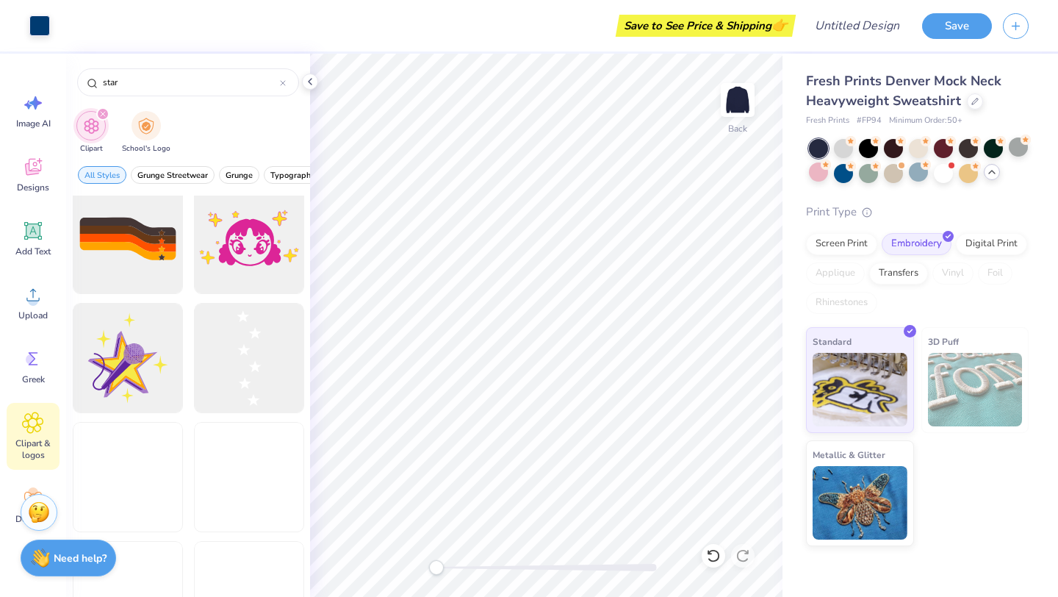
scroll to position [1574, 0]
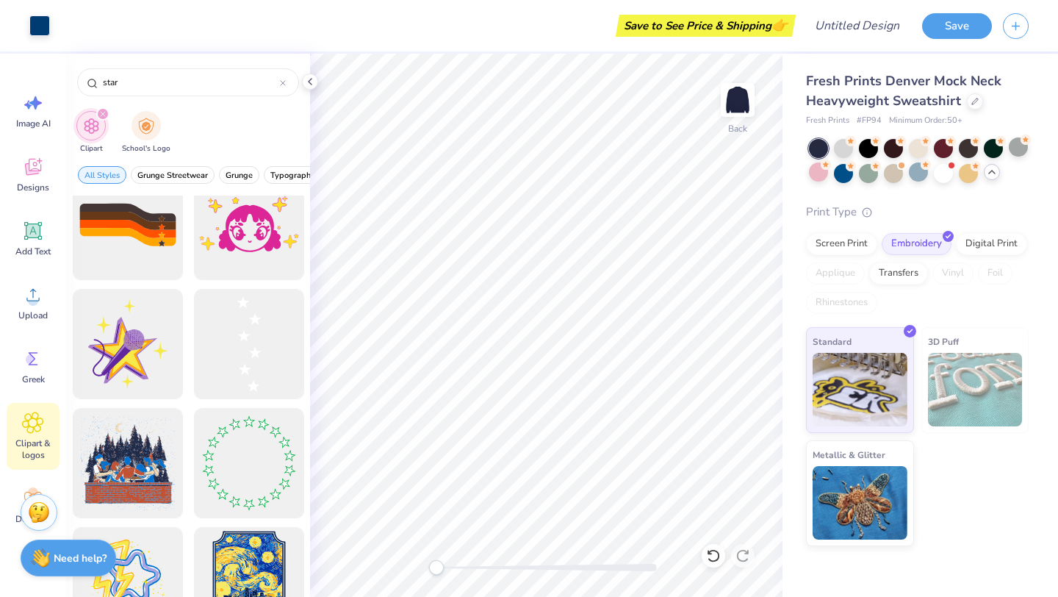
click at [104, 117] on div "filter for Clipart" at bounding box center [102, 113] width 13 height 13
click at [267, 173] on span "Pastels" at bounding box center [271, 175] width 26 height 11
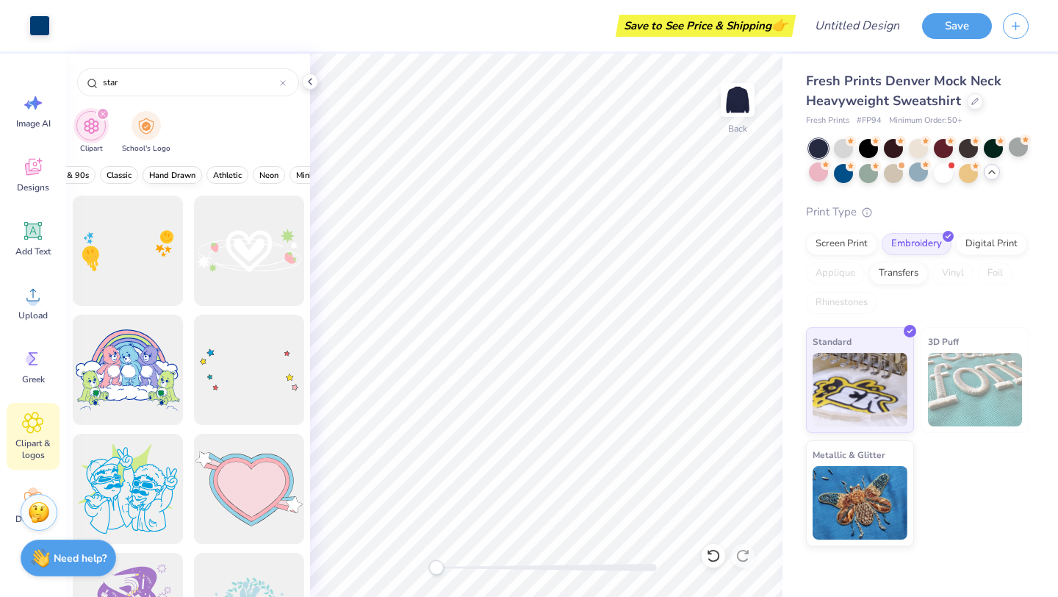
scroll to position [0, 509]
click at [124, 172] on span "Classic" at bounding box center [119, 175] width 25 height 11
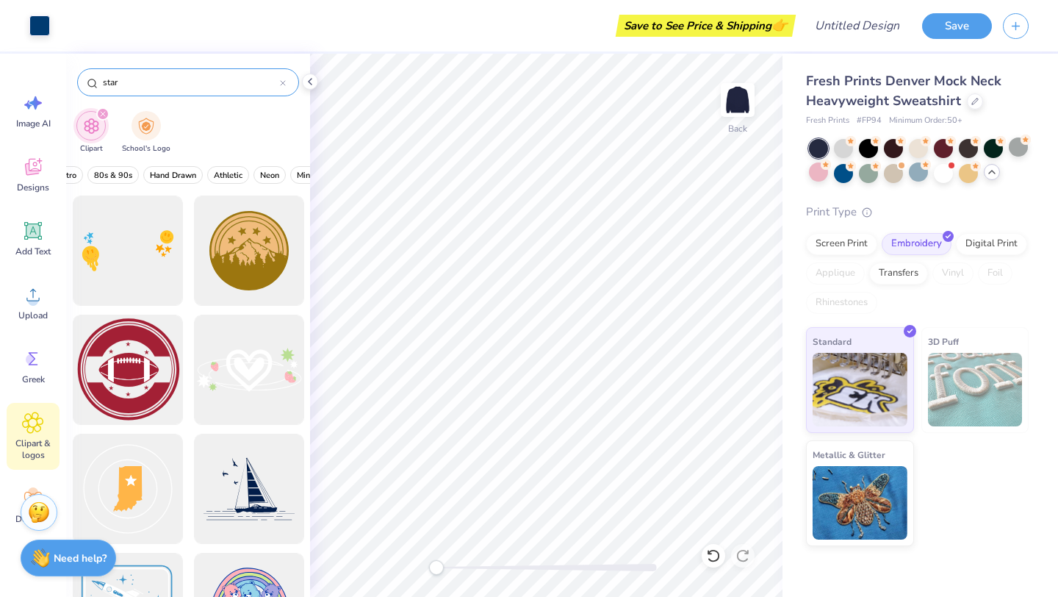
click at [146, 84] on input "star" at bounding box center [190, 82] width 179 height 15
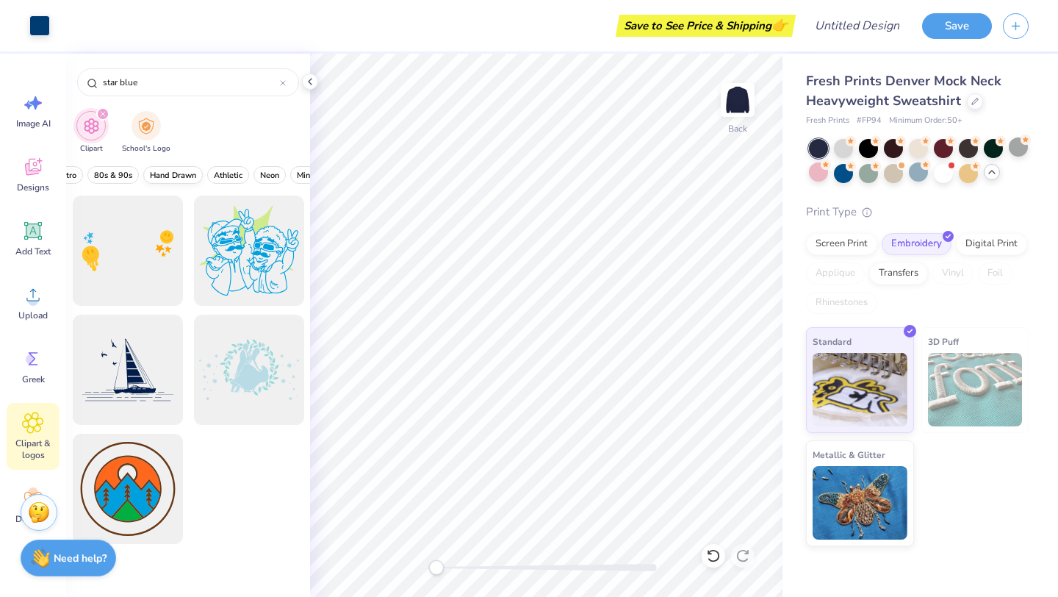
scroll to position [0, 0]
type input "star blue"
click at [137, 128] on div "filter for School's Logo" at bounding box center [146, 124] width 29 height 29
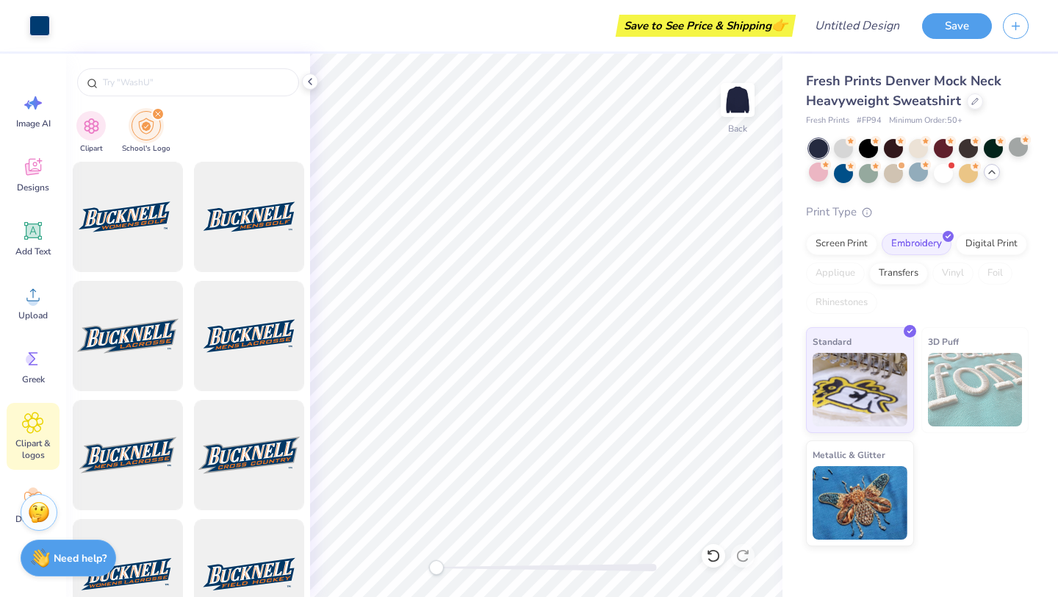
click at [156, 107] on div "filter for School's Logo" at bounding box center [157, 113] width 13 height 13
click at [155, 112] on icon "filter for School's Logo" at bounding box center [158, 114] width 6 height 6
click at [157, 112] on icon "filter for School's Logo" at bounding box center [158, 114] width 6 height 6
click at [107, 122] on div "Clipart School's Logo" at bounding box center [188, 134] width 244 height 55
click at [96, 122] on img "filter for Clipart" at bounding box center [91, 124] width 17 height 17
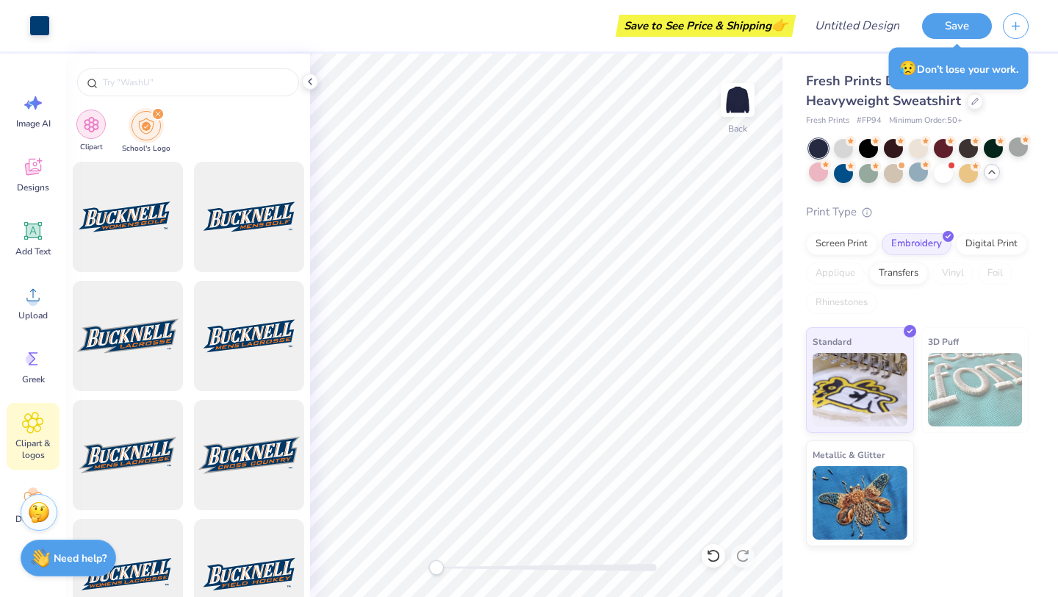
type input "star blue"
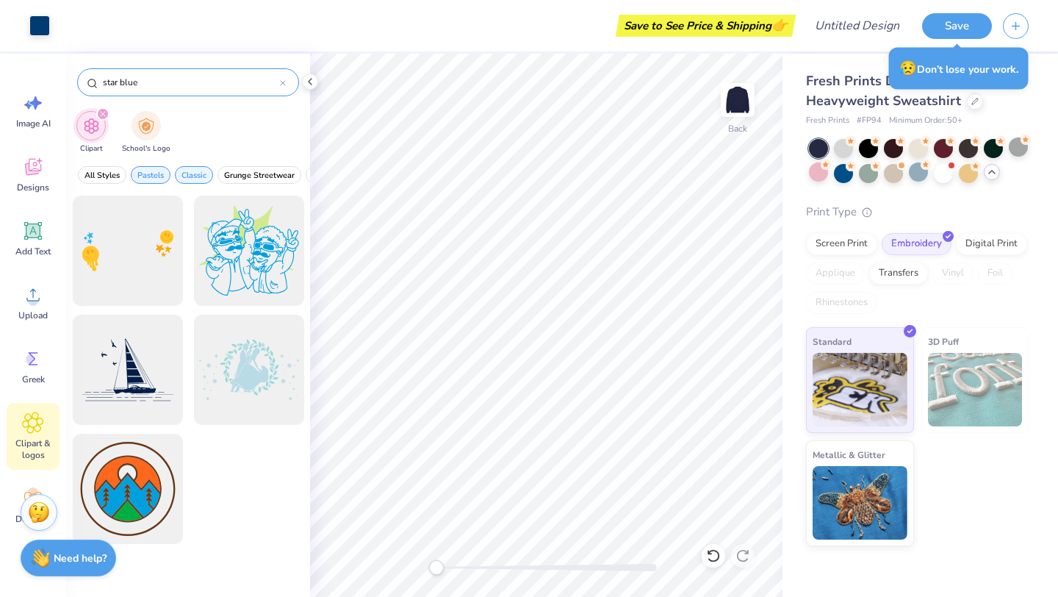
drag, startPoint x: 157, startPoint y: 81, endPoint x: 82, endPoint y: 72, distance: 75.5
click at [82, 73] on div "star blue" at bounding box center [188, 82] width 222 height 28
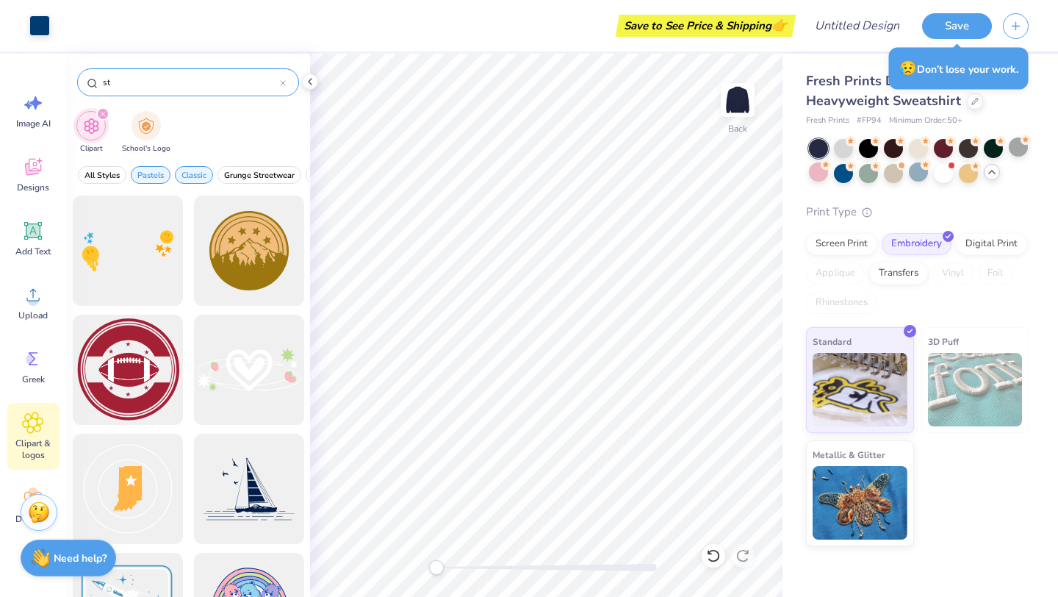
type input "s"
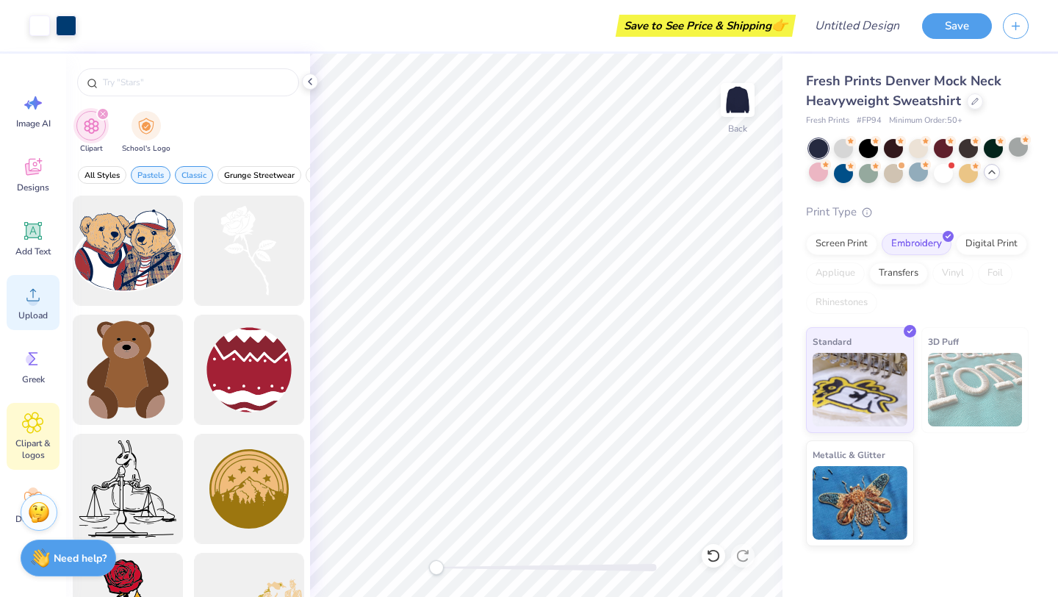
click at [33, 301] on circle at bounding box center [33, 300] width 10 height 10
click at [18, 306] on div "Upload" at bounding box center [33, 302] width 53 height 55
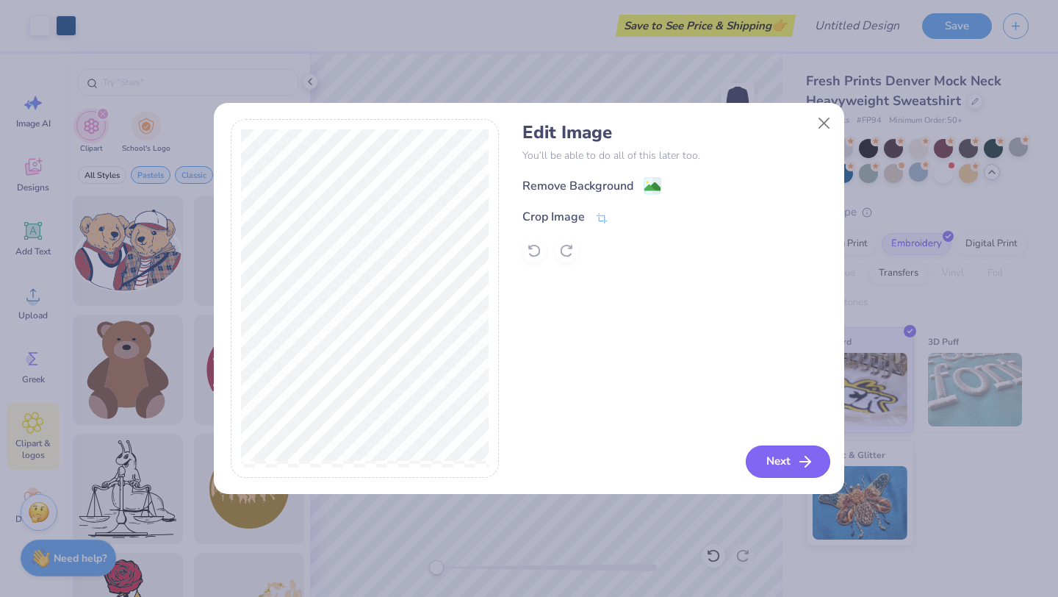
click at [760, 458] on button "Next" at bounding box center [788, 461] width 85 height 32
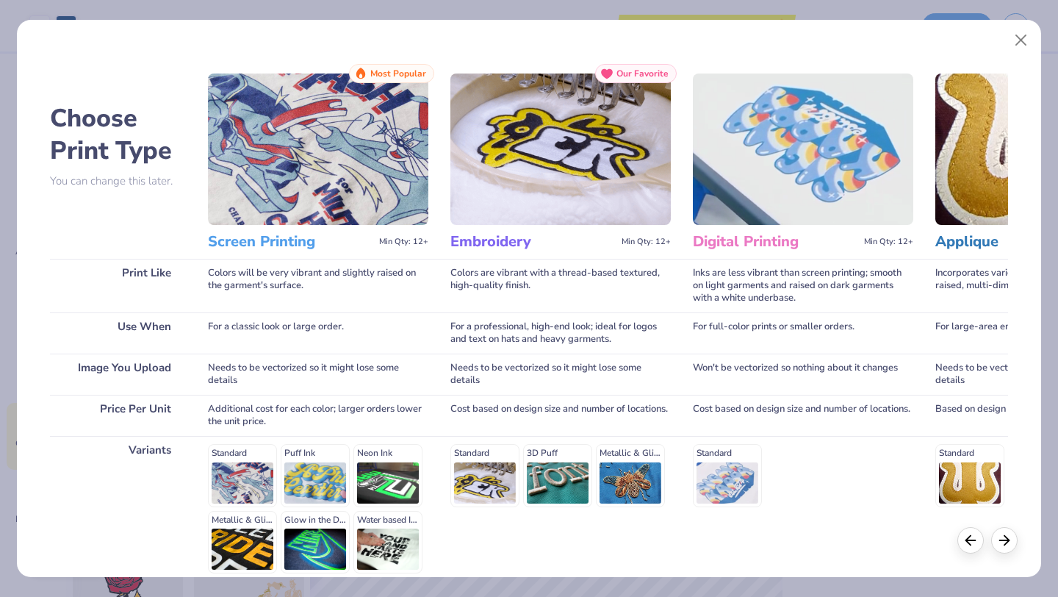
click at [577, 184] on img at bounding box center [561, 148] width 220 height 151
click at [462, 461] on div "Standard 3D Puff Metallic & Glitter" at bounding box center [561, 475] width 220 height 62
click at [536, 531] on div "Standard 3D Puff Metallic & Glitter" at bounding box center [561, 509] width 220 height 146
click at [1007, 539] on icon at bounding box center [1005, 538] width 16 height 16
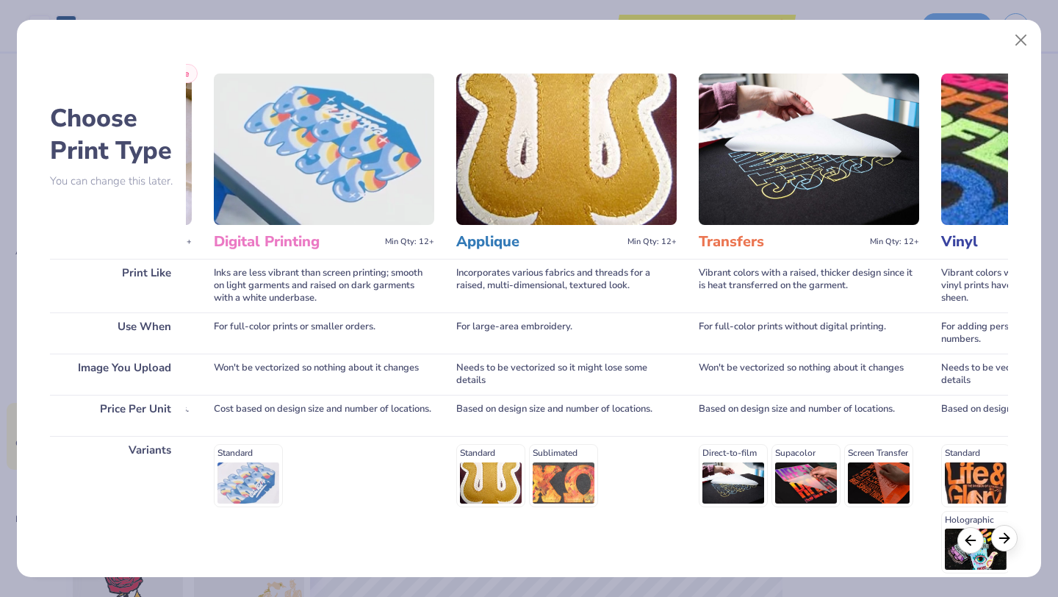
click at [1007, 539] on polyline at bounding box center [1007, 538] width 4 height 10
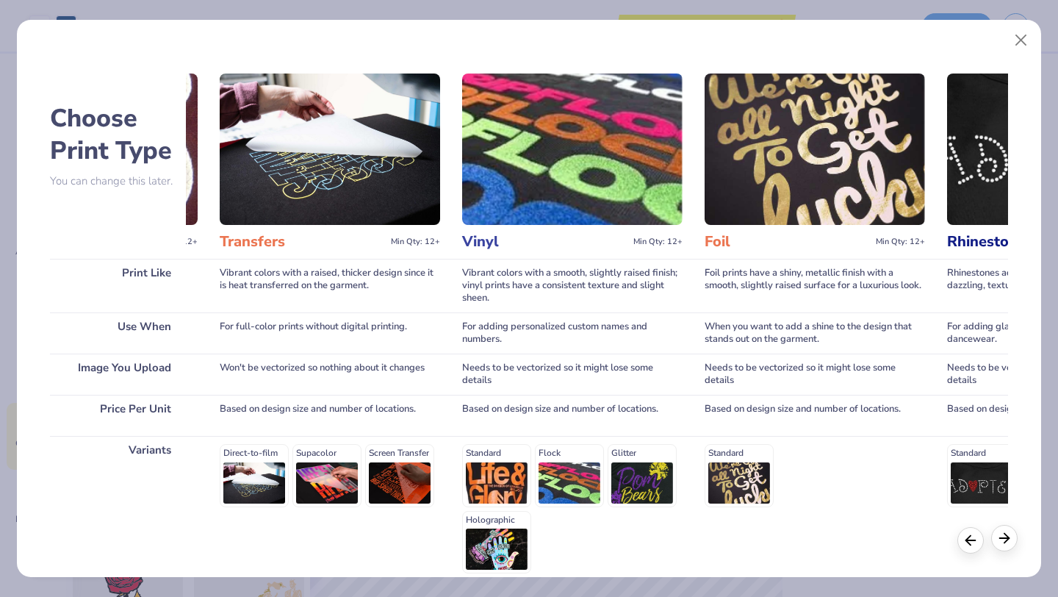
click at [1007, 540] on polyline at bounding box center [1007, 538] width 4 height 10
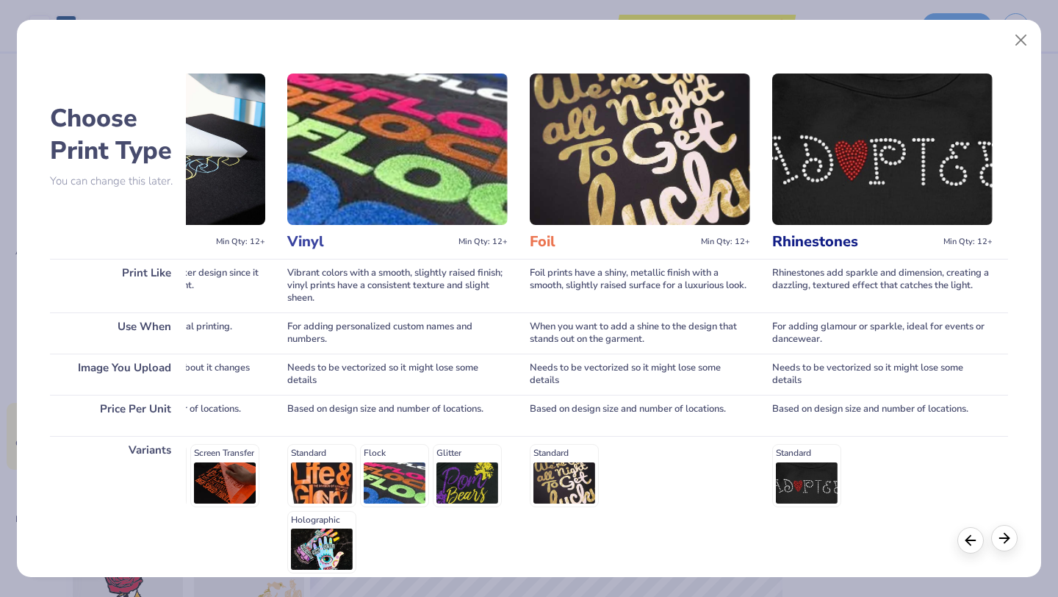
scroll to position [0, 1139]
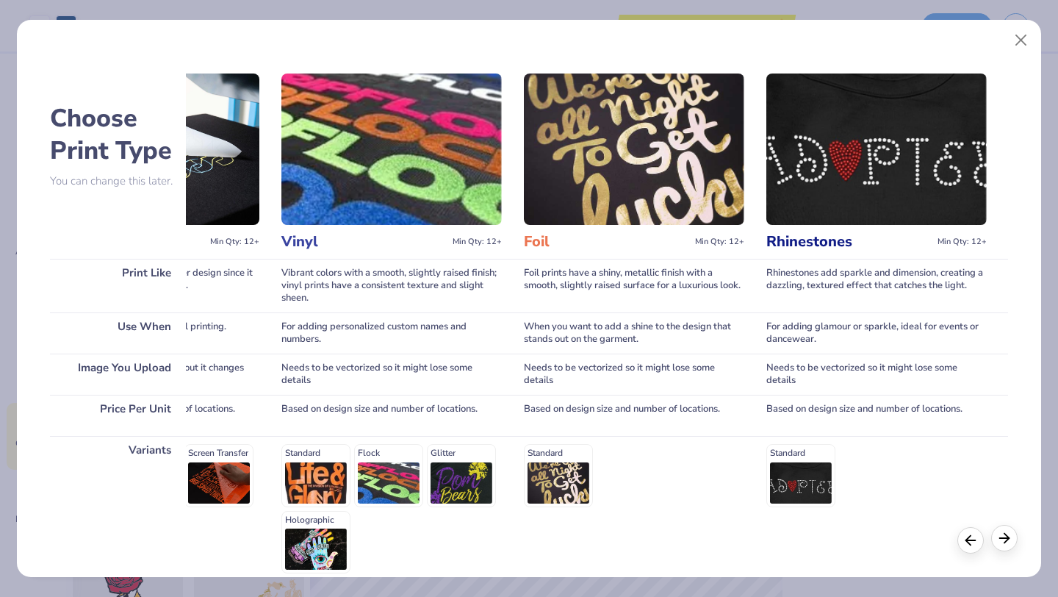
click at [1007, 540] on polyline at bounding box center [1007, 538] width 4 height 10
click at [1019, 30] on button "Close" at bounding box center [1022, 40] width 28 height 28
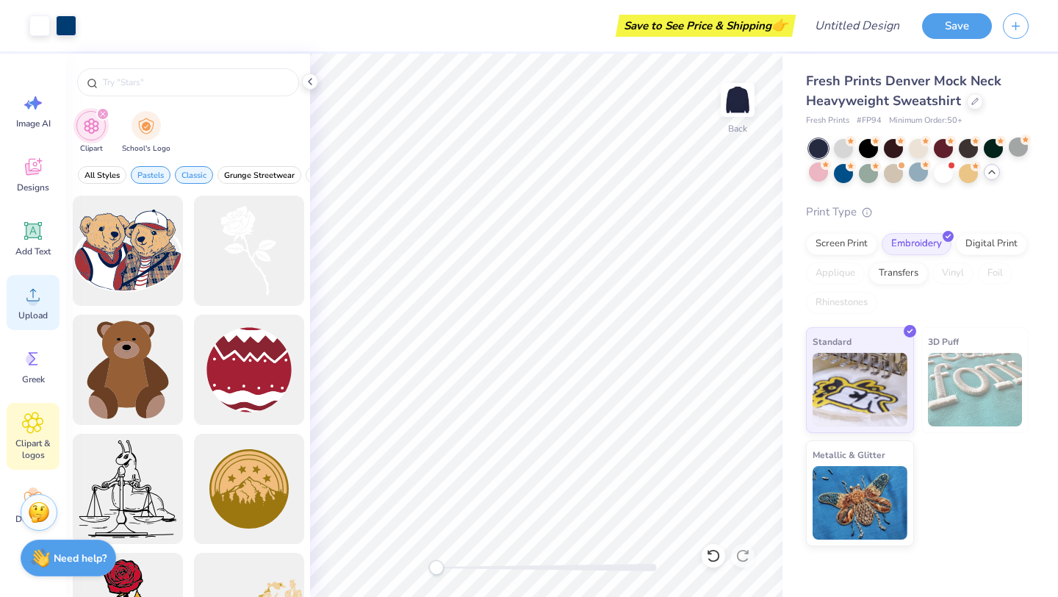
click at [46, 301] on div "Upload" at bounding box center [33, 302] width 53 height 55
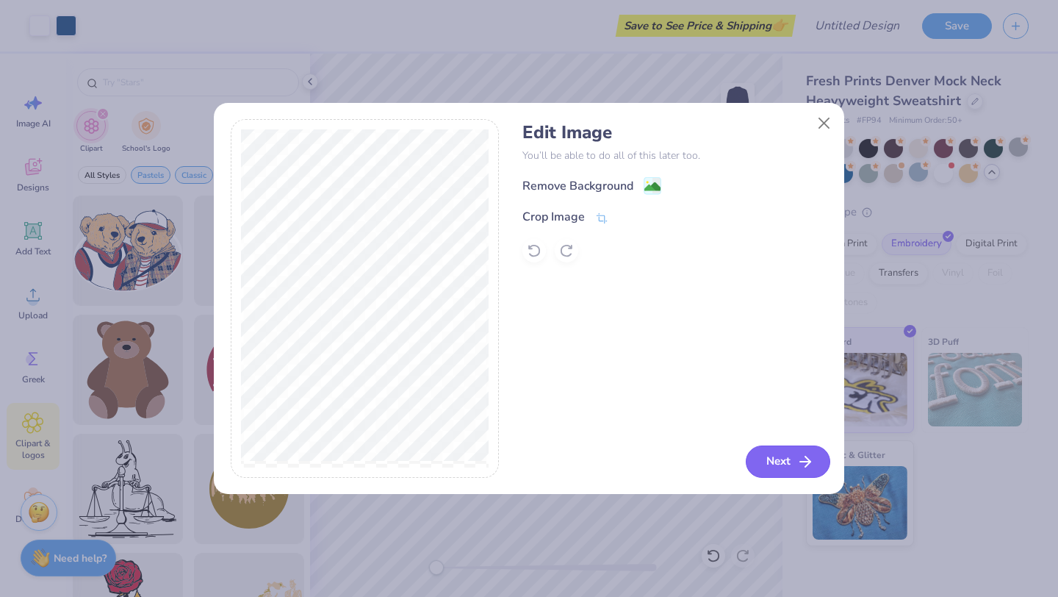
click at [814, 465] on icon "button" at bounding box center [806, 462] width 18 height 18
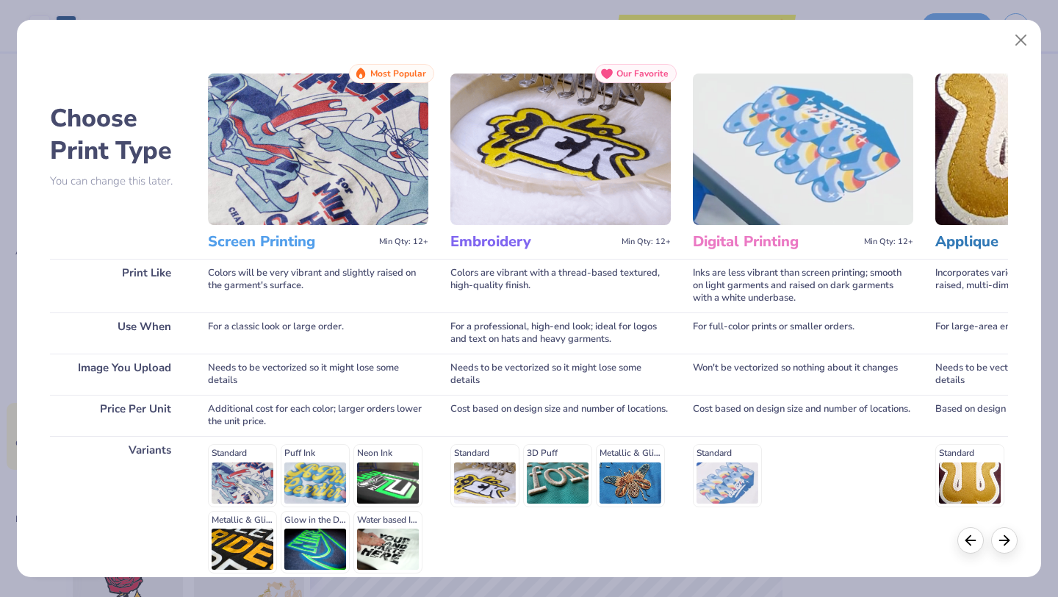
click at [575, 194] on img at bounding box center [561, 148] width 220 height 151
click at [629, 68] on span "Our Favorite" at bounding box center [643, 73] width 52 height 10
click at [488, 472] on div "Standard 3D Puff Metallic & Glitter" at bounding box center [561, 475] width 220 height 62
click at [483, 245] on h3 "Embroidery" at bounding box center [533, 241] width 165 height 19
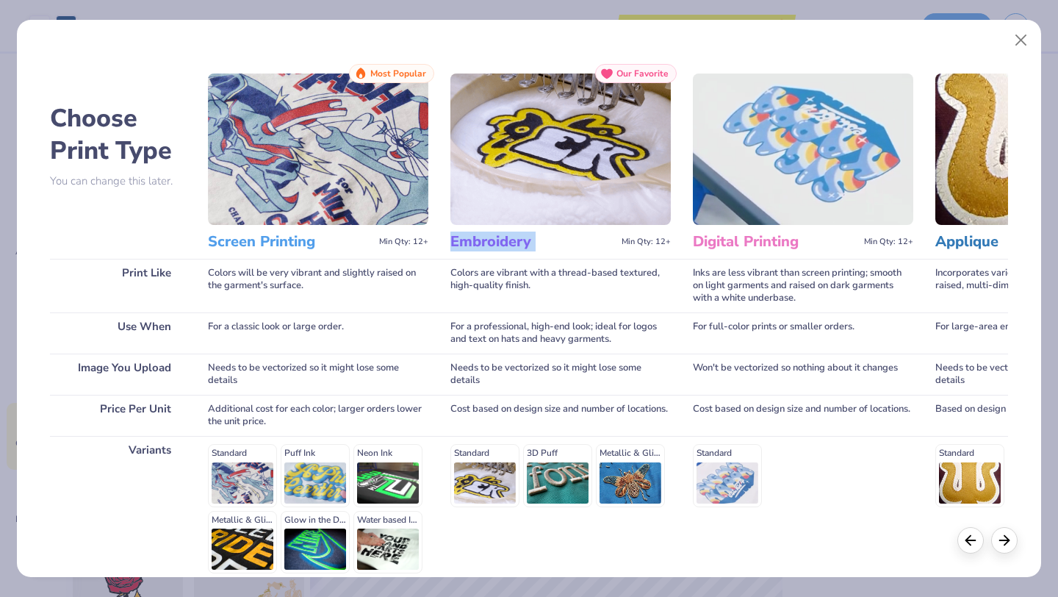
click at [483, 245] on h3 "Embroidery" at bounding box center [533, 241] width 165 height 19
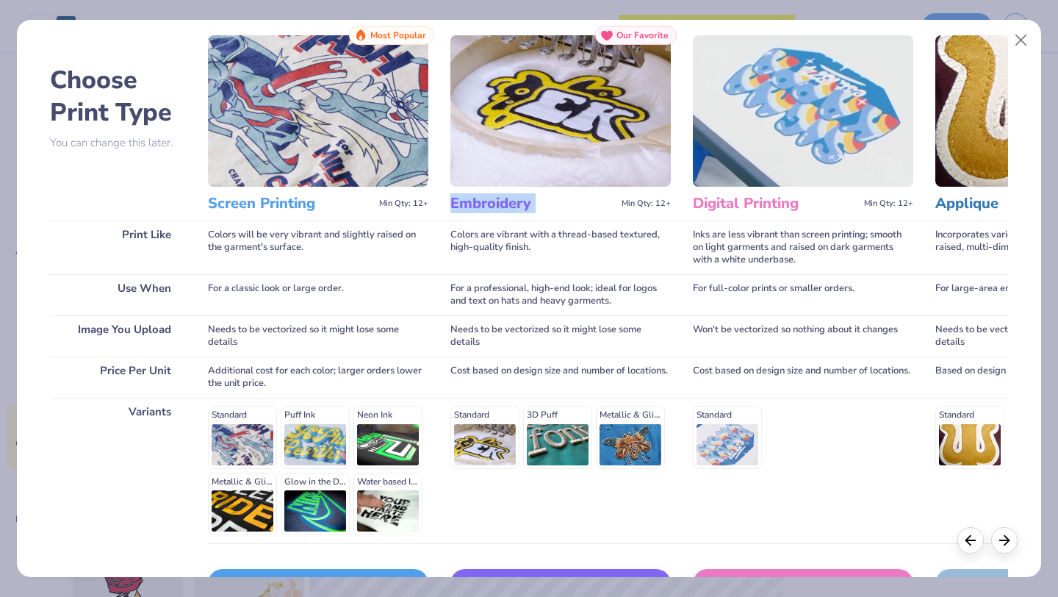
scroll to position [136, 0]
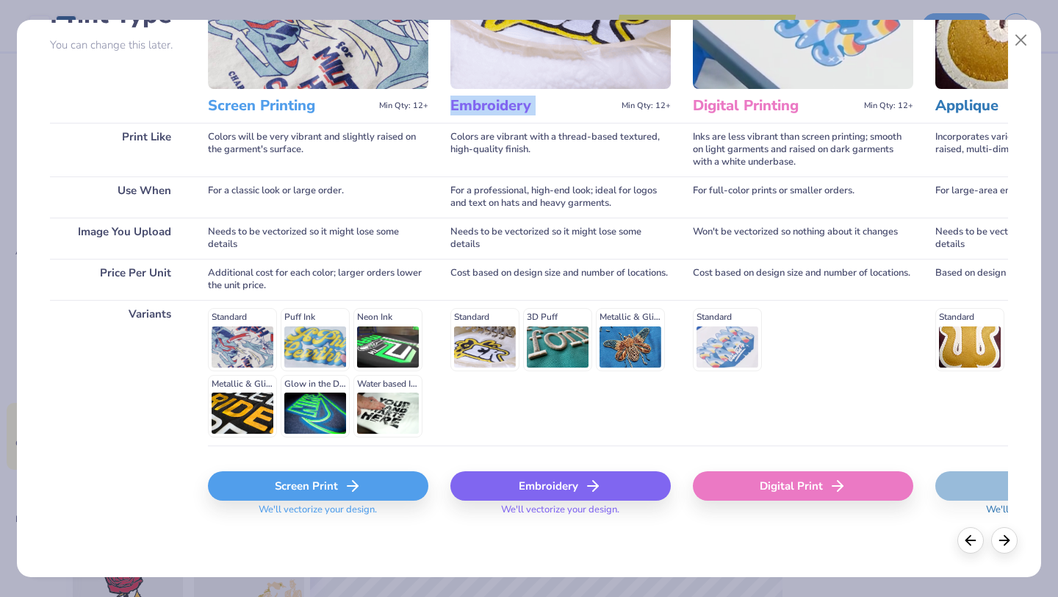
click at [509, 486] on div "Embroidery" at bounding box center [561, 485] width 220 height 29
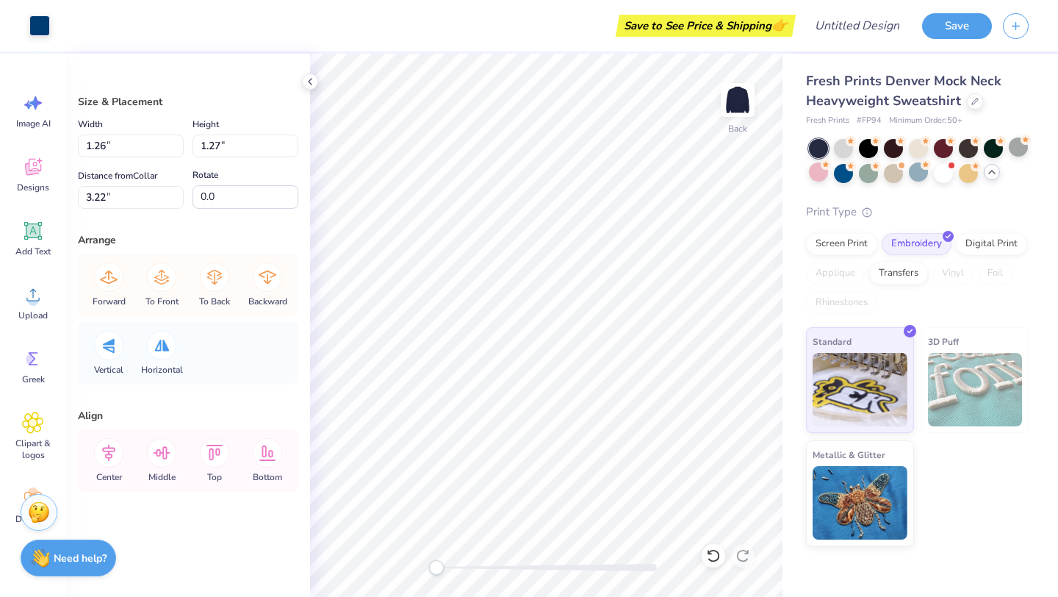
type input "12.00"
type input "4.00"
type input "12.00"
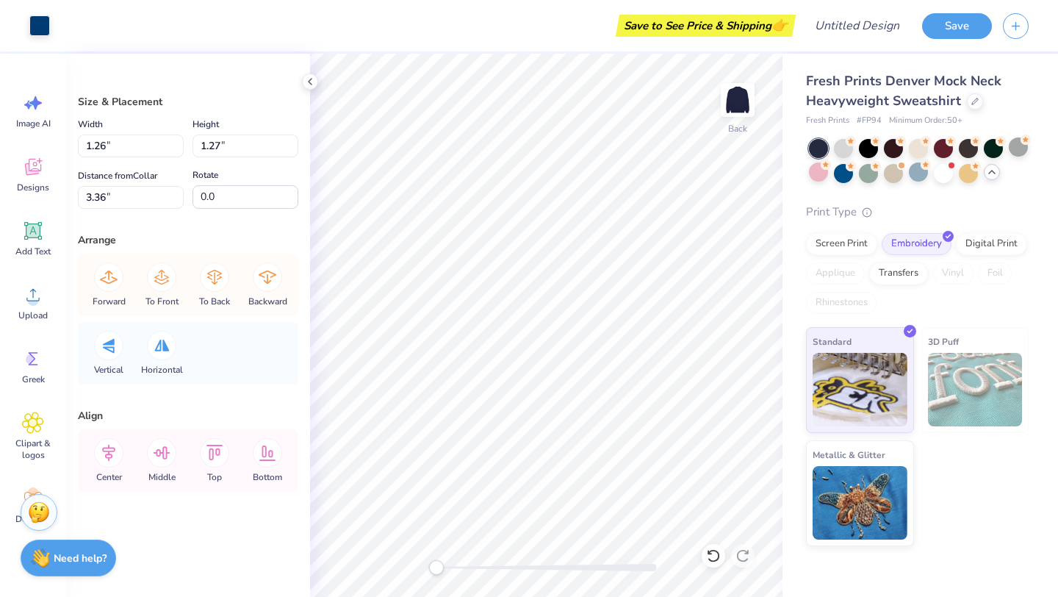
type input "4.00"
type input "12.00"
type input "4.00"
drag, startPoint x: 122, startPoint y: 144, endPoint x: 70, endPoint y: 144, distance: 52.2
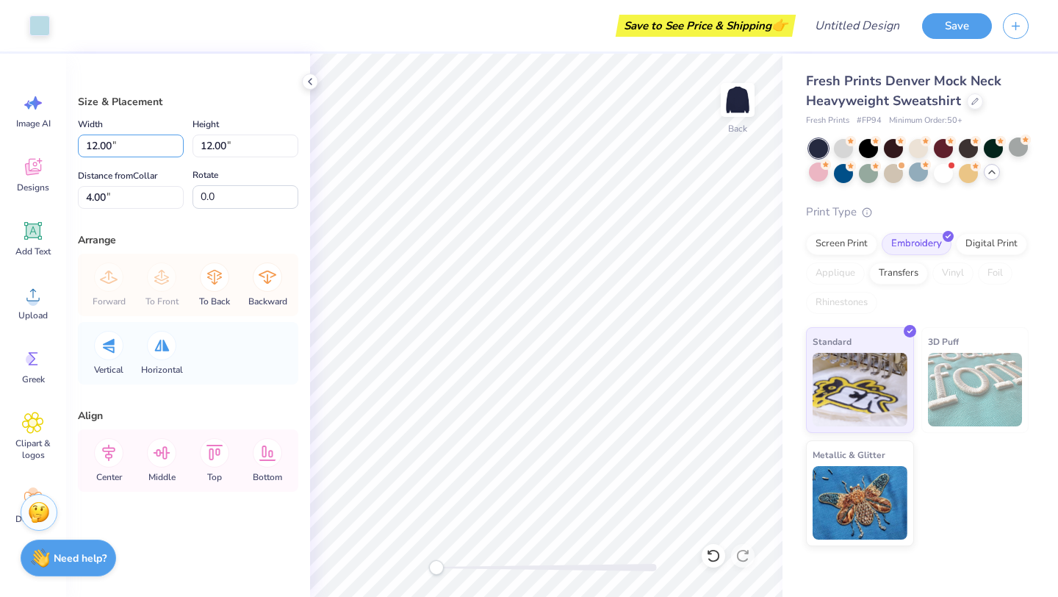
click at [70, 144] on div "Size & Placement Width 12.00 12.00 " Height 12.00 12.00 " Distance from Collar …" at bounding box center [188, 325] width 244 height 543
type input "1.26"
type input "9.37"
click at [215, 148] on input "1.26" at bounding box center [246, 146] width 106 height 23
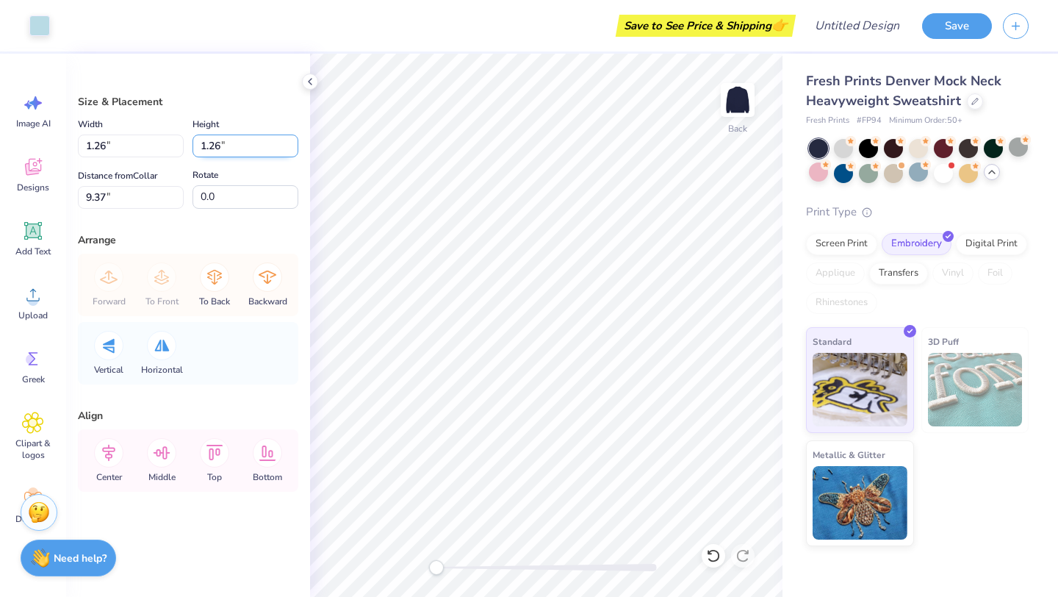
click at [222, 147] on input "1.26" at bounding box center [246, 146] width 106 height 23
type input "1.27"
click at [220, 232] on div "Arrange" at bounding box center [188, 239] width 220 height 15
type input "1.26"
type input "3.36"
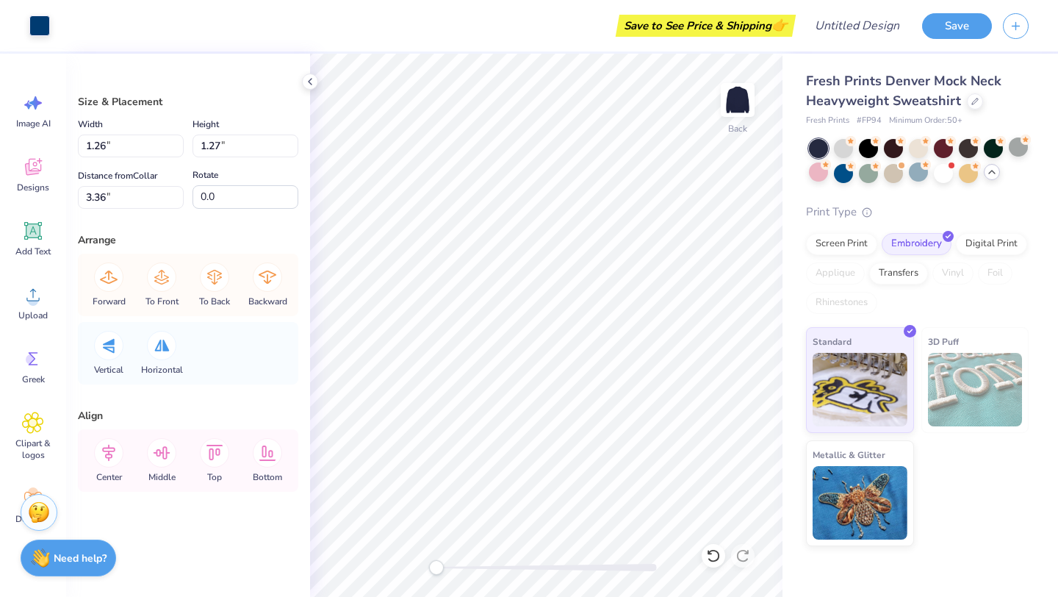
type input "1.27"
type input "9.37"
type input "-4.7"
type input "1.27"
type input "1.30"
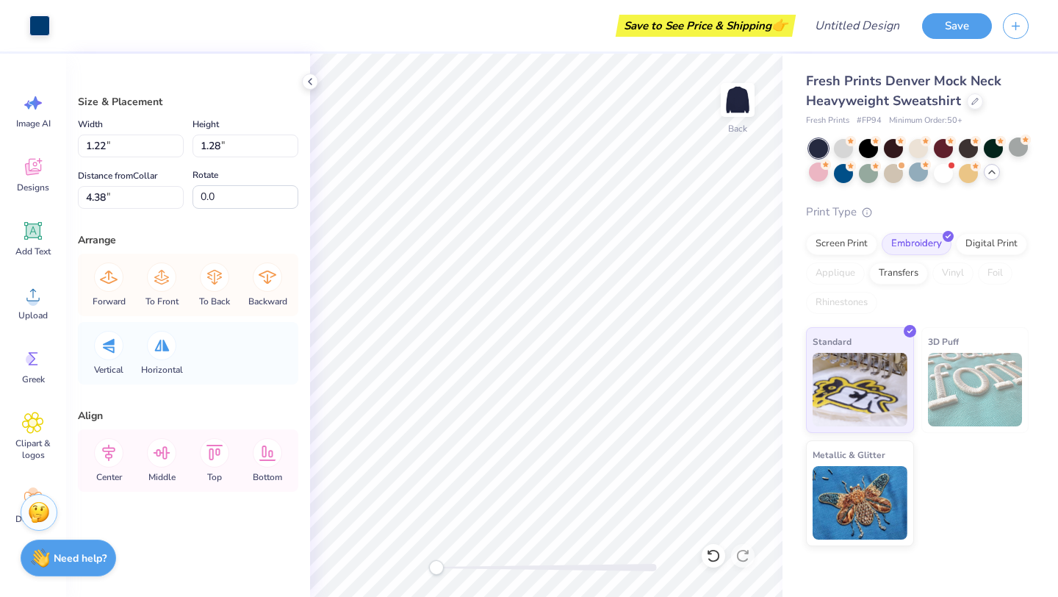
type input "3.00"
type input "-4.7"
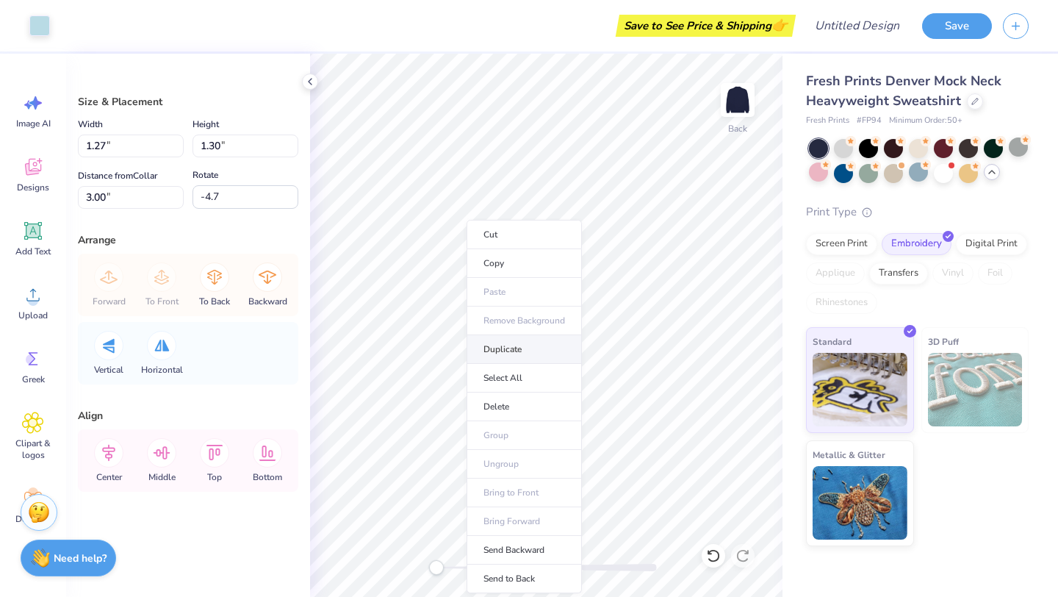
click at [514, 354] on li "Duplicate" at bounding box center [524, 349] width 115 height 29
type input "1.26"
type input "4.00"
type input "1.22"
type input "1.28"
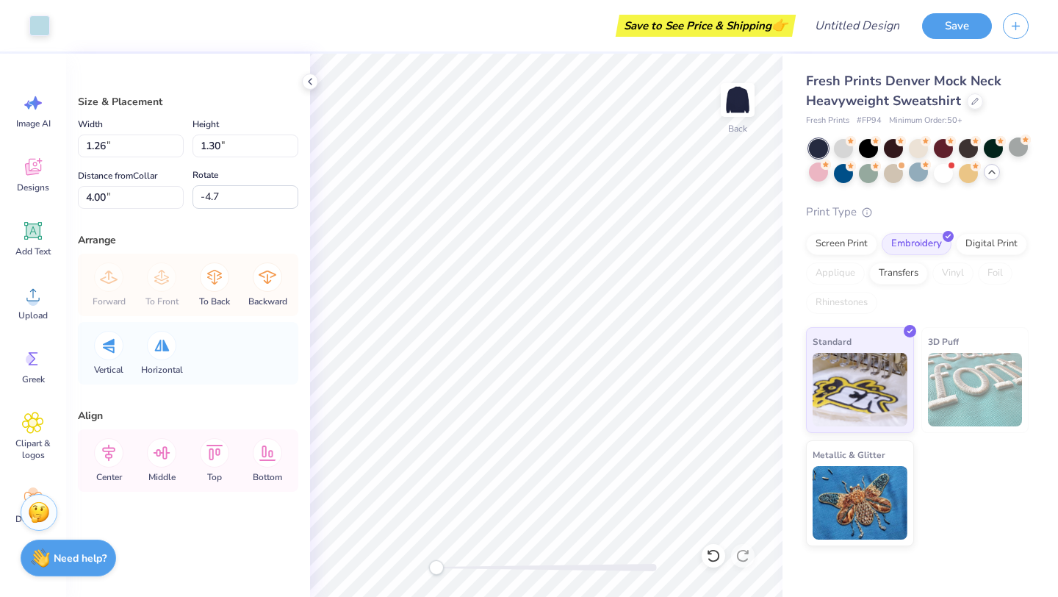
type input "4.38"
type input "0.0"
type input "1.26"
type input "1.30"
type input "4.00"
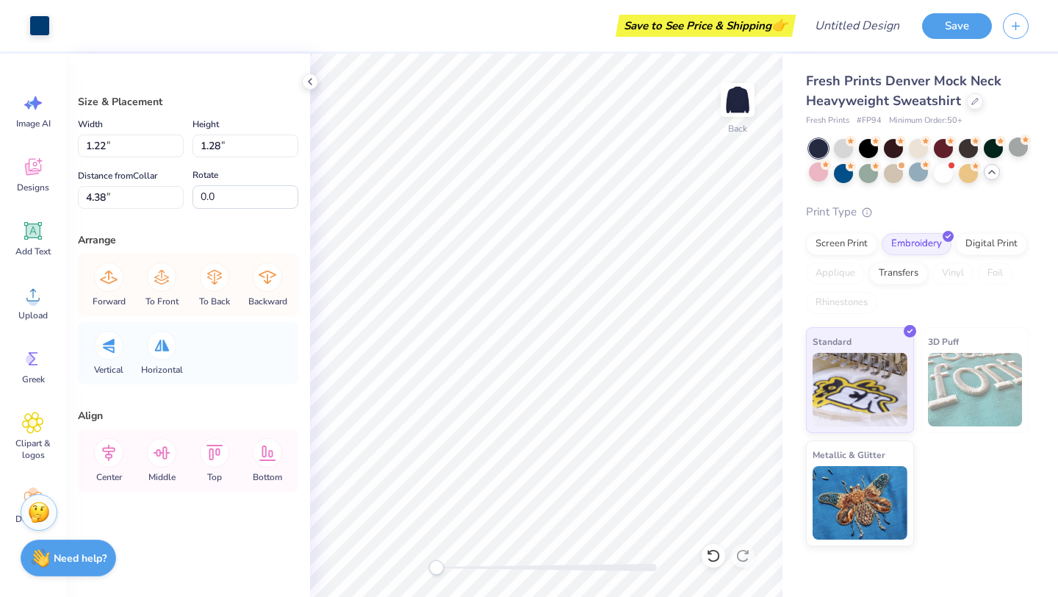
type input "-4.7"
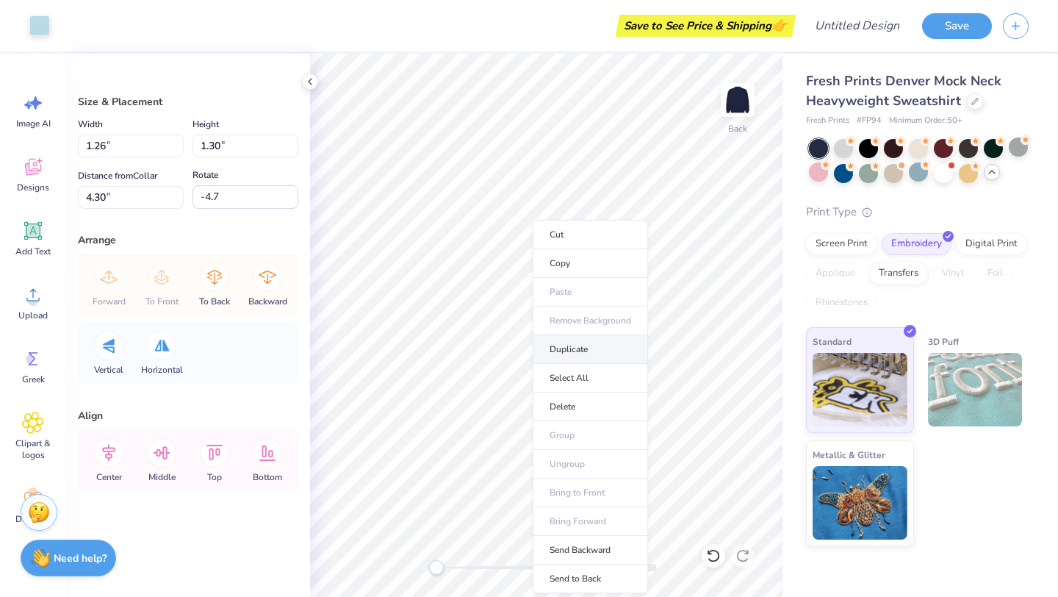
click at [586, 352] on li "Duplicate" at bounding box center [590, 349] width 115 height 29
type input "5.30"
type input "1.27"
type input "1.26"
type input "3.30"
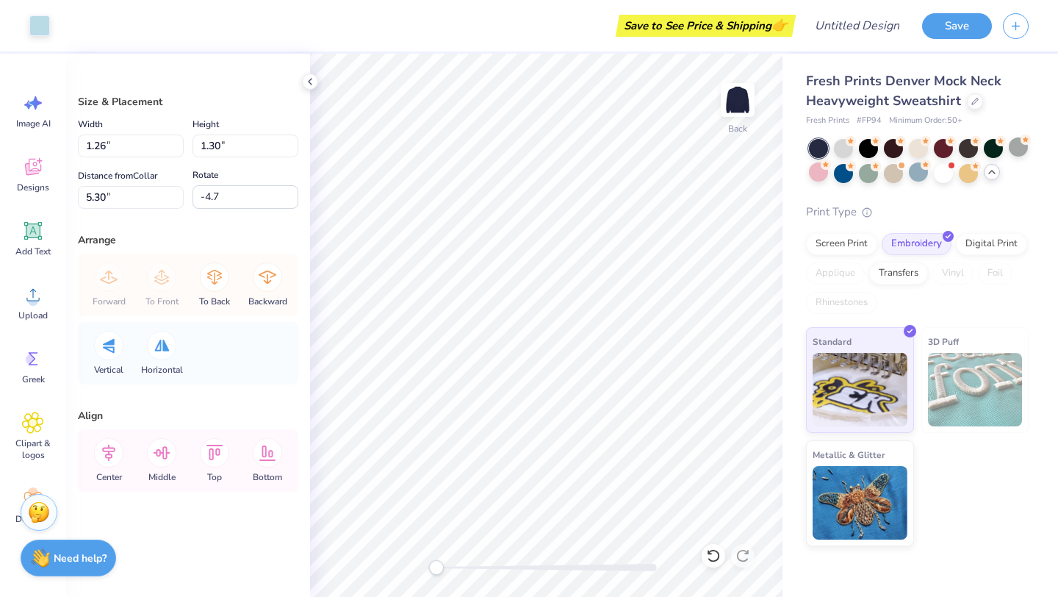
type input "0.0"
type input "1.26"
type input "1.30"
type input "8.70"
type input "8.7"
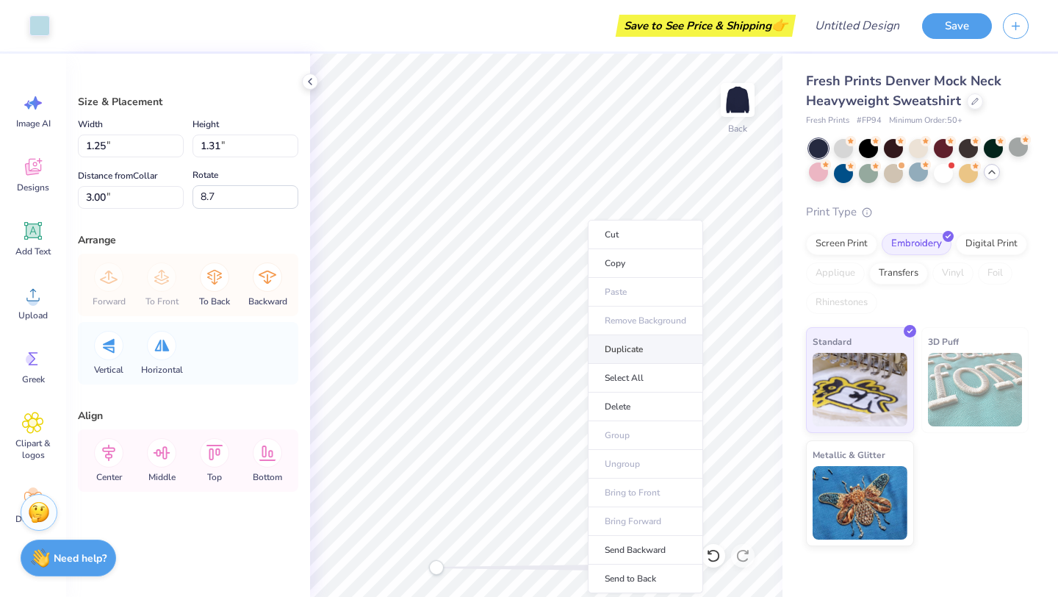
click at [629, 348] on li "Duplicate" at bounding box center [645, 349] width 115 height 29
type input "4.00"
type input "1.14"
type input "1.19"
type input "3.99"
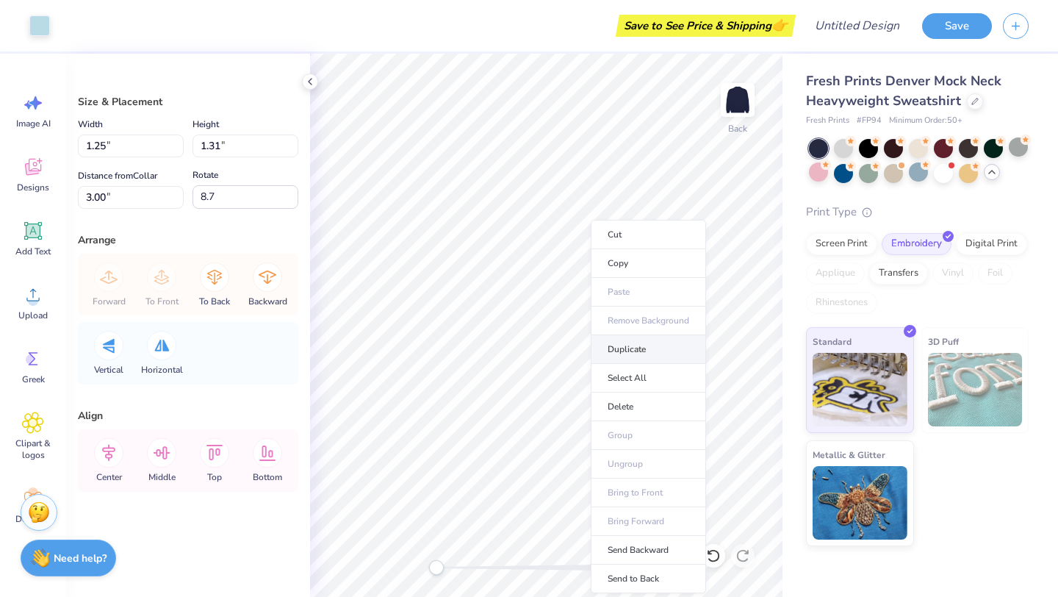
click at [639, 355] on li "Duplicate" at bounding box center [648, 349] width 115 height 29
type input "4.00"
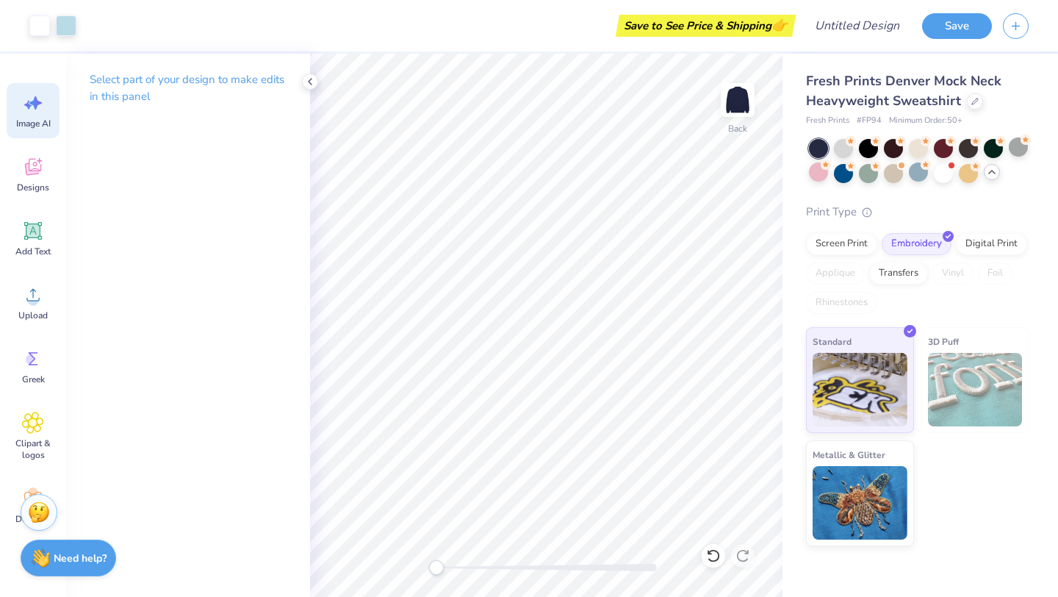
click at [29, 105] on icon at bounding box center [28, 105] width 8 height 9
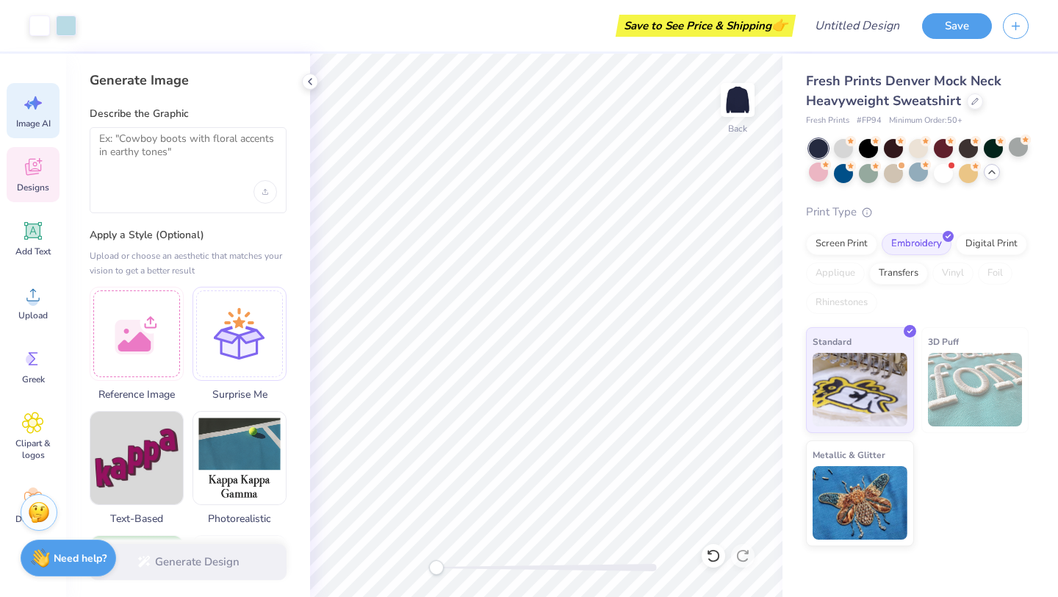
click at [32, 182] on span "Designs" at bounding box center [33, 188] width 32 height 12
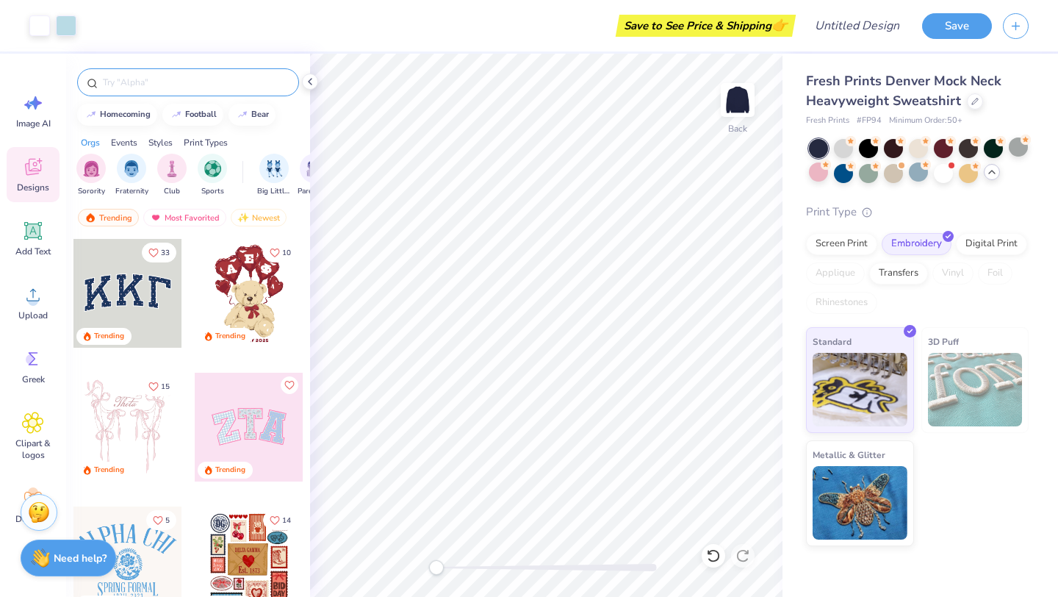
click at [165, 94] on div at bounding box center [188, 82] width 222 height 28
click at [164, 83] on input "text" at bounding box center [195, 82] width 188 height 15
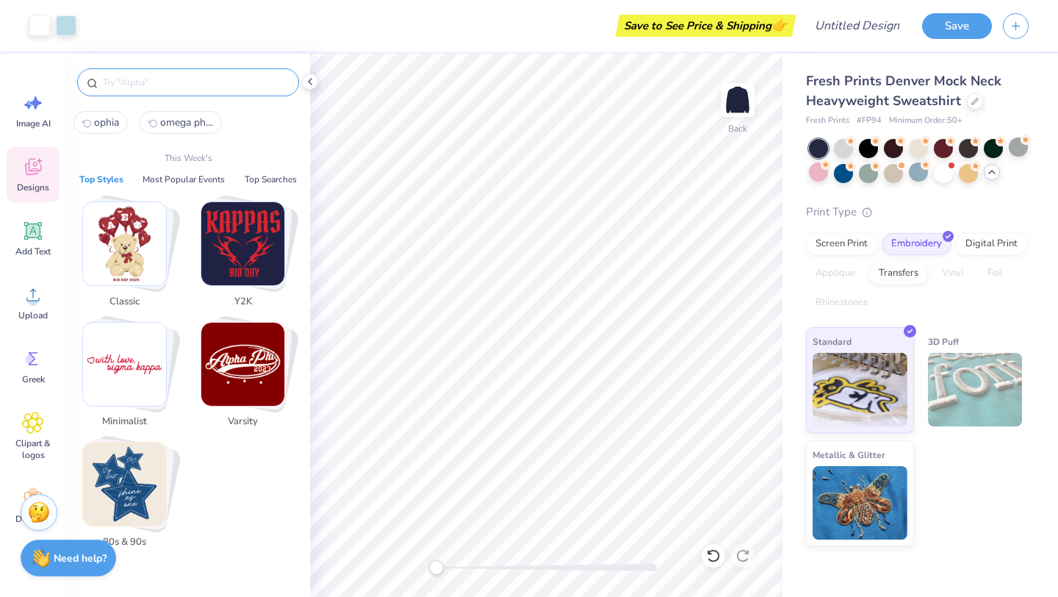
click at [106, 122] on span "ophia" at bounding box center [106, 122] width 25 height 14
type input "ophia"
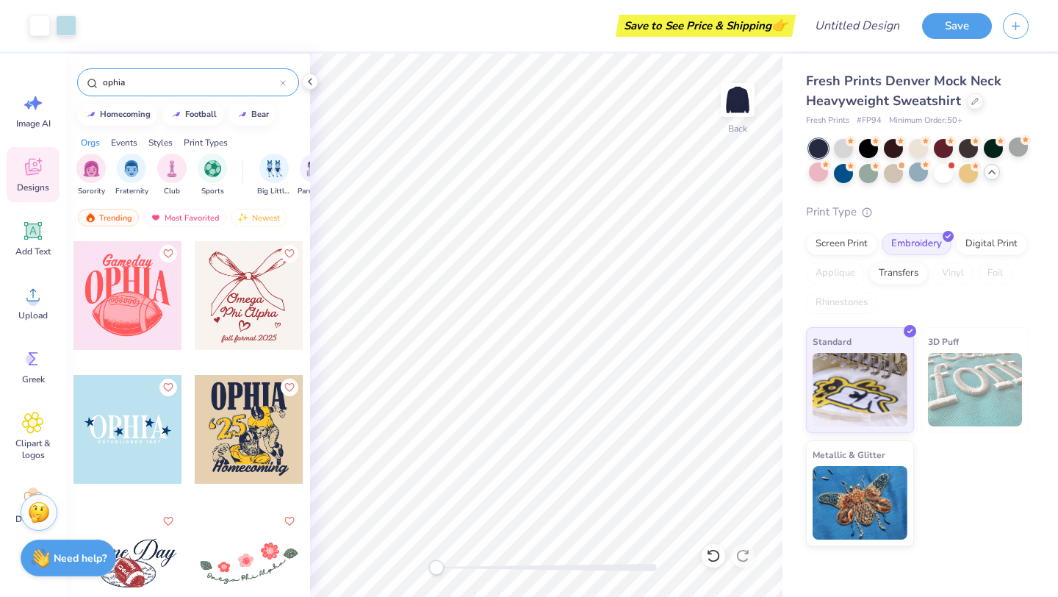
scroll to position [149, 0]
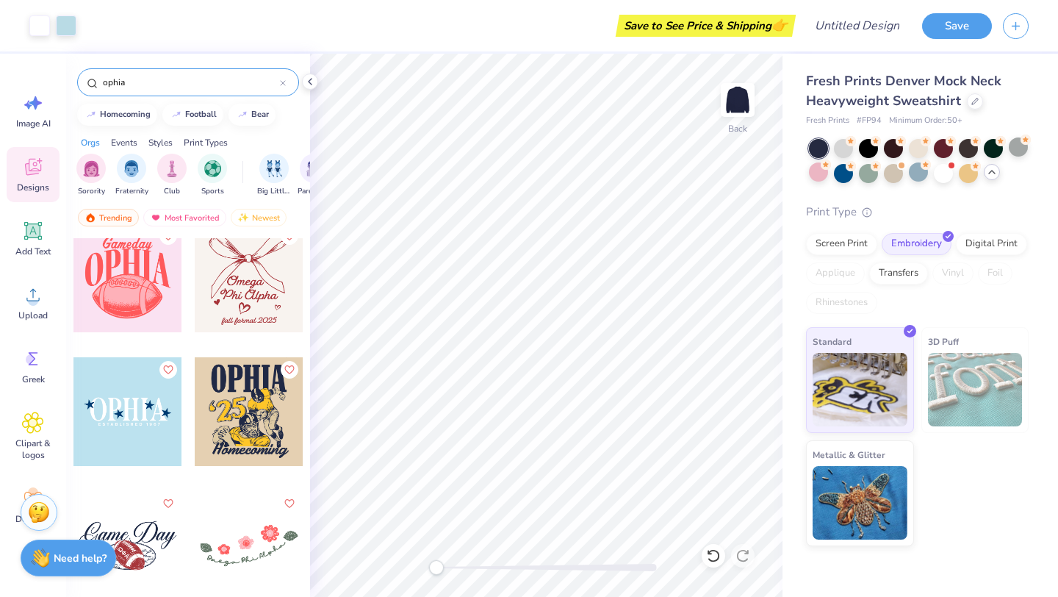
click at [128, 428] on div at bounding box center [127, 411] width 109 height 109
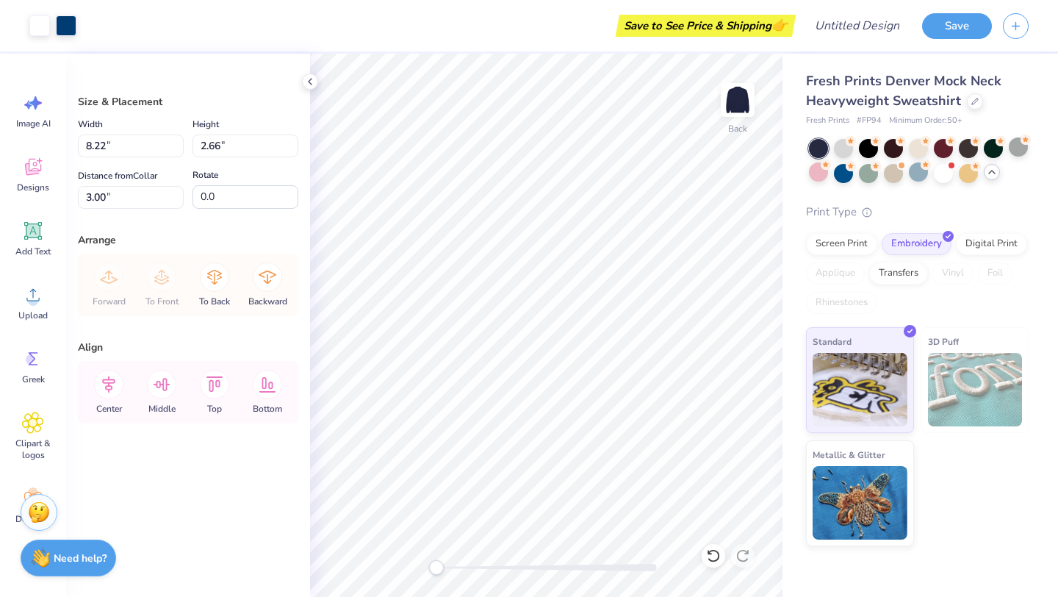
type input "1.25"
type input "1.31"
type input "8.7"
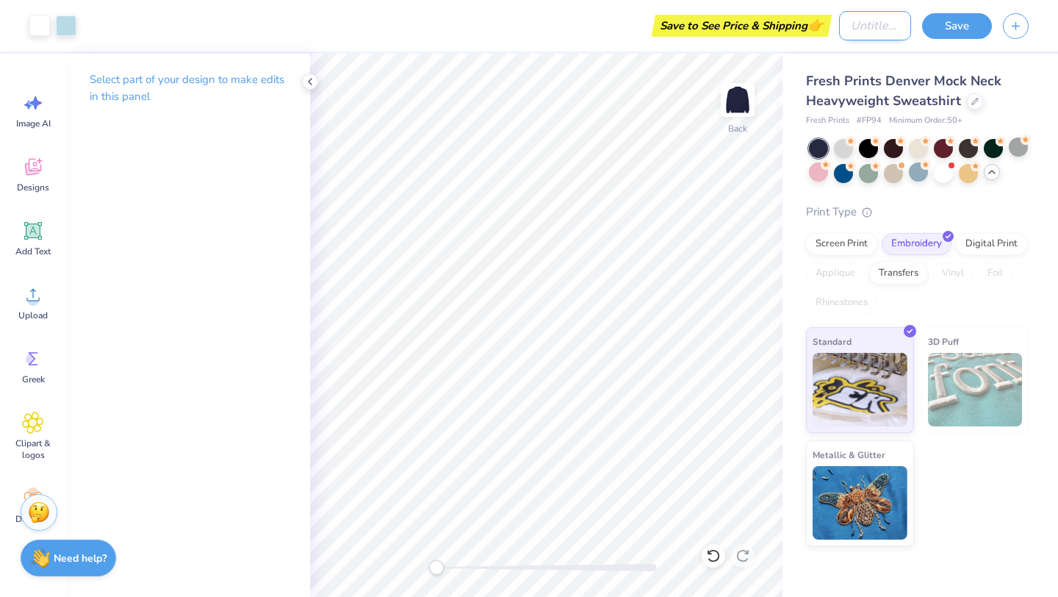
click at [843, 40] on input "Design Title" at bounding box center [875, 25] width 72 height 29
type input "ophia merch"
click at [953, 25] on button "Save" at bounding box center [957, 24] width 70 height 26
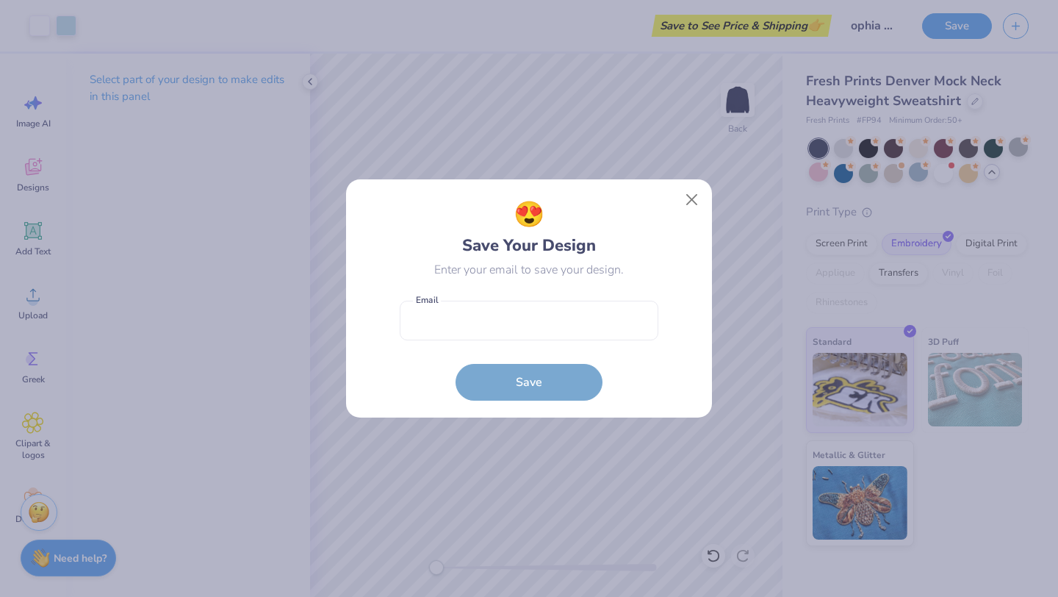
click at [609, 297] on form "Email is a required field Email Save" at bounding box center [529, 347] width 259 height 108
click at [600, 320] on input "email" at bounding box center [529, 321] width 259 height 40
type input "bellastringer18@icloud.com"
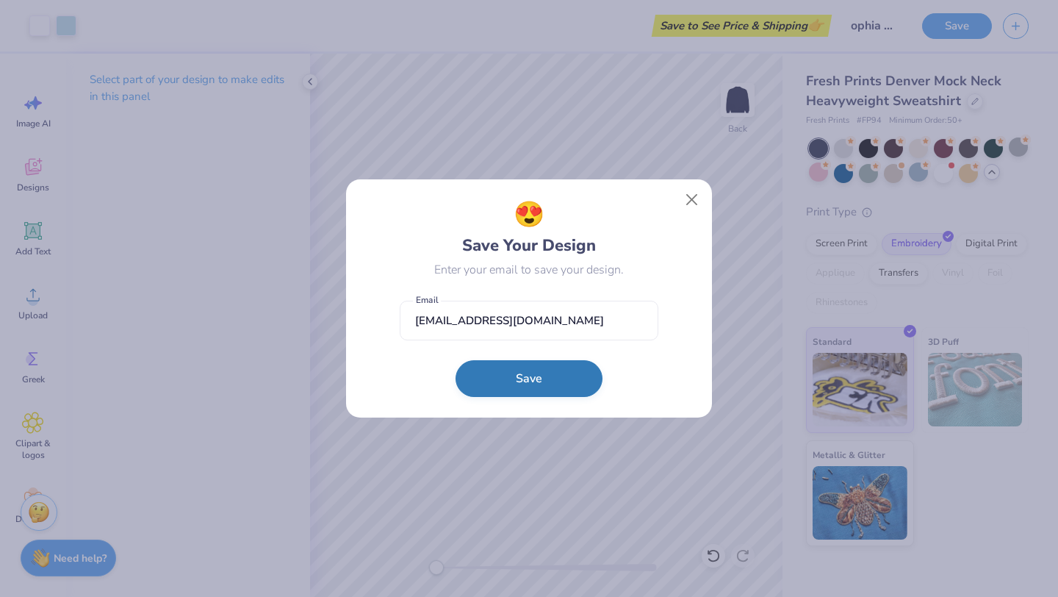
click at [537, 367] on button "Save" at bounding box center [529, 378] width 147 height 37
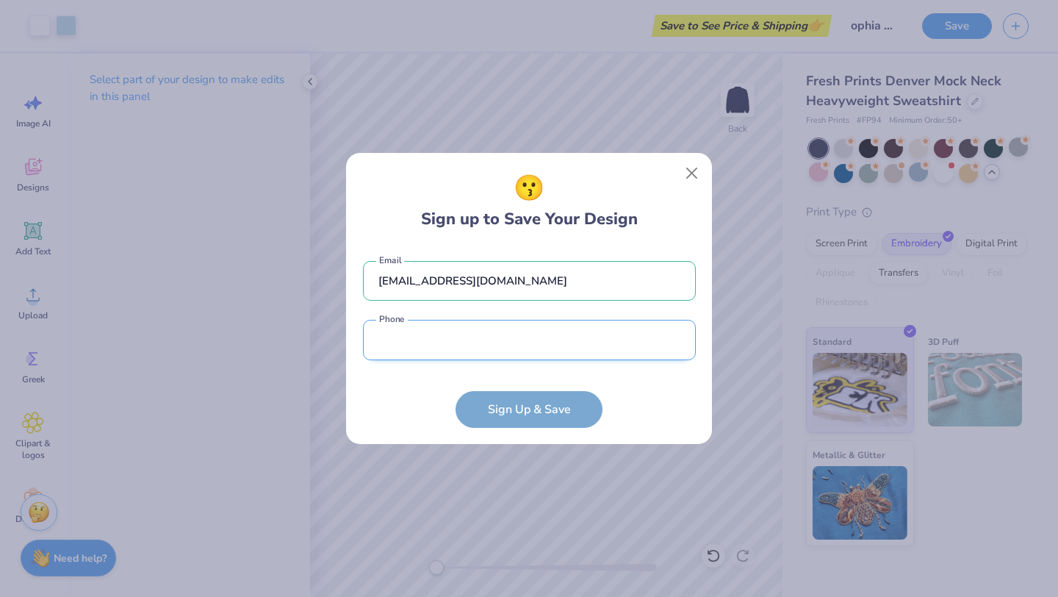
click at [531, 343] on input "tel" at bounding box center [529, 340] width 333 height 40
type input "(302) 563-2878"
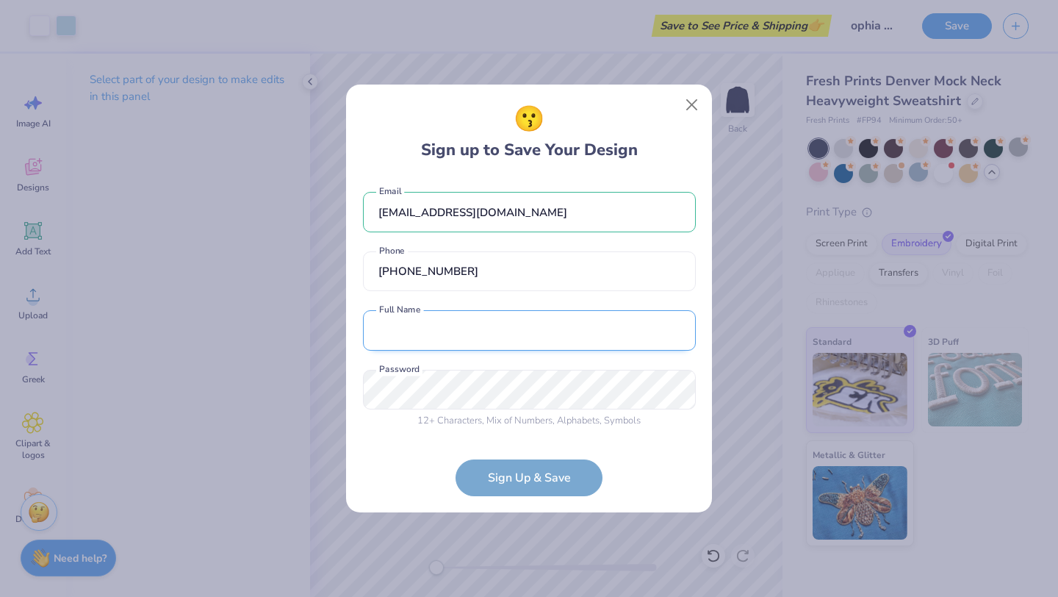
click at [486, 327] on input "text" at bounding box center [529, 330] width 333 height 40
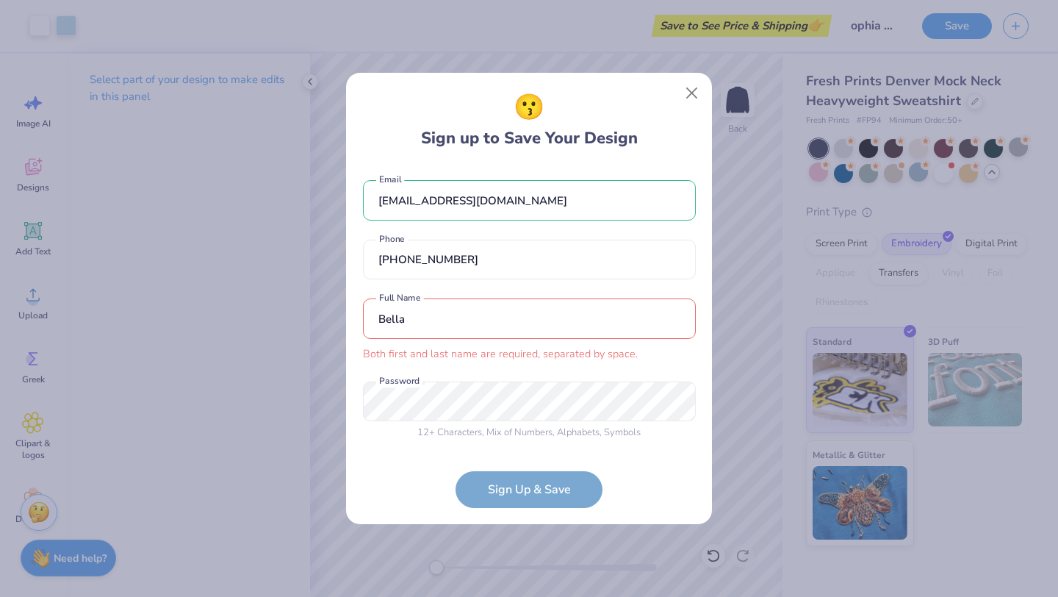
click at [431, 323] on input "Bella" at bounding box center [529, 318] width 333 height 40
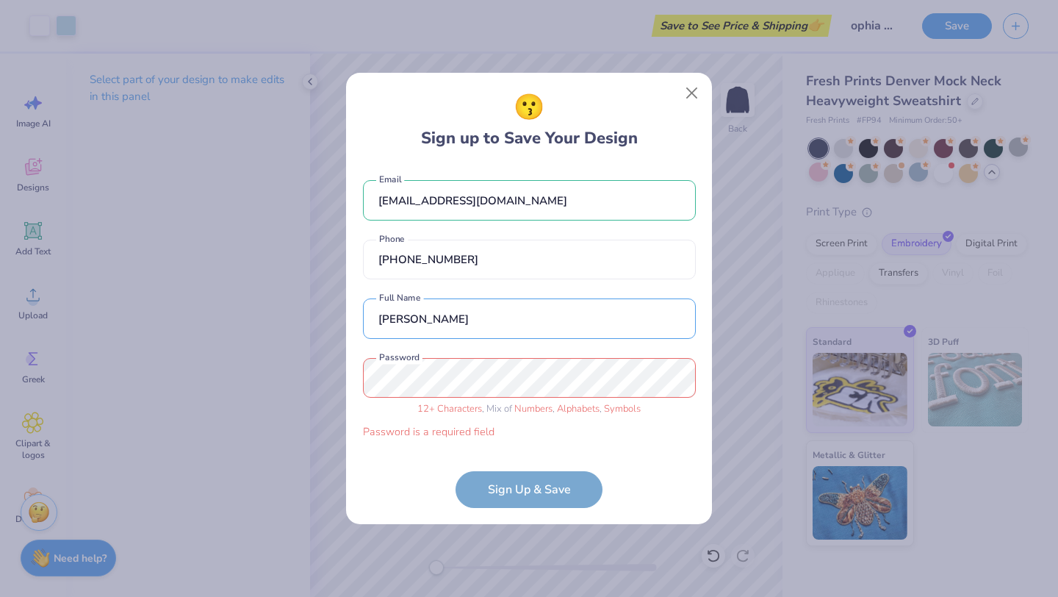
type input "Bella Stringer"
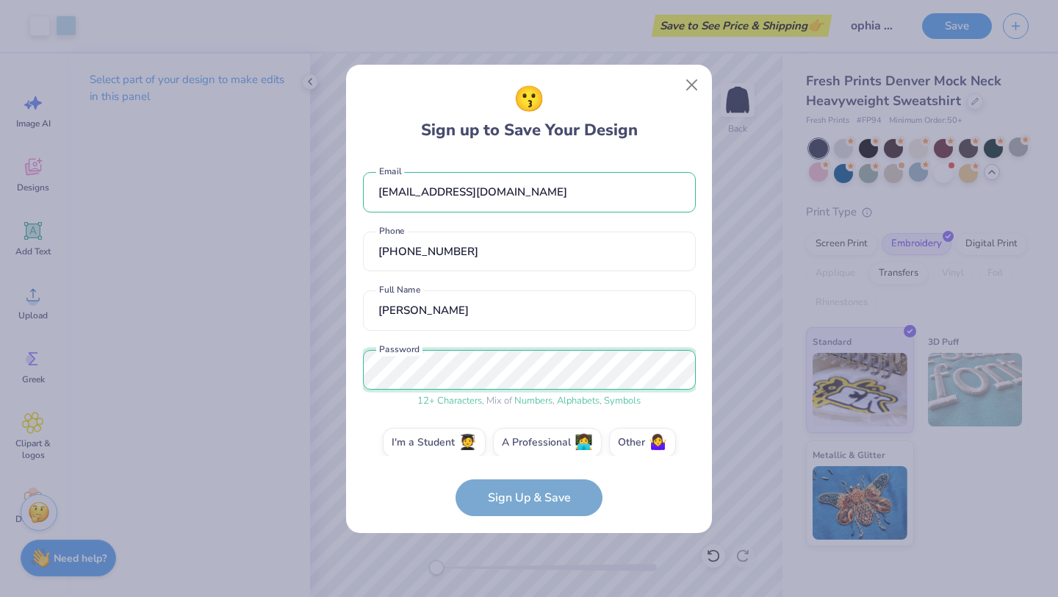
scroll to position [15, 0]
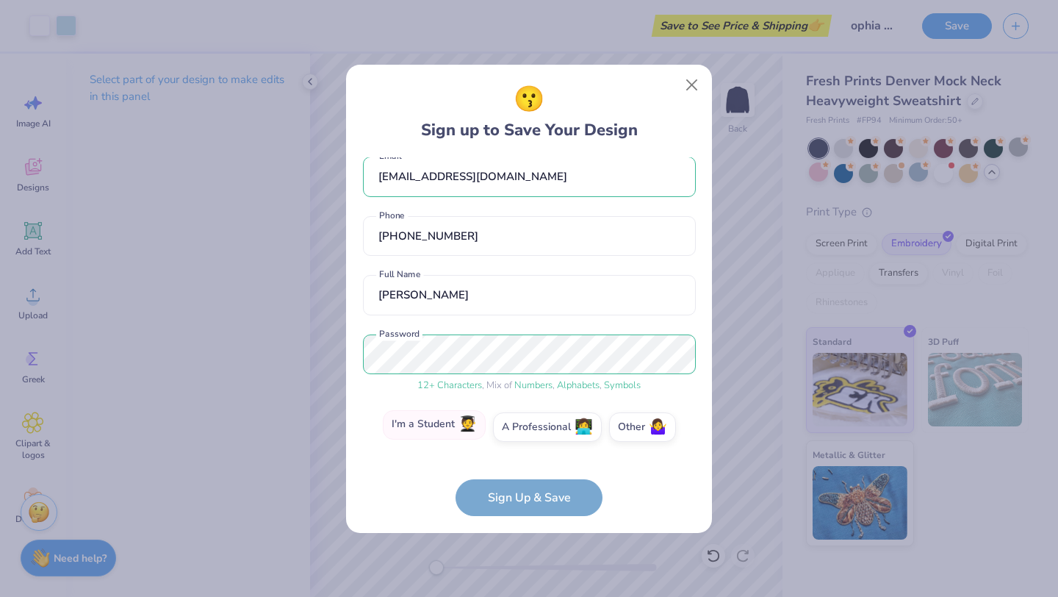
click at [458, 428] on label "I'm a Student 🧑‍🎓" at bounding box center [434, 424] width 103 height 29
click at [525, 441] on input "I'm a Student 🧑‍🎓" at bounding box center [530, 446] width 10 height 10
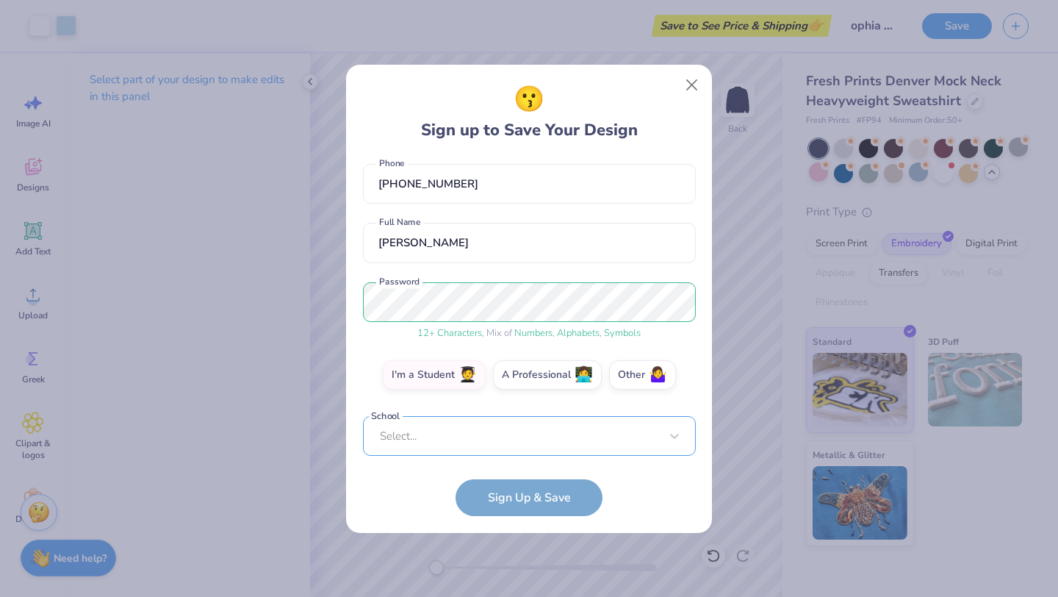
click at [484, 430] on div "Select..." at bounding box center [529, 436] width 333 height 40
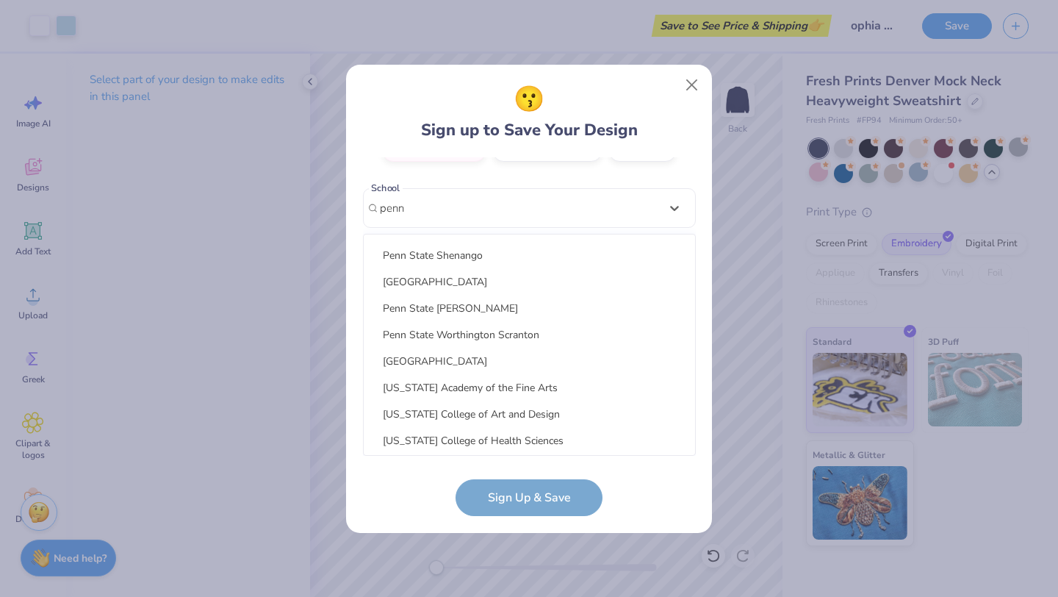
scroll to position [421, 0]
click at [481, 282] on div "Penn State University Park" at bounding box center [530, 281] width 320 height 24
type input "penn"
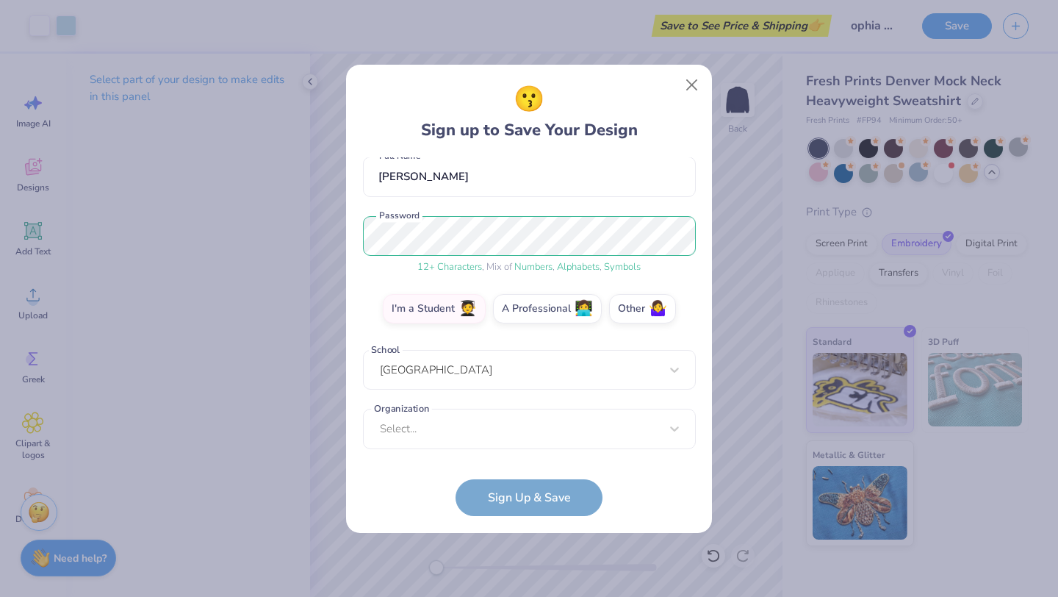
scroll to position [134, 0]
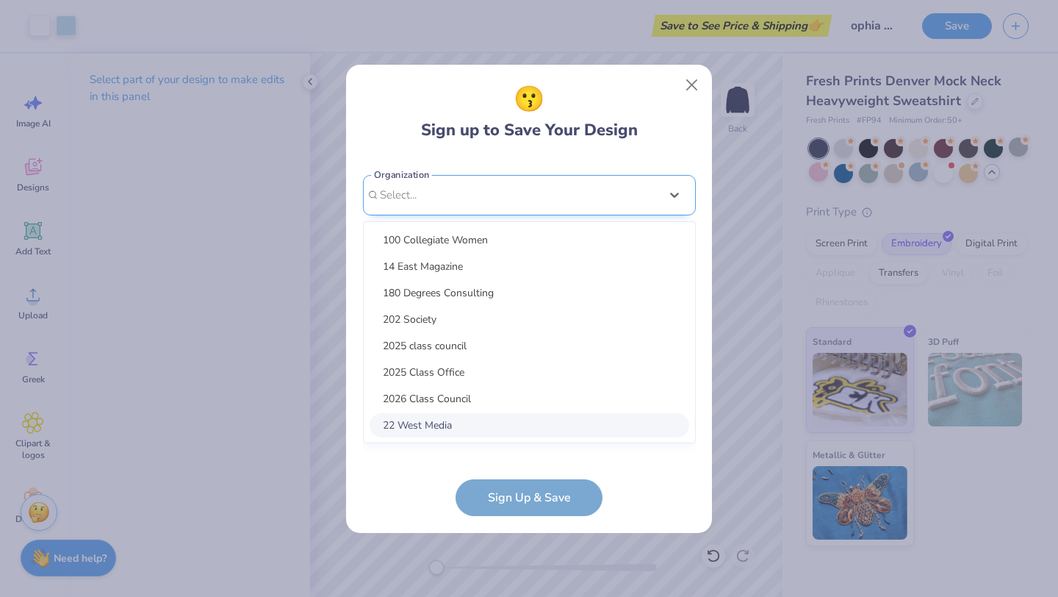
click at [490, 420] on div "option focused, 8 of 15. 15 results available. Use Up and Down to choose option…" at bounding box center [529, 309] width 333 height 268
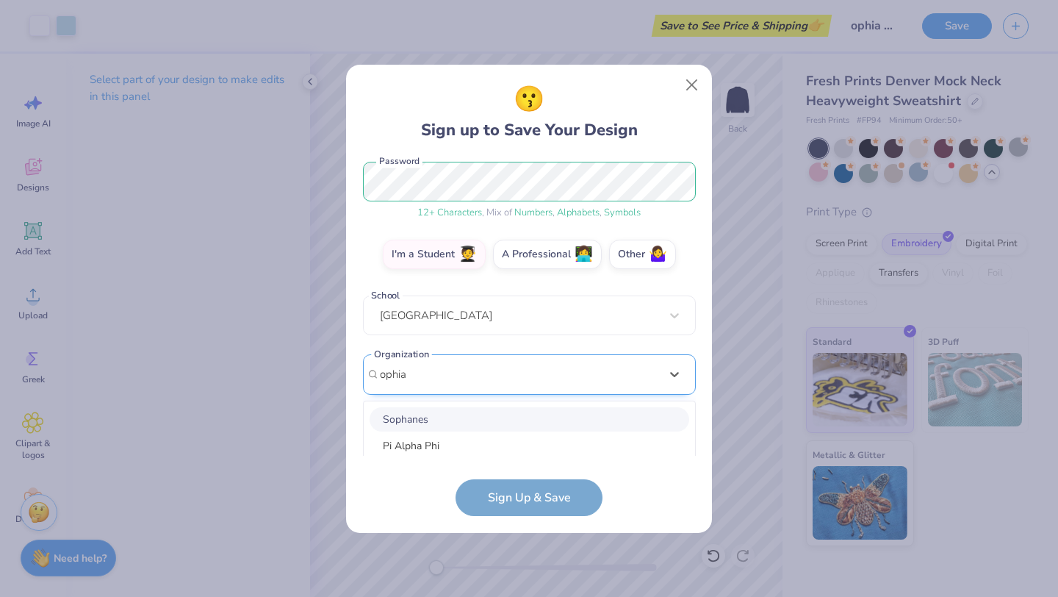
scroll to position [354, 0]
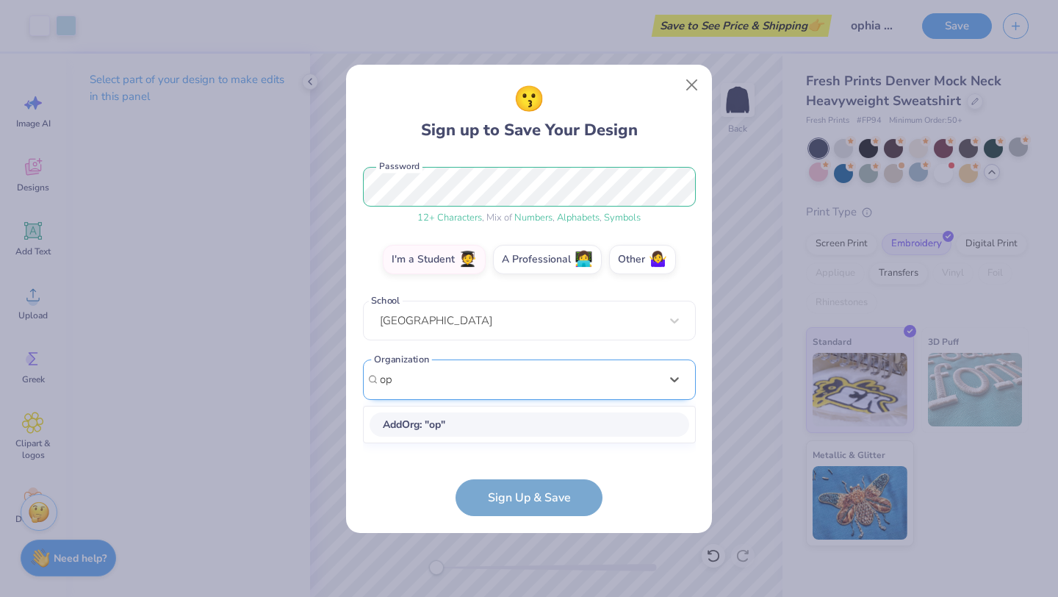
type input "o"
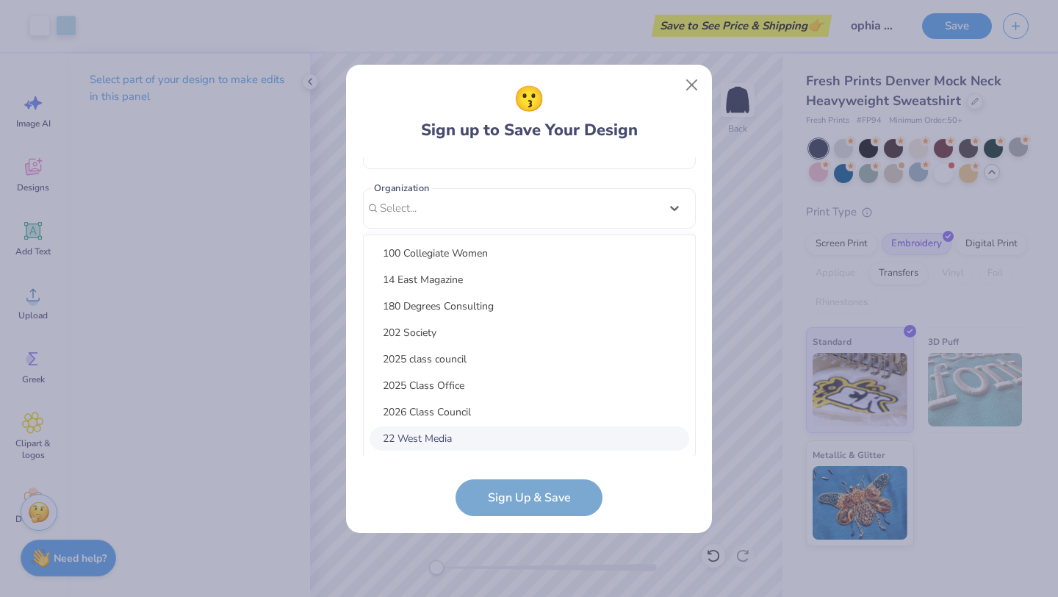
click at [564, 492] on form "bellastringer18@icloud.com Email (302) 563-2878 Phone Bella Stringer Full Name …" at bounding box center [529, 336] width 333 height 359
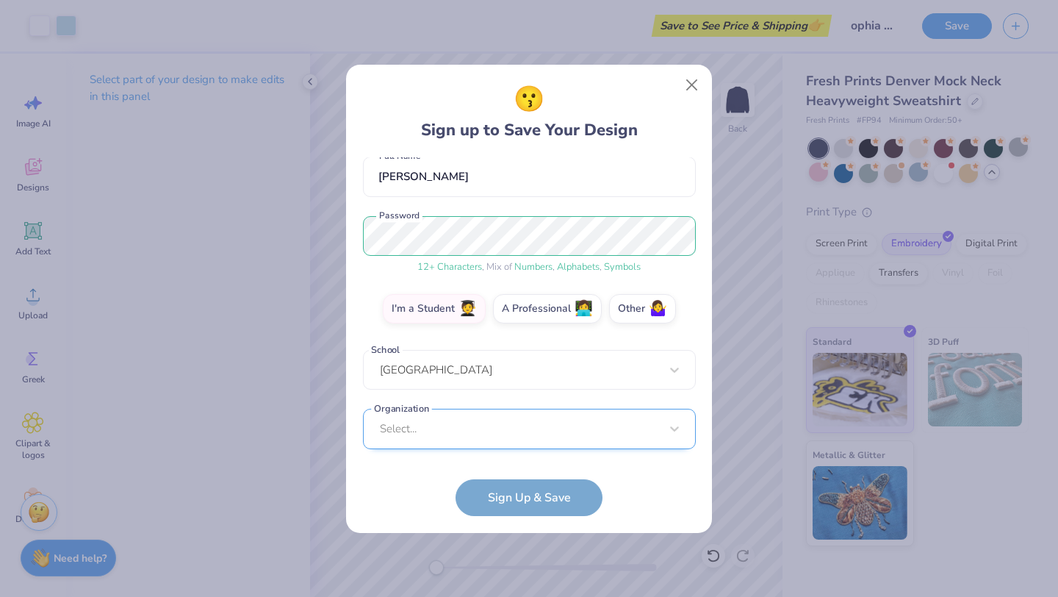
click at [504, 420] on div "Select..." at bounding box center [529, 429] width 333 height 40
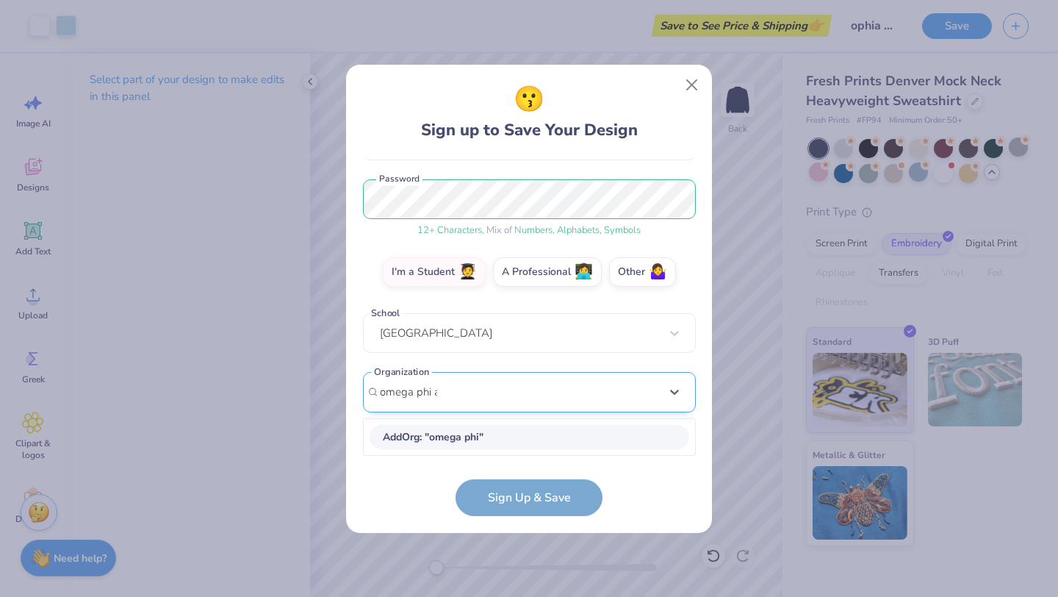
scroll to position [170, 0]
type input "omega phi aplha"
click at [514, 436] on div "Loading..." at bounding box center [529, 437] width 331 height 29
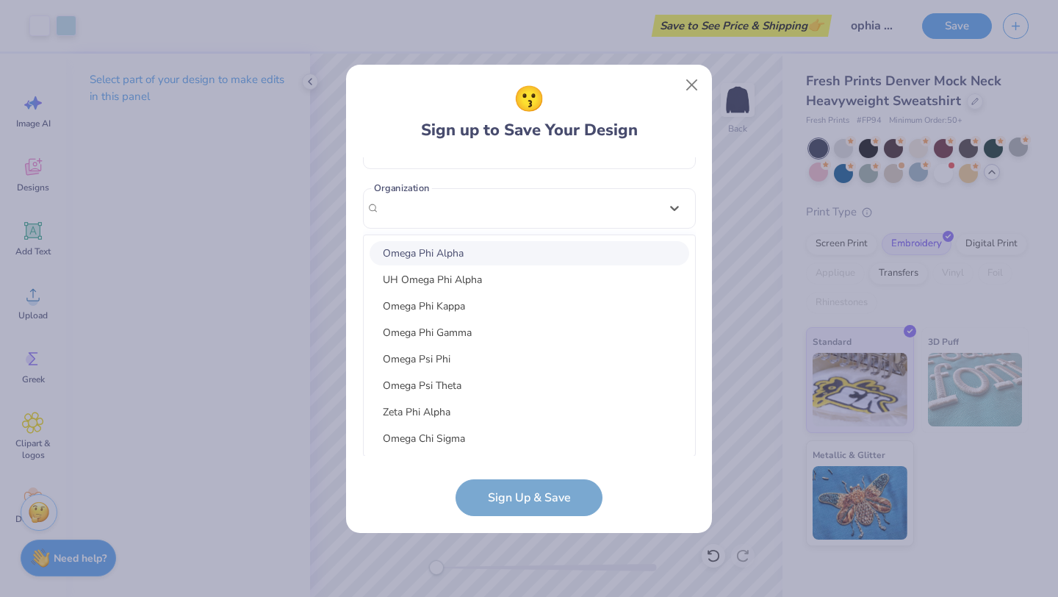
scroll to position [134, 0]
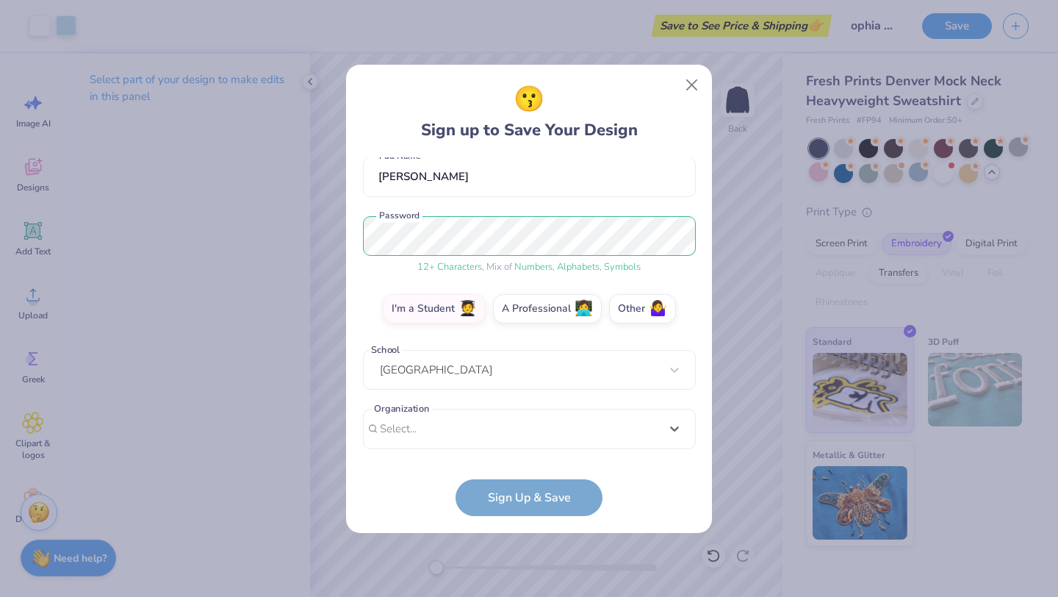
drag, startPoint x: 611, startPoint y: 211, endPoint x: 434, endPoint y: 207, distance: 176.4
click at [434, 207] on div "bellastringer18@icloud.com Email (302) 563-2878 Phone Bella Stringer Full Name …" at bounding box center [529, 306] width 333 height 298
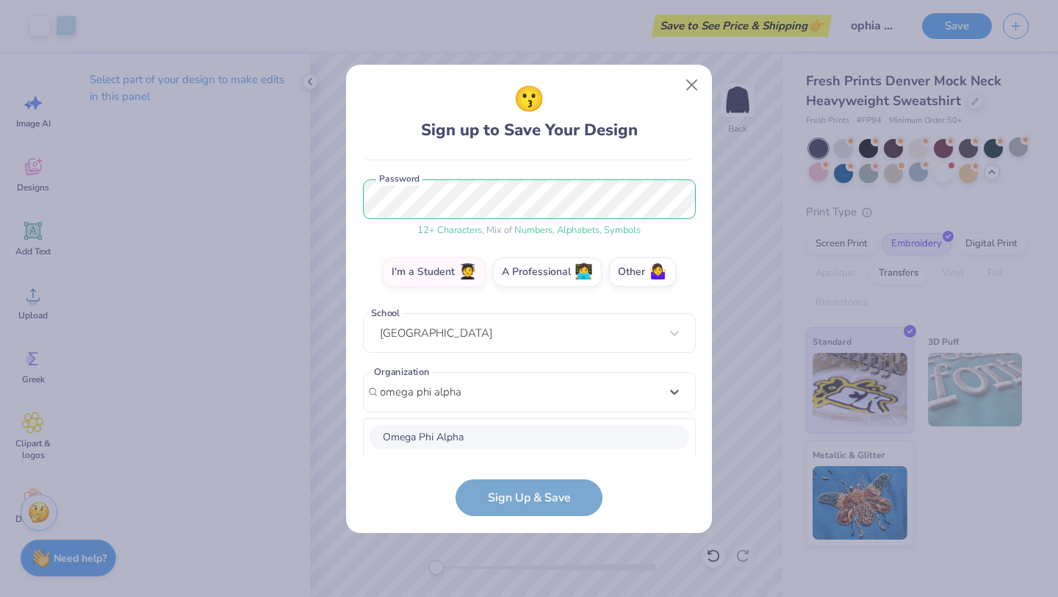
scroll to position [354, 0]
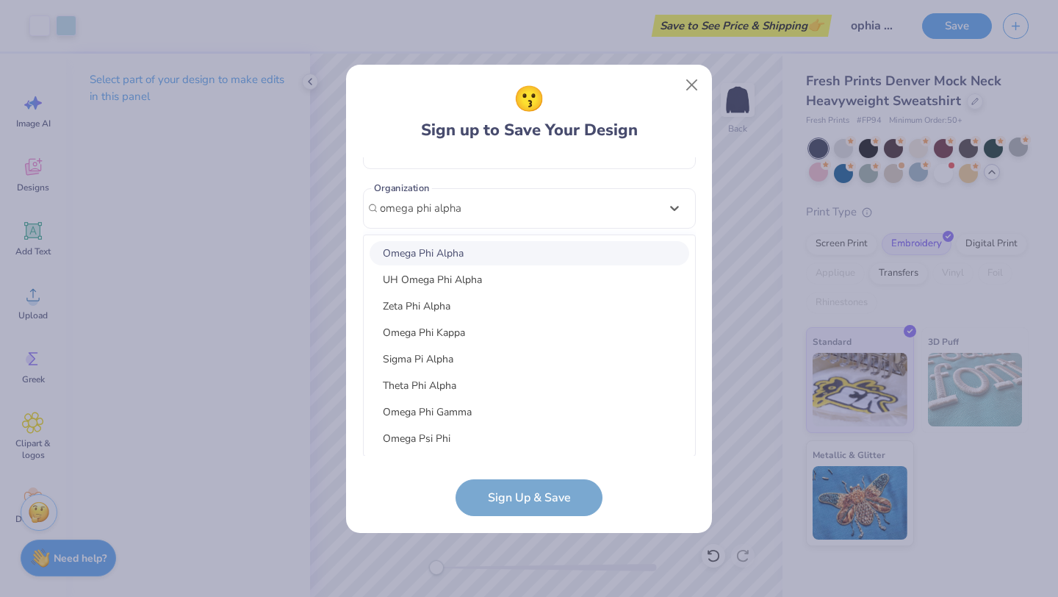
click at [447, 254] on div "Omega Phi Alpha" at bounding box center [530, 253] width 320 height 24
type input "omega phi alpha"
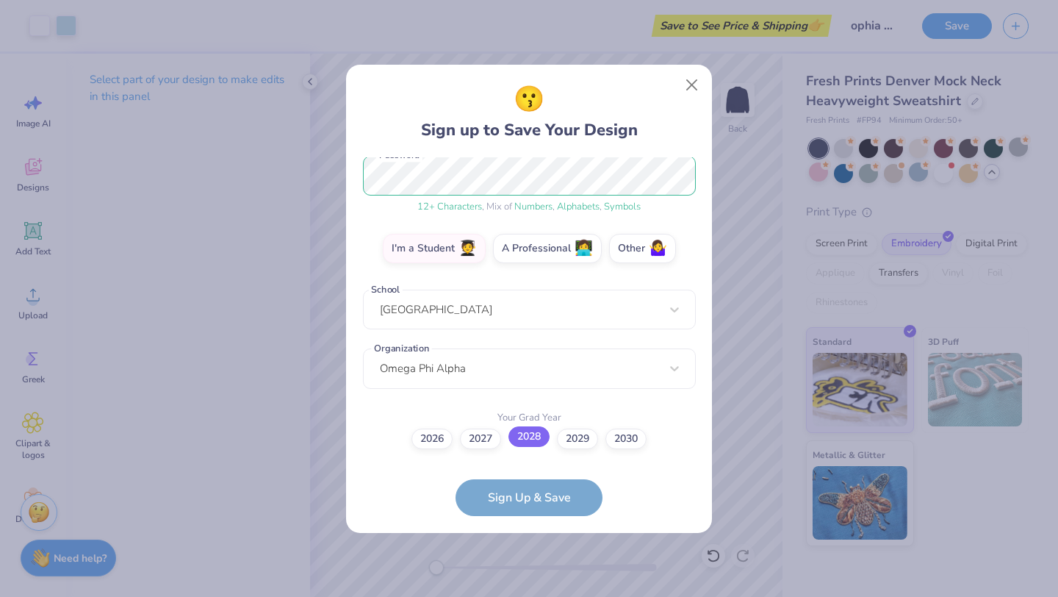
click at [534, 438] on label "2028" at bounding box center [529, 436] width 41 height 21
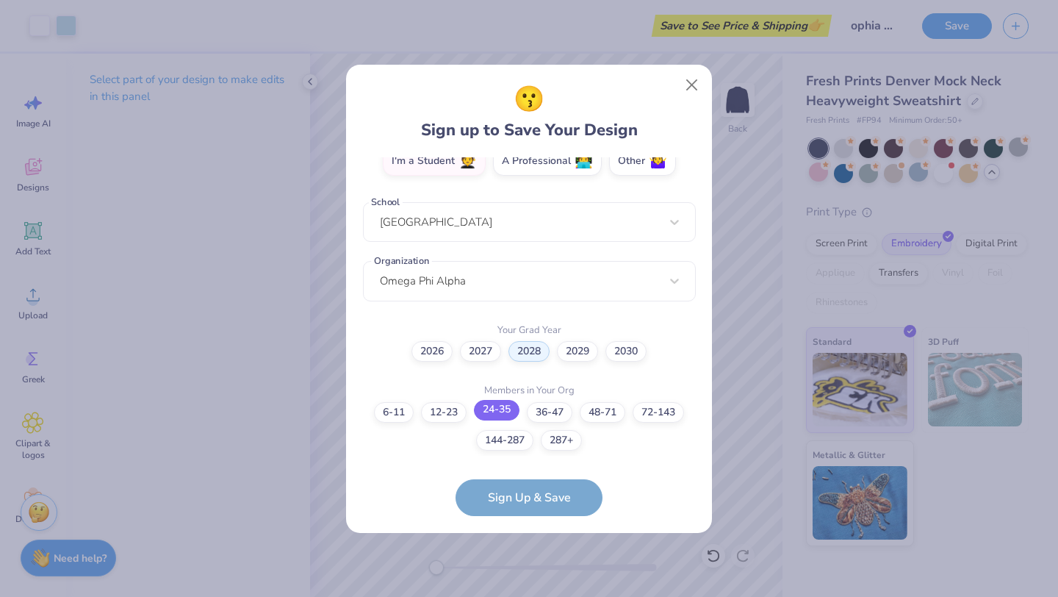
click at [496, 409] on label "24-35" at bounding box center [497, 410] width 46 height 21
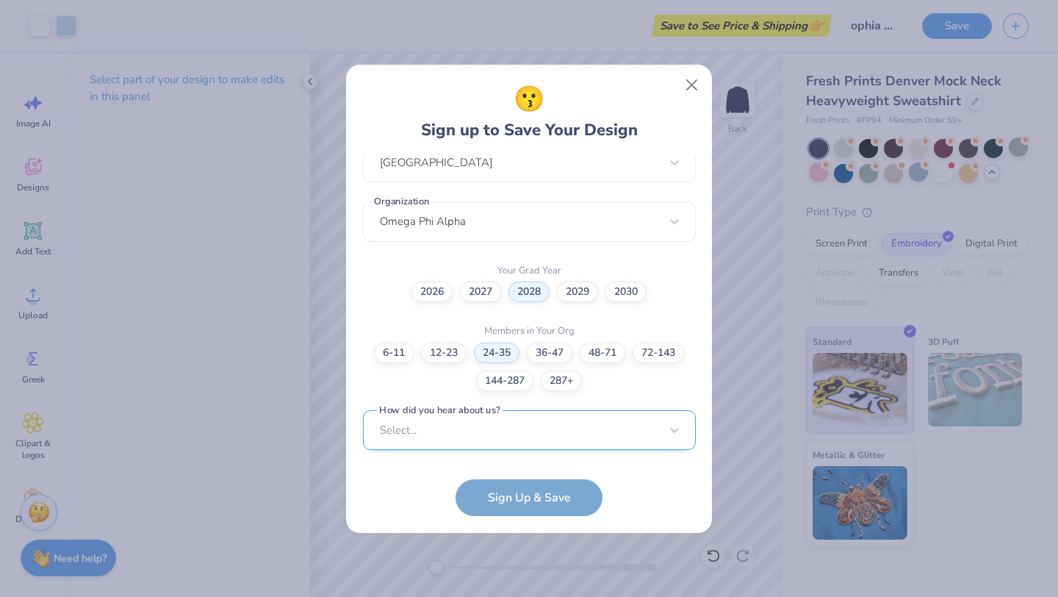
click at [491, 432] on div "Select..." at bounding box center [529, 430] width 333 height 40
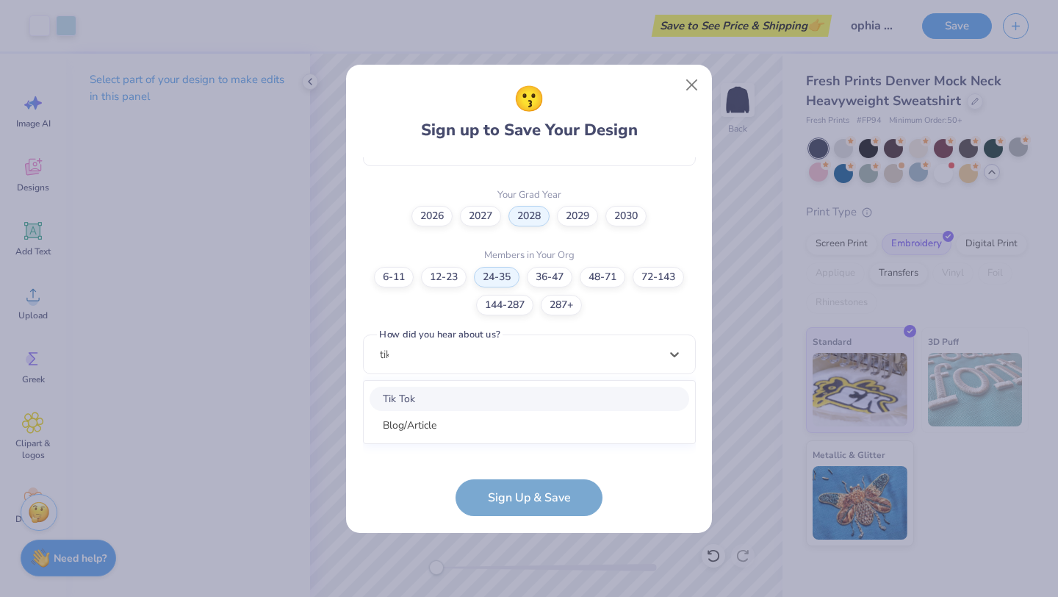
scroll to position [390, 0]
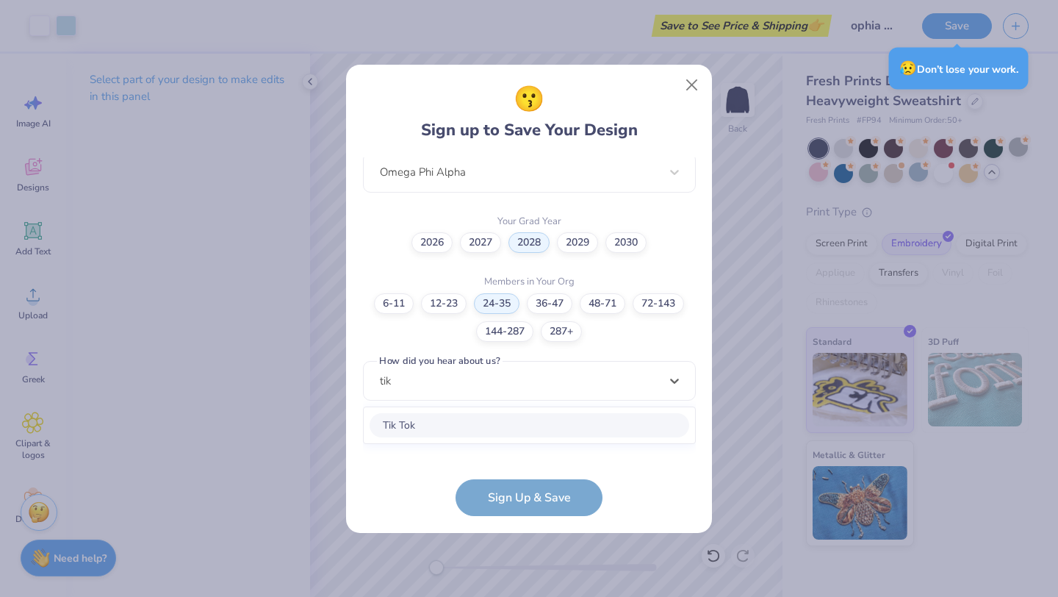
click at [436, 424] on div "Tik Tok" at bounding box center [530, 425] width 320 height 24
type input "tik"
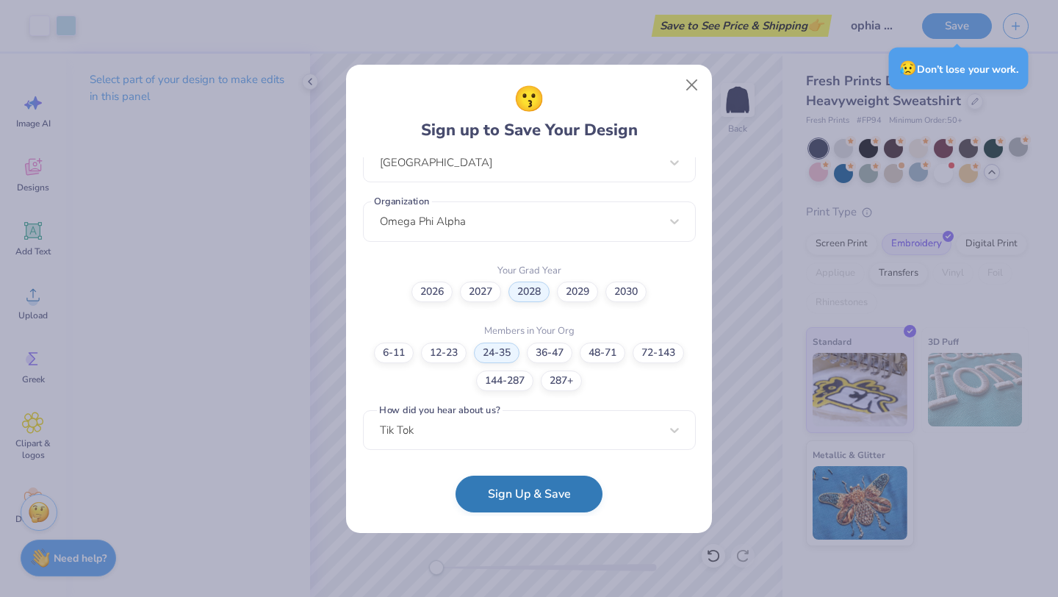
click at [528, 512] on button "Sign Up & Save" at bounding box center [529, 494] width 147 height 37
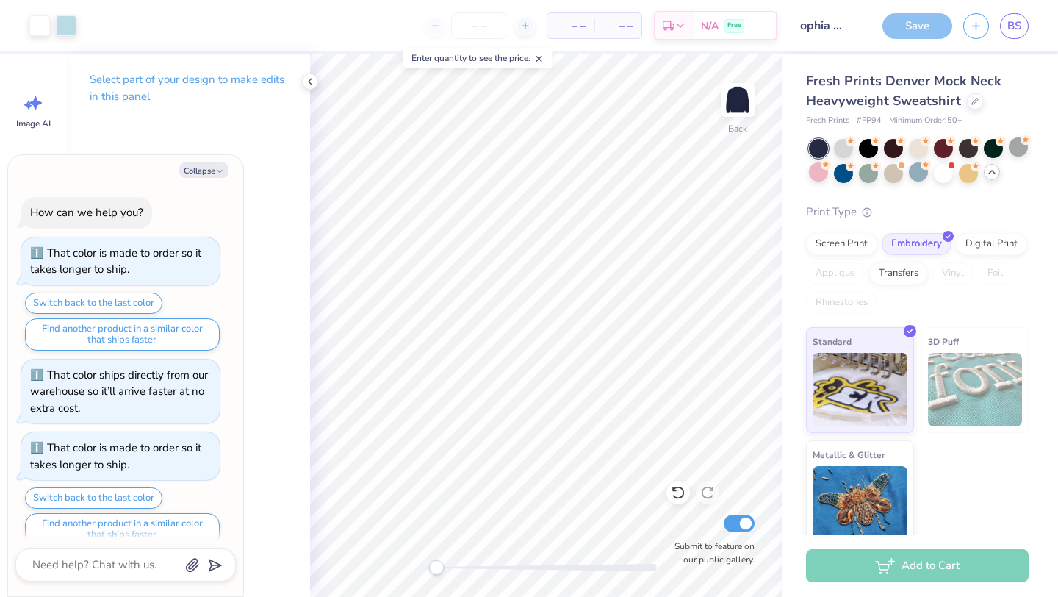
scroll to position [577, 0]
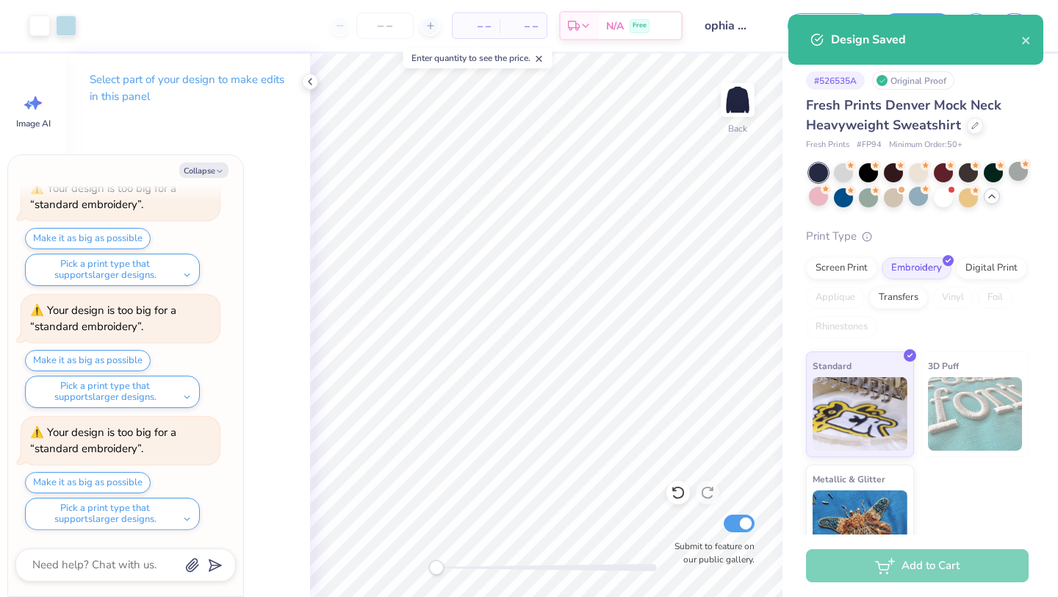
scroll to position [667, 0]
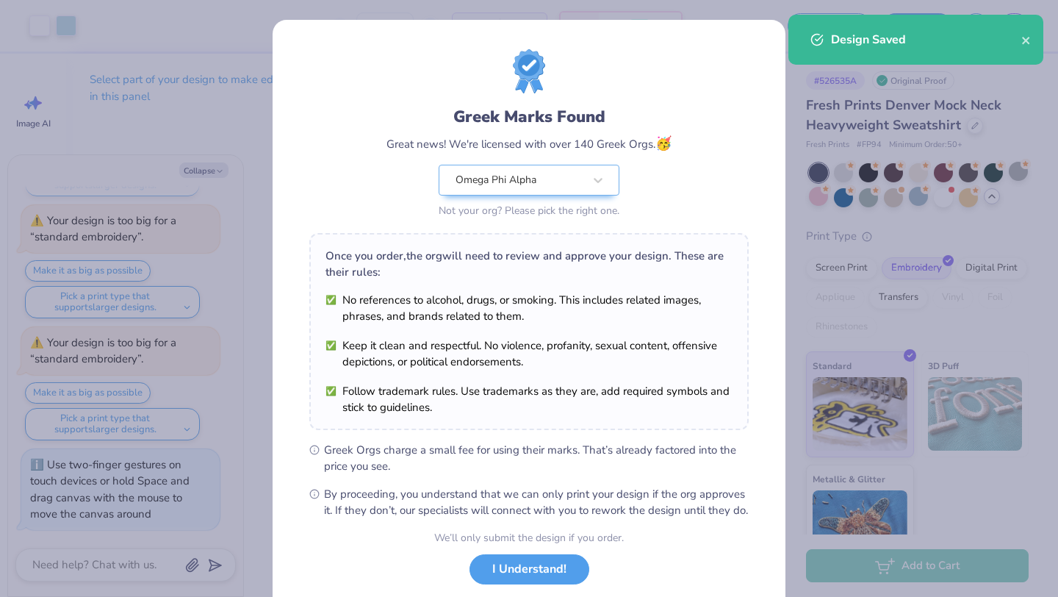
drag, startPoint x: 438, startPoint y: 567, endPoint x: 456, endPoint y: 551, distance: 25.0
click at [456, 551] on body "Art colors – – Per Item – – Total Est. Delivery N/A Free Design Title ophia mer…" at bounding box center [529, 298] width 1058 height 597
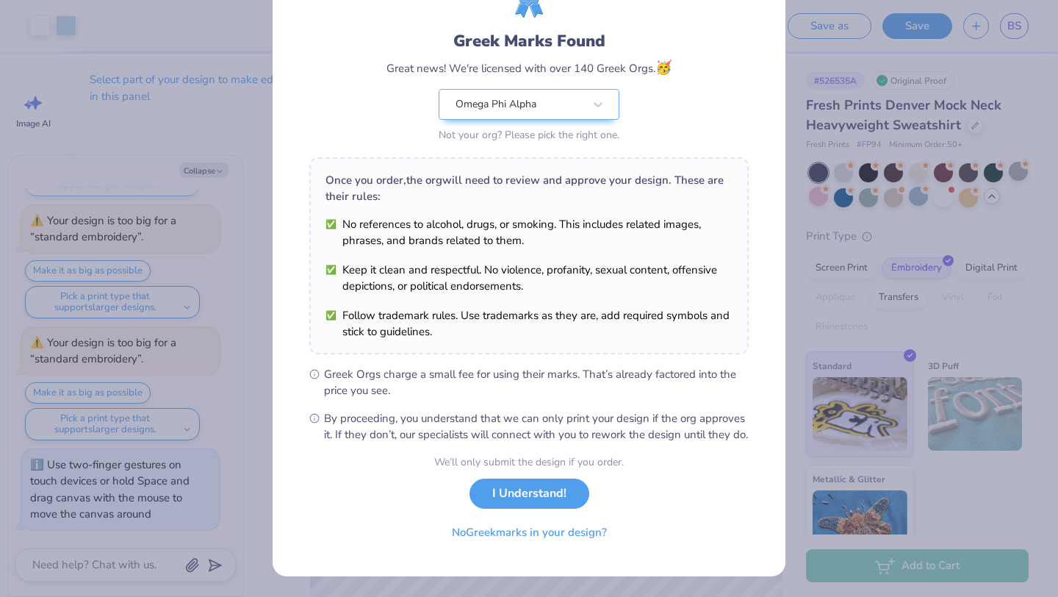
scroll to position [91, 0]
click at [522, 501] on button "I Understand!" at bounding box center [530, 490] width 120 height 30
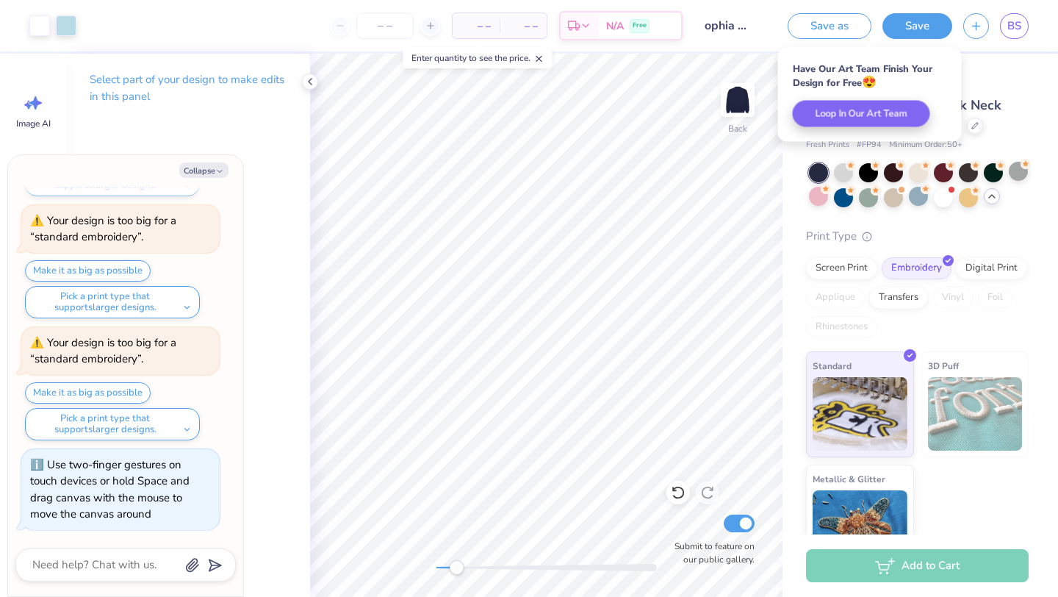
scroll to position [0, 0]
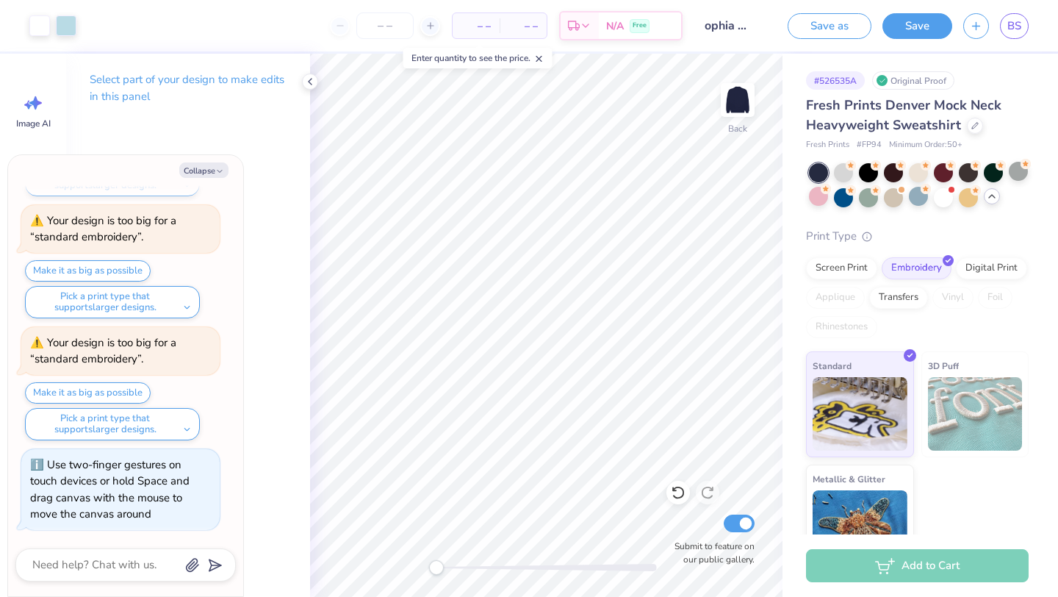
click at [389, 562] on div "Back Submit to feature on our public gallery." at bounding box center [546, 325] width 473 height 543
click at [905, 562] on div "Add to Cart" at bounding box center [917, 565] width 223 height 33
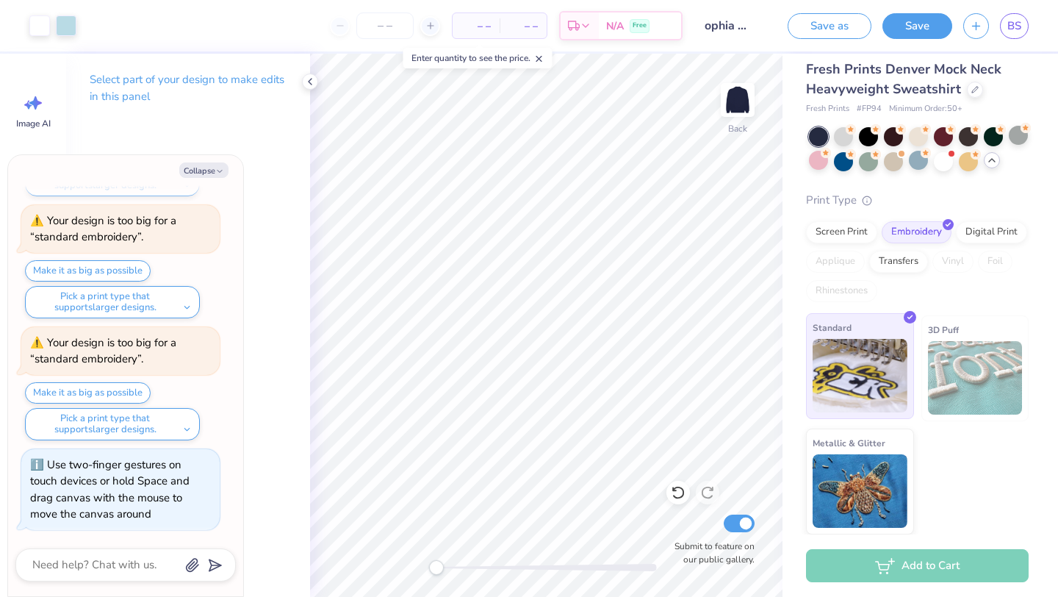
click at [868, 395] on img at bounding box center [860, 375] width 95 height 73
click at [955, 559] on div "Add to Cart" at bounding box center [917, 565] width 223 height 33
click at [817, 137] on div at bounding box center [818, 136] width 19 height 19
type textarea "x"
click at [941, 567] on div "Add to Cart" at bounding box center [917, 565] width 223 height 33
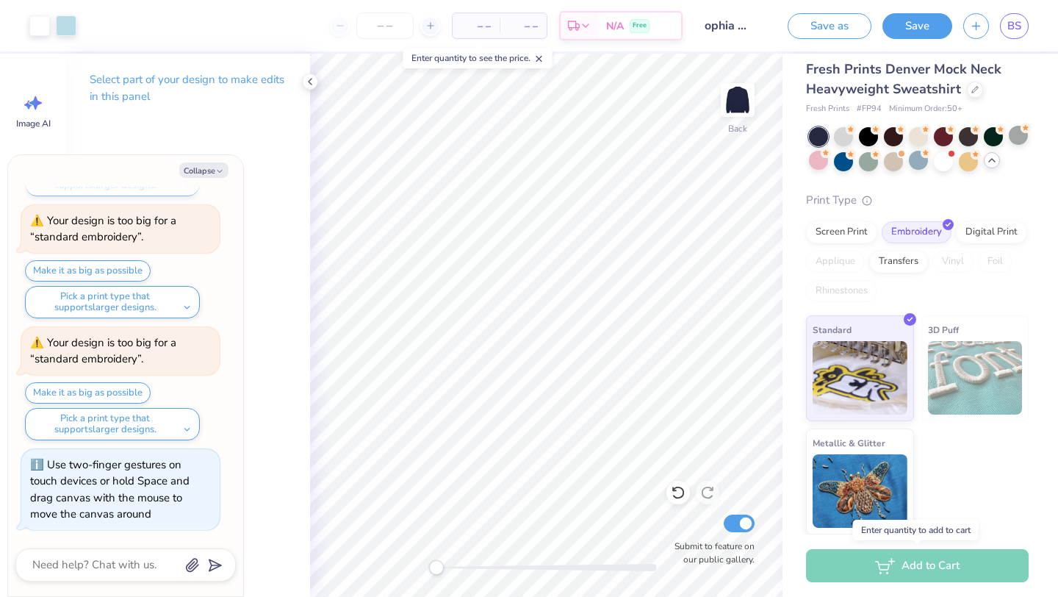
click at [914, 534] on div "Enter quantity to add to cart" at bounding box center [916, 530] width 126 height 21
click at [745, 517] on input "Submit to feature on our public gallery." at bounding box center [739, 523] width 31 height 18
checkbox input "false"
type textarea "x"
click at [473, 26] on span "– –" at bounding box center [476, 25] width 29 height 15
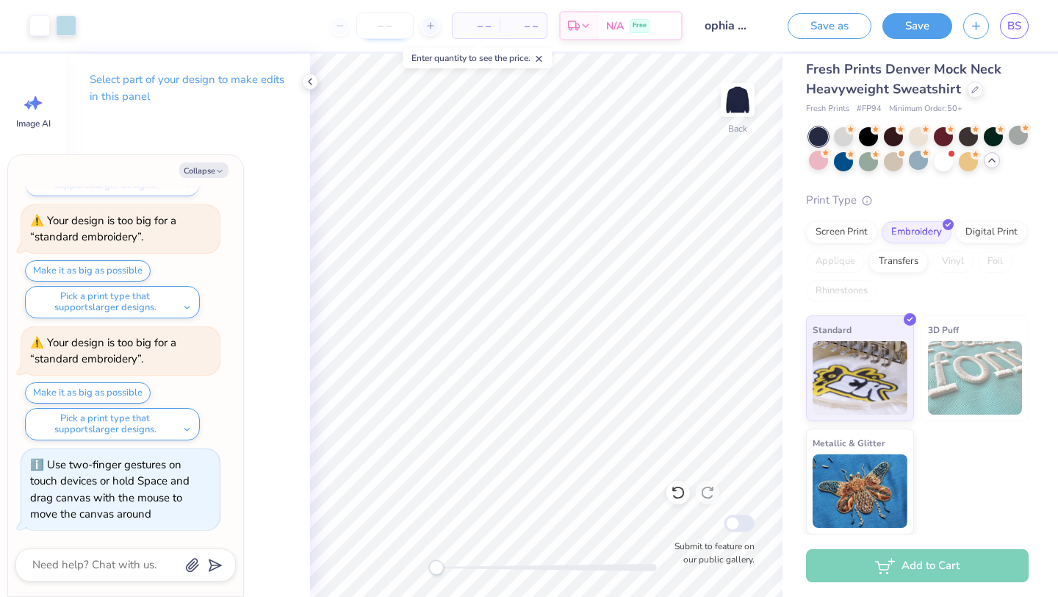
click at [389, 20] on input "number" at bounding box center [384, 25] width 57 height 26
type input "10"
type textarea "x"
type input "50"
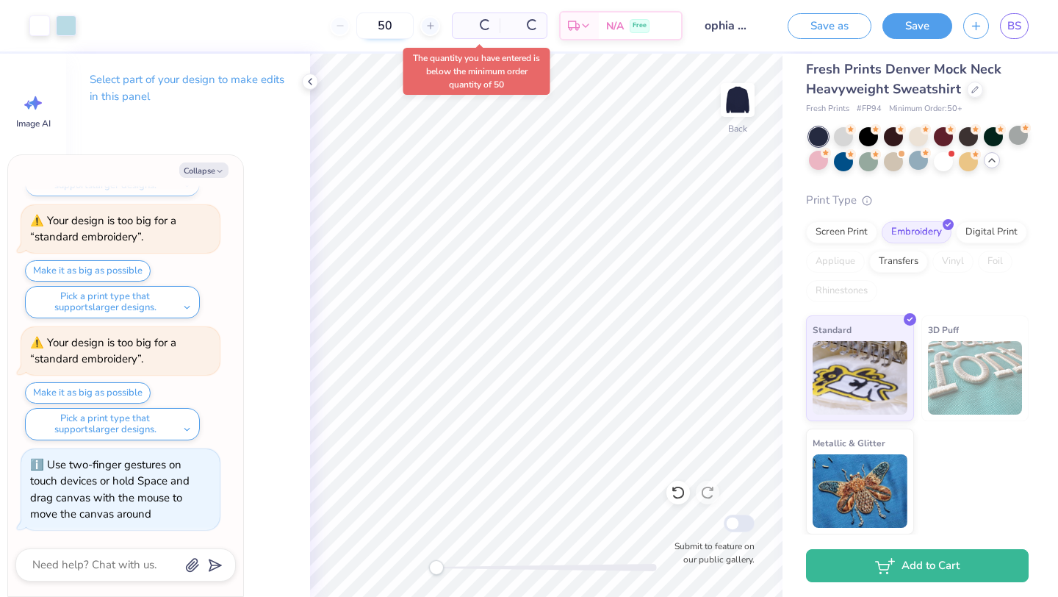
type textarea "x"
click at [358, 26] on input "50" at bounding box center [329, 25] width 57 height 26
type input "5"
type textarea "x"
type input "1"
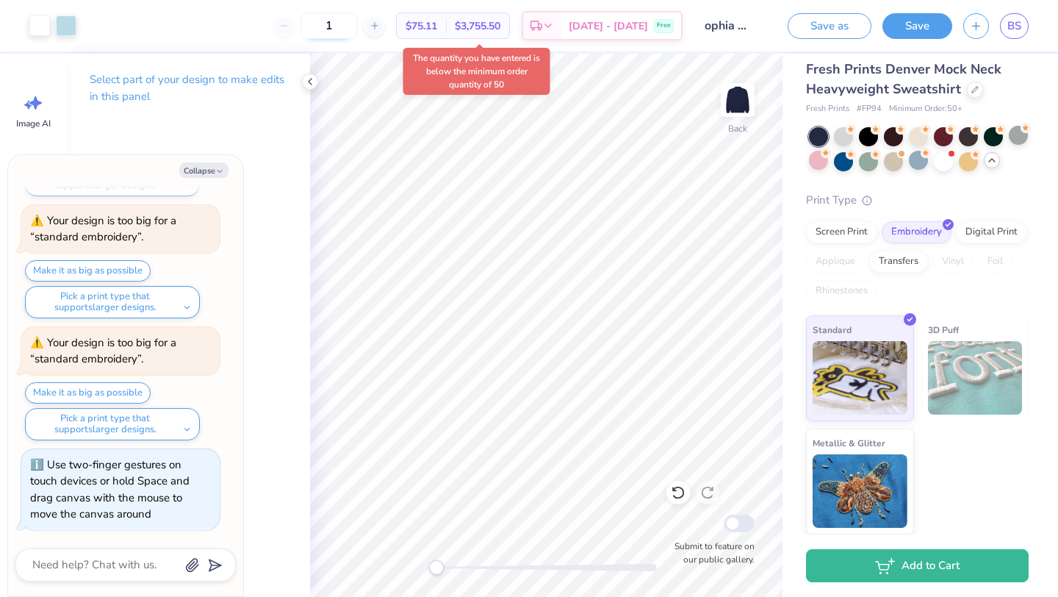
type textarea "x"
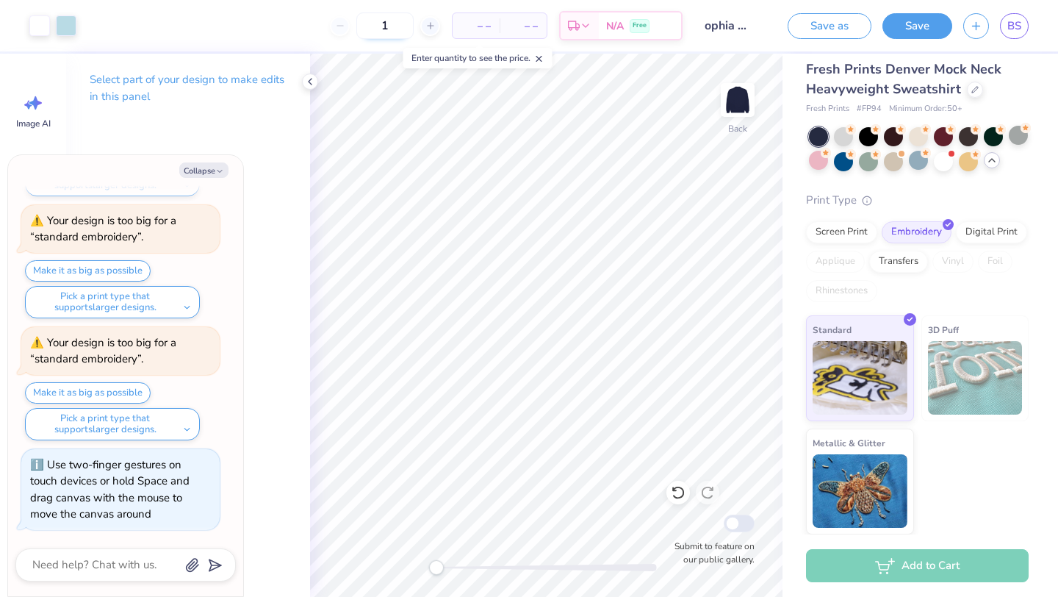
type input "10"
type textarea "x"
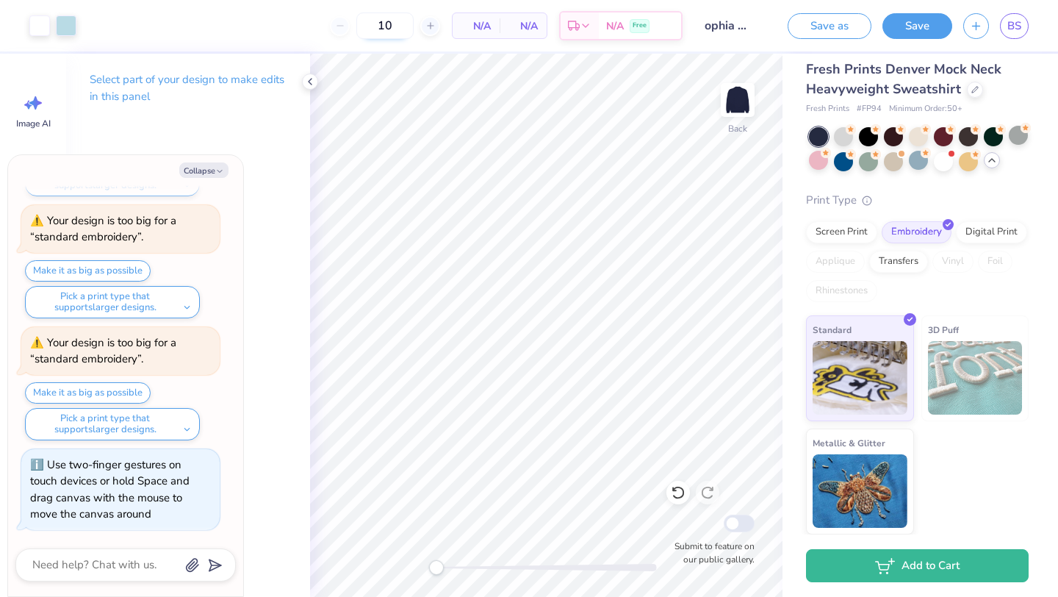
type input "1"
type textarea "x"
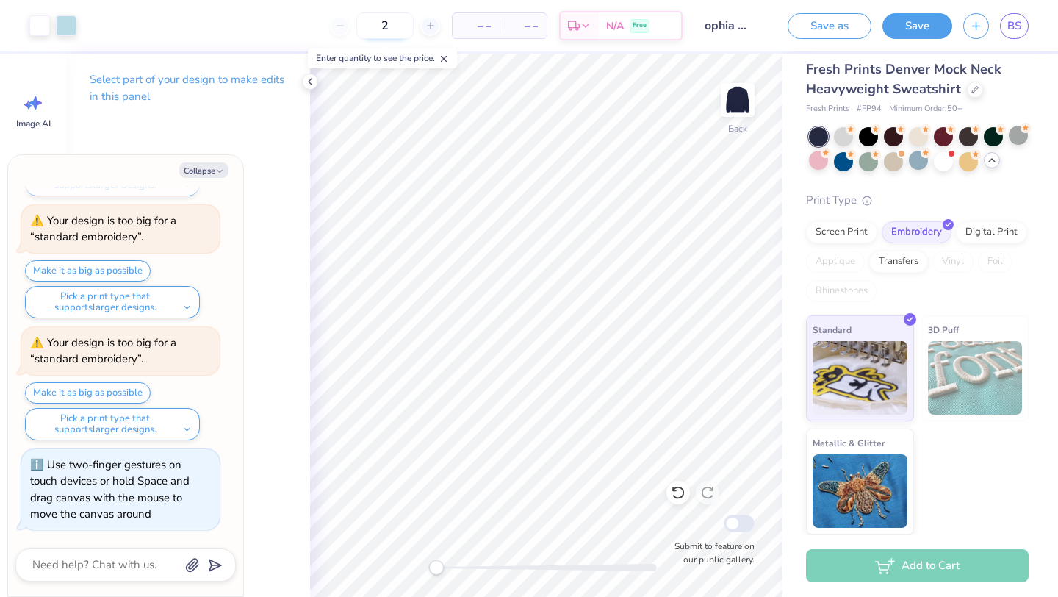
type input "20"
type textarea "x"
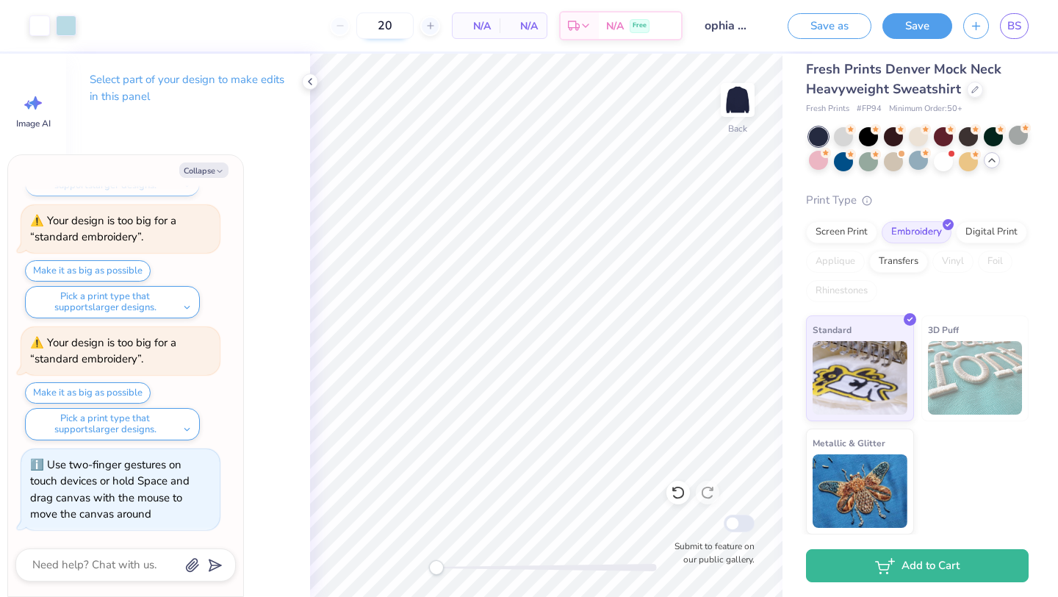
type input "2"
type input "15"
type textarea "x"
type input "1"
type textarea "x"
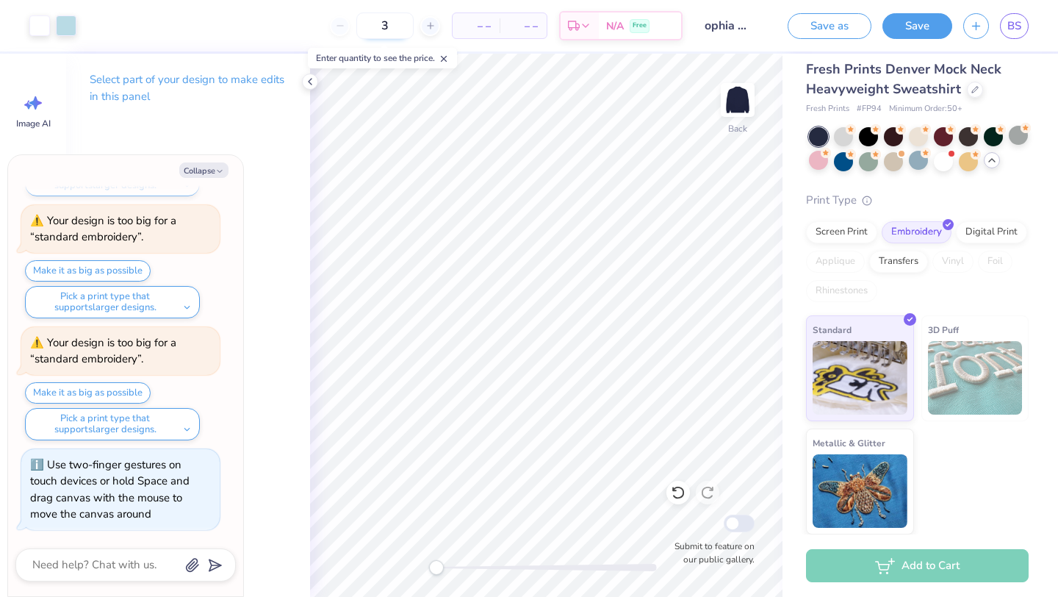
type input "35"
type textarea "x"
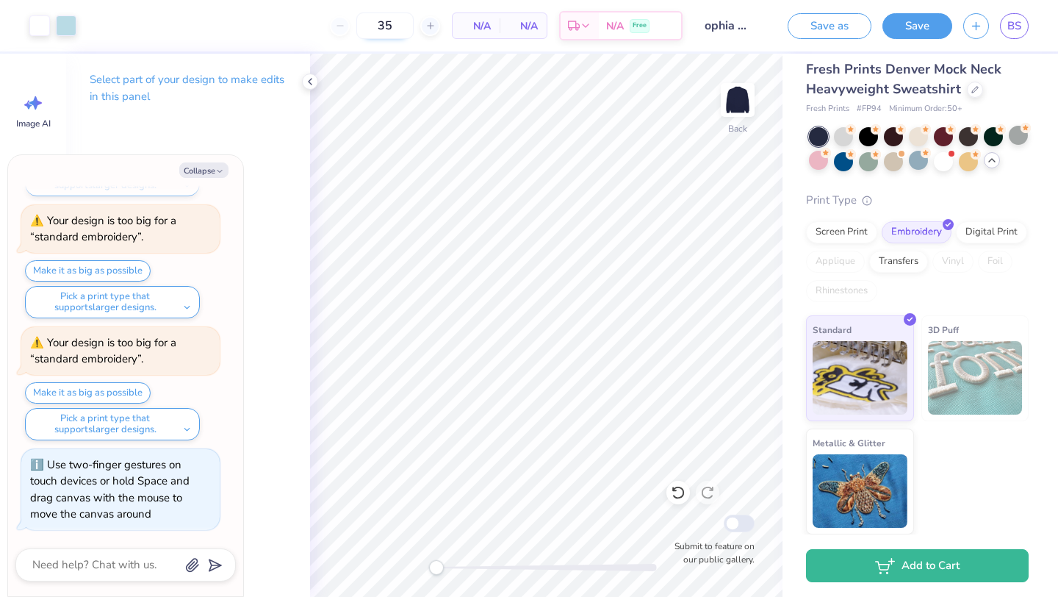
type input "3"
type input "50"
type textarea "x"
drag, startPoint x: 364, startPoint y: 19, endPoint x: 315, endPoint y: 16, distance: 49.3
click at [315, 17] on div "50" at bounding box center [329, 25] width 110 height 26
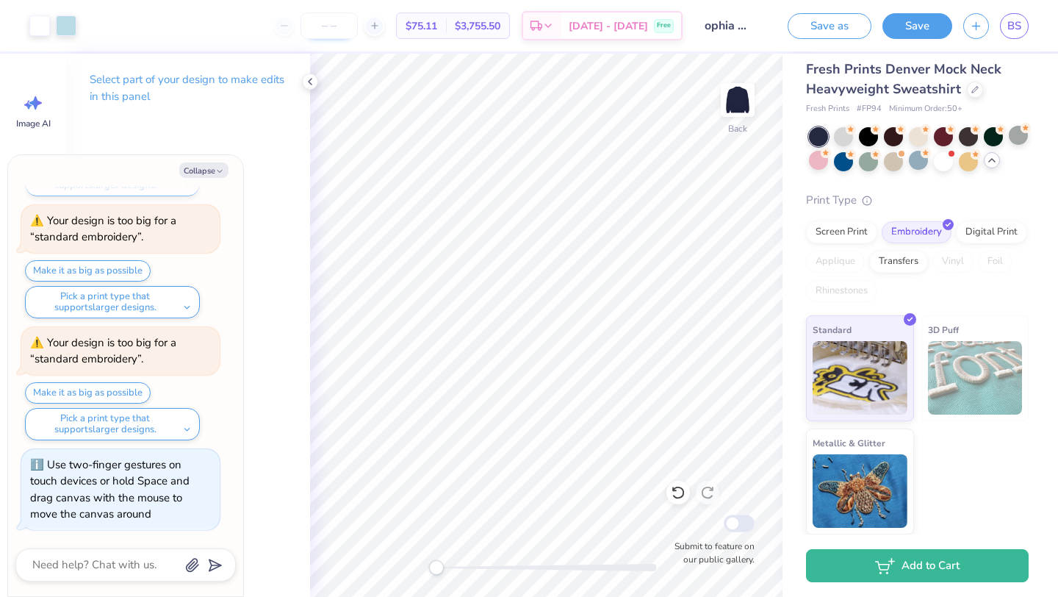
type textarea "x"
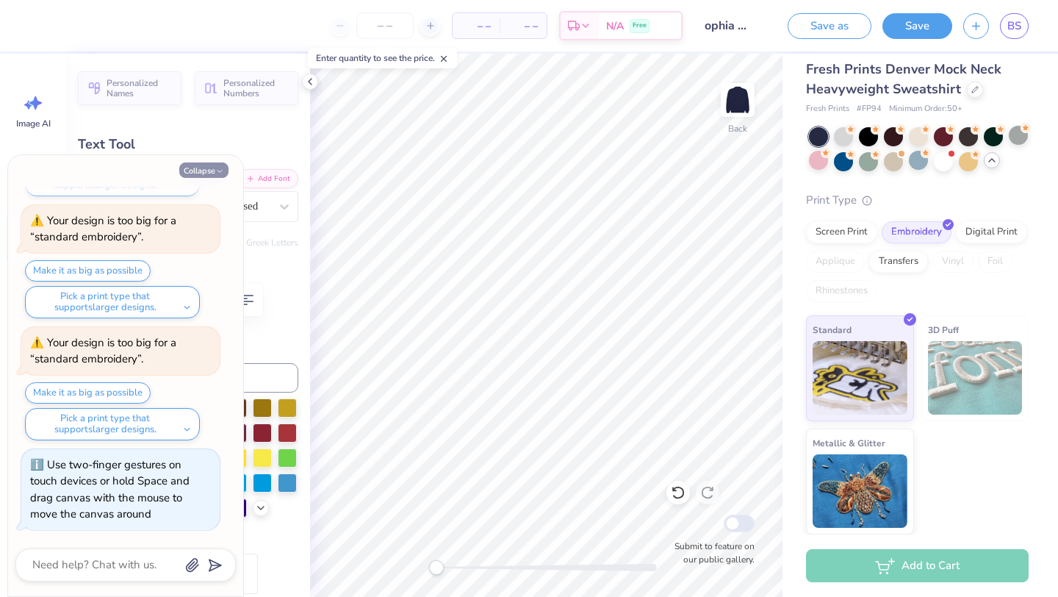
click at [224, 171] on button "Collapse" at bounding box center [203, 169] width 49 height 15
type textarea "x"
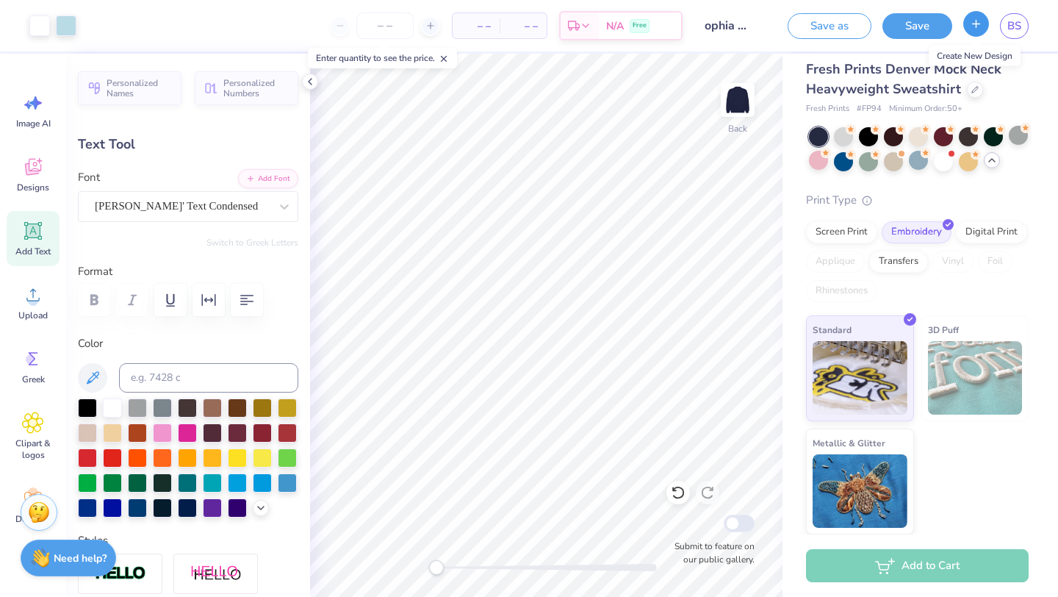
click at [976, 29] on button "button" at bounding box center [977, 24] width 26 height 26
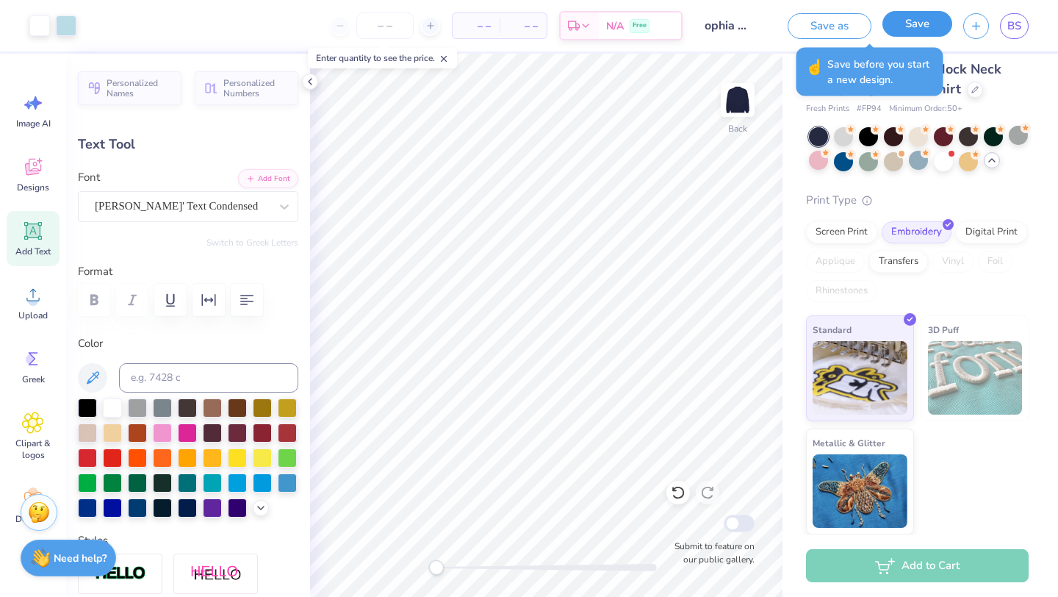
click at [914, 32] on button "Save" at bounding box center [918, 24] width 70 height 26
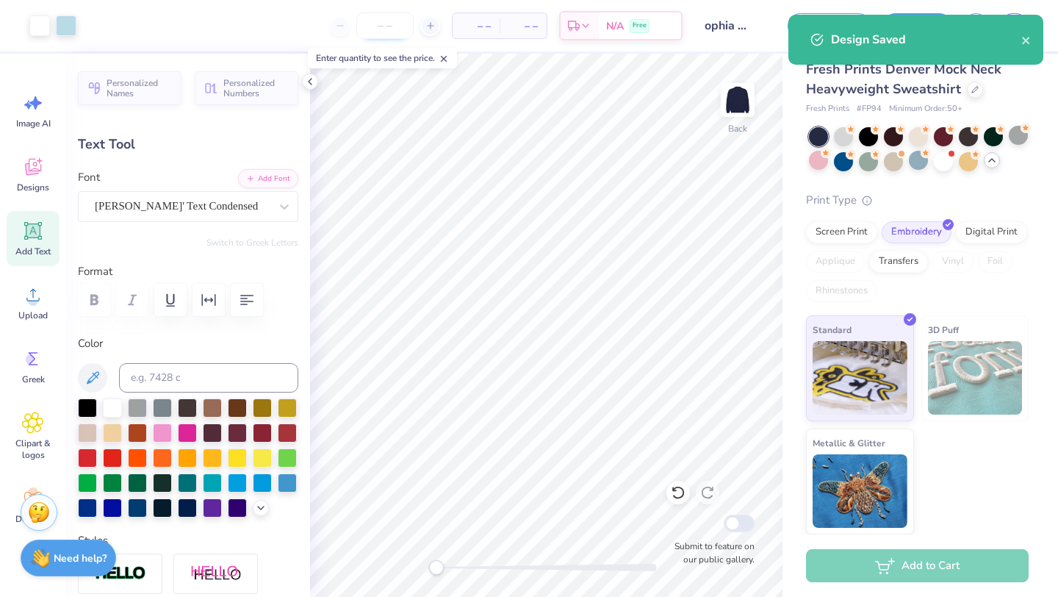
click at [379, 34] on input "number" at bounding box center [384, 25] width 57 height 26
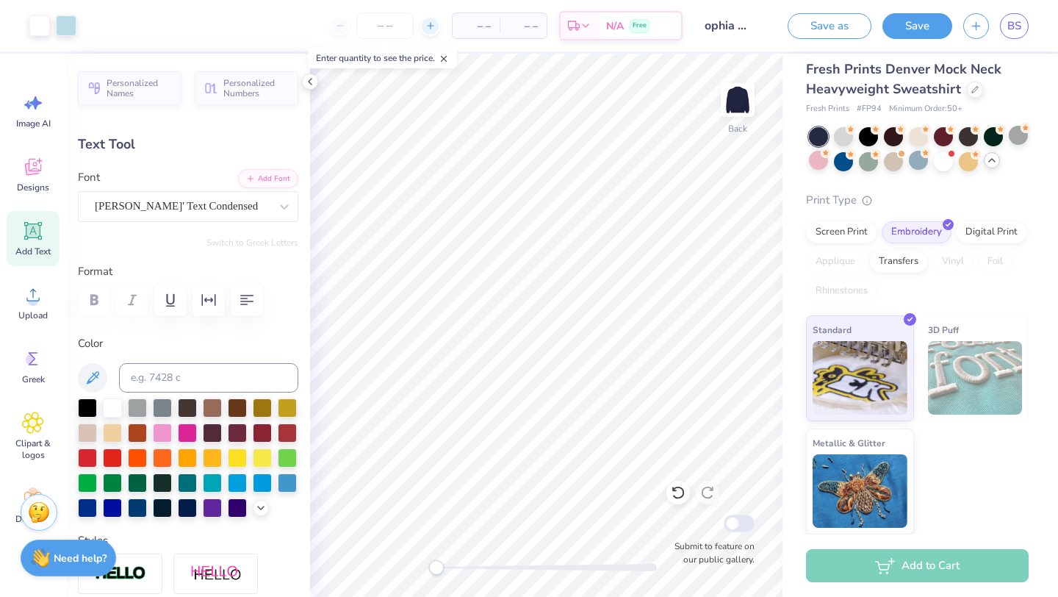
click at [431, 29] on icon at bounding box center [431, 26] width 10 height 10
click at [462, 29] on span "– –" at bounding box center [476, 25] width 29 height 15
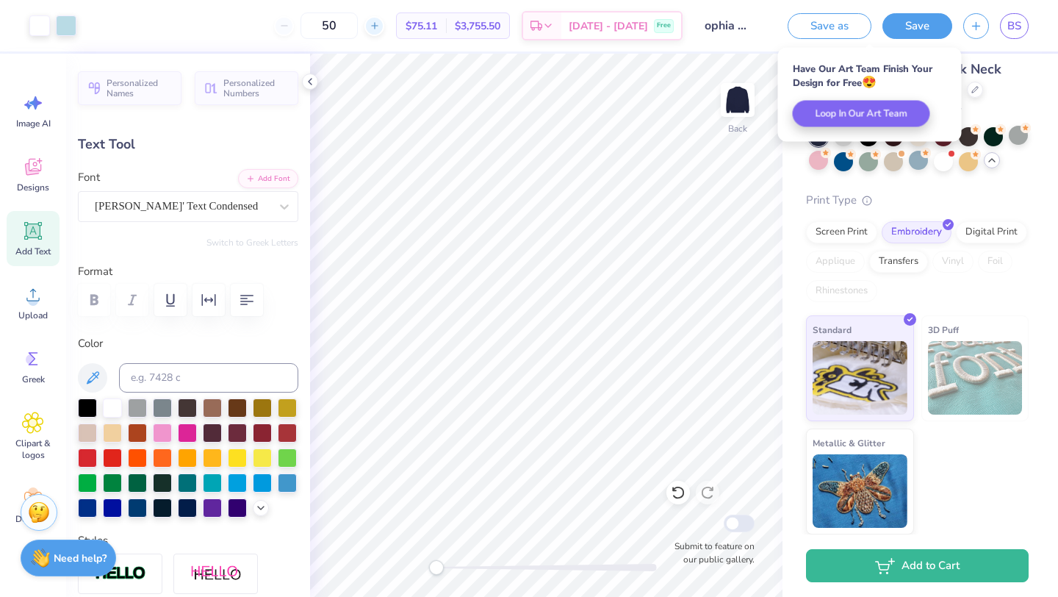
click at [377, 26] on line at bounding box center [374, 26] width 6 height 0
click at [290, 26] on icon at bounding box center [284, 26] width 10 height 10
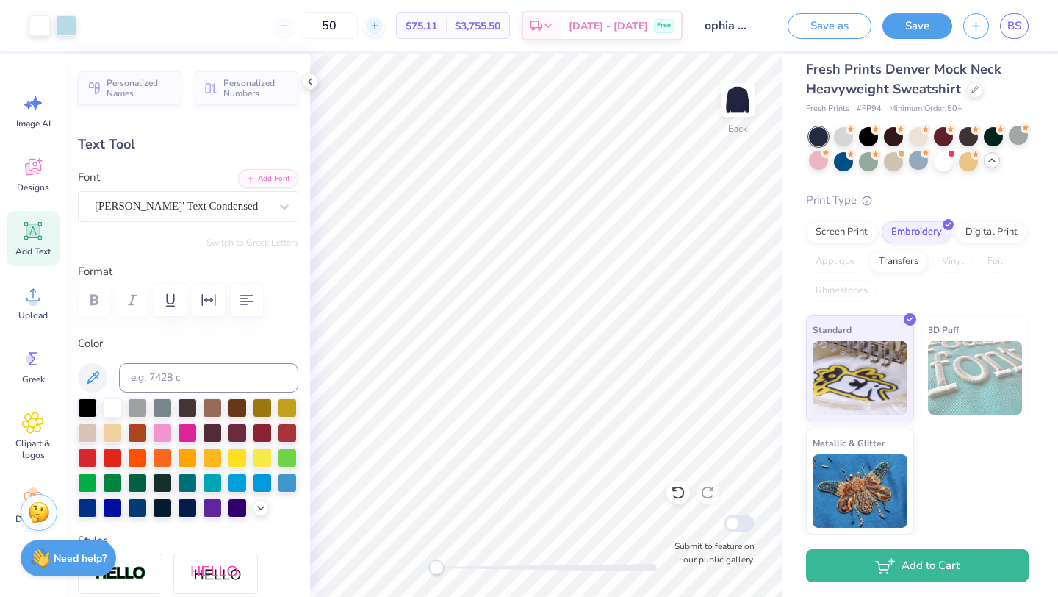
click at [380, 26] on icon at bounding box center [375, 26] width 10 height 10
click at [377, 26] on line at bounding box center [374, 26] width 6 height 0
click at [380, 25] on icon at bounding box center [375, 26] width 10 height 10
click at [377, 26] on line at bounding box center [374, 26] width 6 height 0
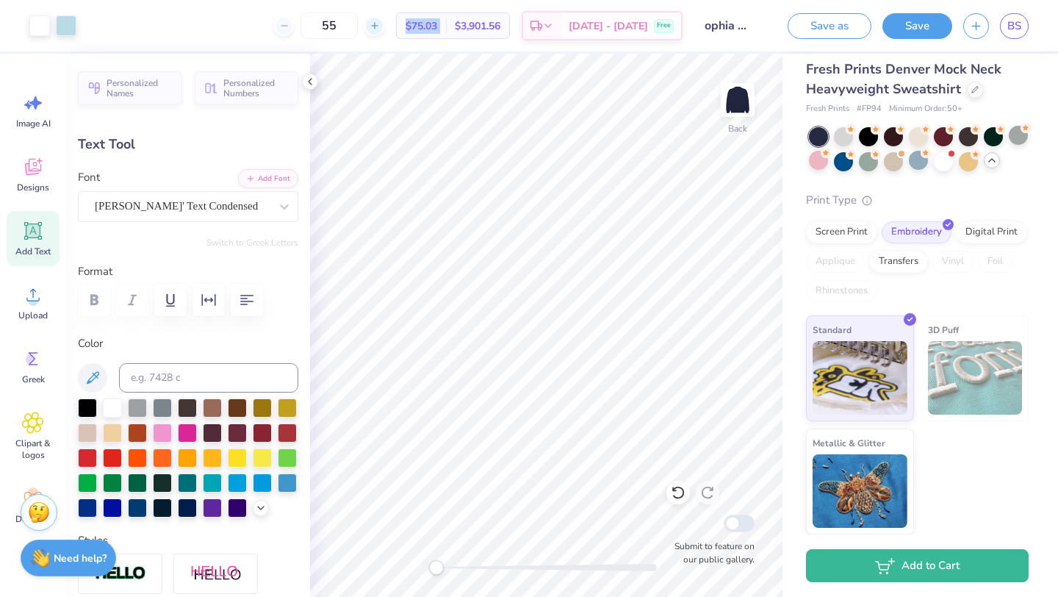
click at [377, 26] on line at bounding box center [374, 26] width 6 height 0
click at [380, 26] on icon at bounding box center [375, 26] width 10 height 10
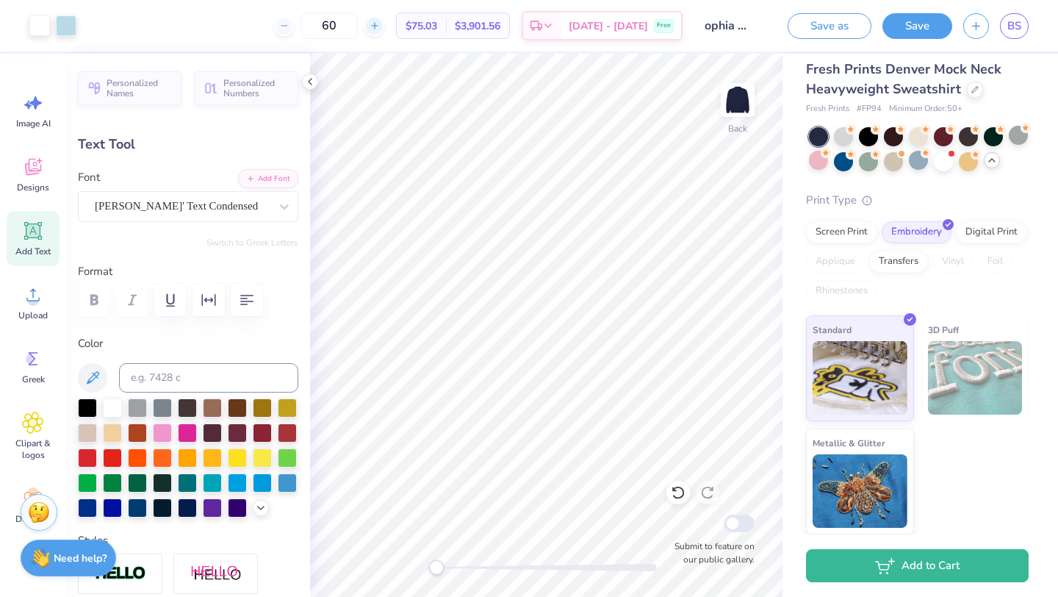
click at [380, 26] on icon at bounding box center [375, 26] width 10 height 10
drag, startPoint x: 356, startPoint y: 23, endPoint x: 312, endPoint y: 23, distance: 44.1
click at [312, 23] on div "61" at bounding box center [329, 25] width 110 height 26
type input "1000"
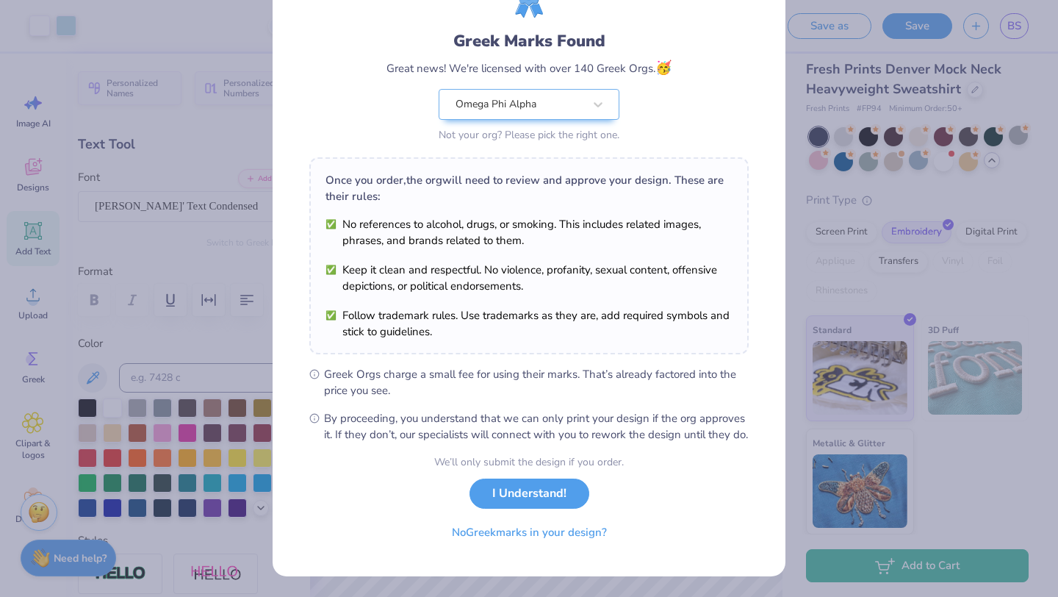
scroll to position [91, 0]
click at [509, 498] on button "I Understand!" at bounding box center [530, 490] width 120 height 30
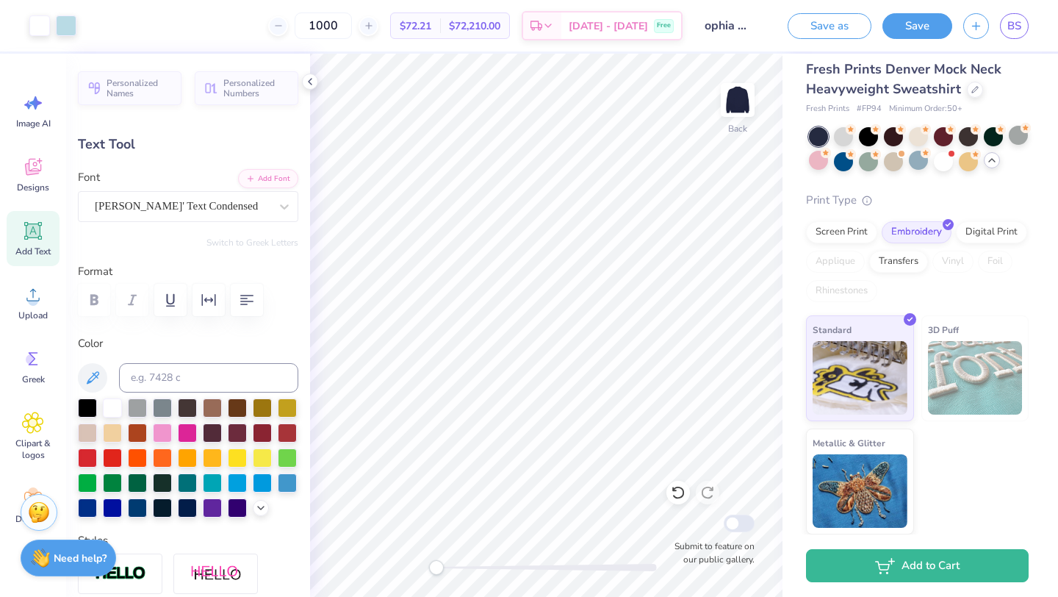
scroll to position [0, 0]
click at [309, 80] on polyline at bounding box center [310, 82] width 3 height 6
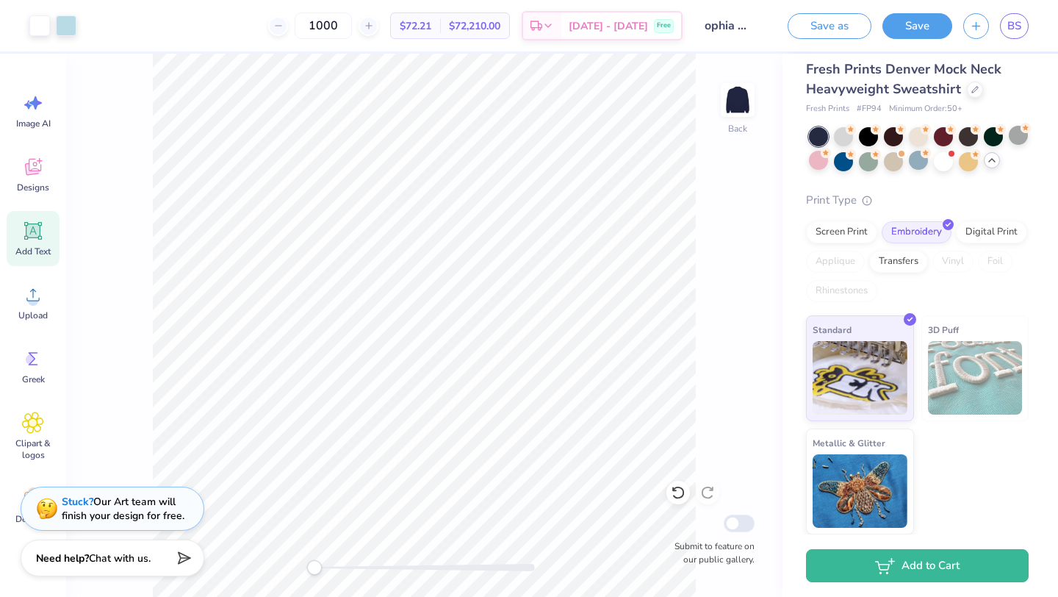
drag, startPoint x: 358, startPoint y: 24, endPoint x: 287, endPoint y: 22, distance: 71.3
click at [287, 24] on div "1000 $72.21 Per Item $72,210.00 Total Est. Delivery Oct 11 - 14 Free" at bounding box center [384, 25] width 595 height 51
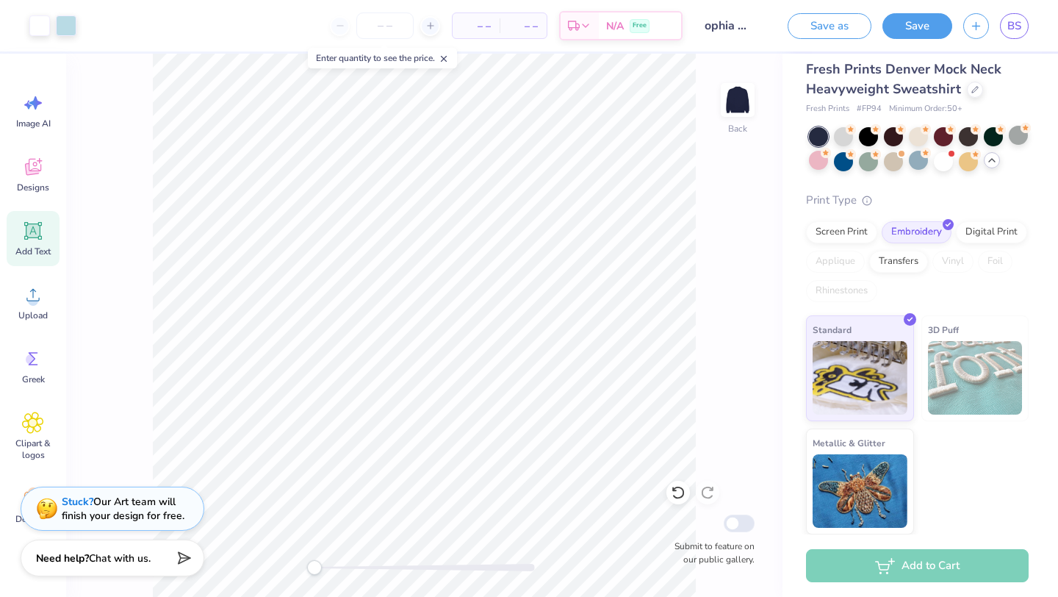
type input "0"
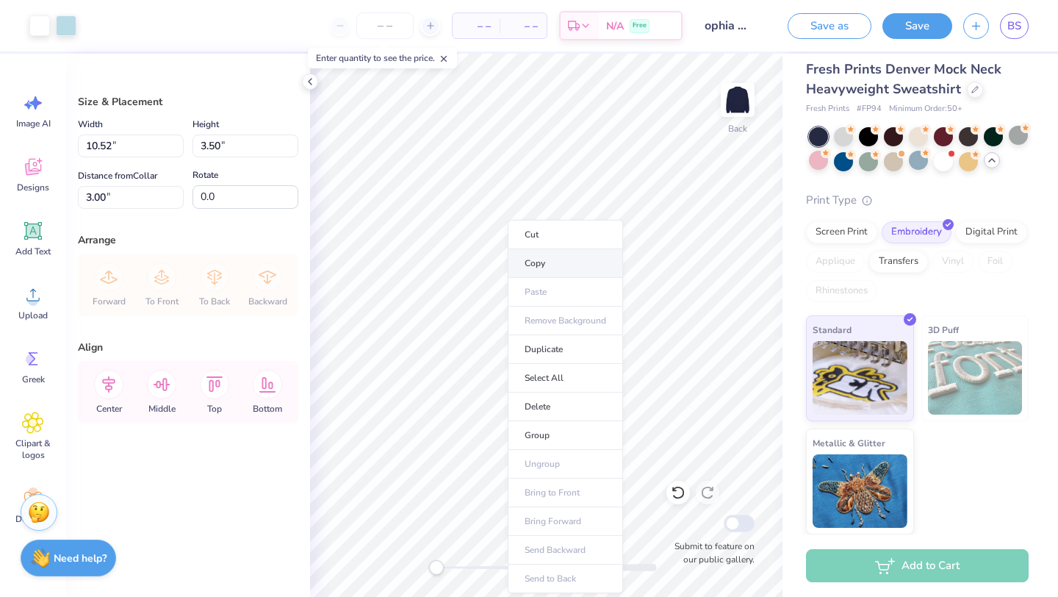
click at [532, 266] on li "Copy" at bounding box center [565, 263] width 115 height 29
